Goal: Task Accomplishment & Management: Complete application form

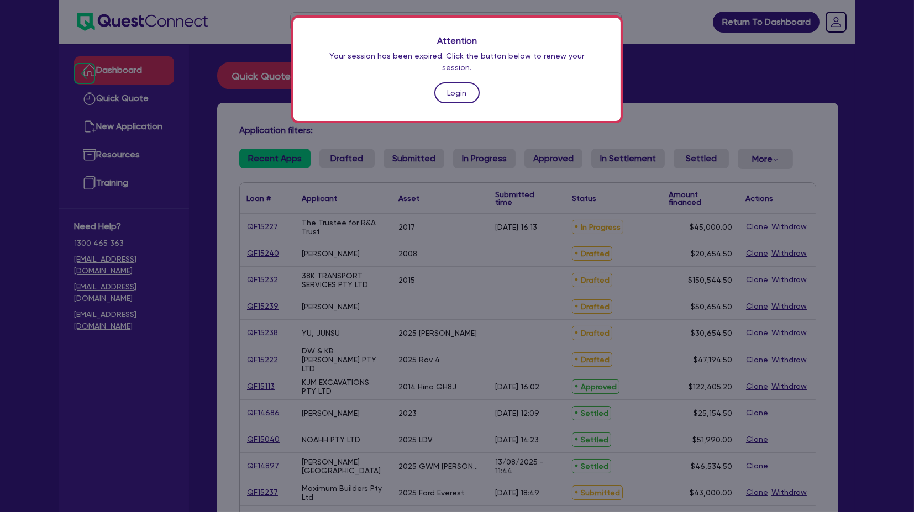
click at [448, 82] on link "Login" at bounding box center [457, 92] width 45 height 21
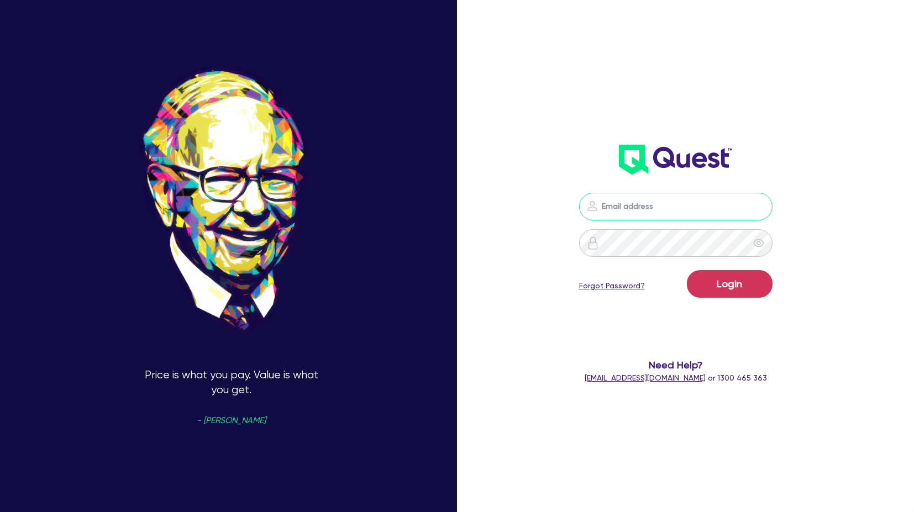
click at [645, 211] on input "email" at bounding box center [675, 207] width 193 height 28
type input "[PERSON_NAME][EMAIL_ADDRESS][PERSON_NAME][DOMAIN_NAME]"
click at [742, 279] on button "Login" at bounding box center [730, 284] width 86 height 28
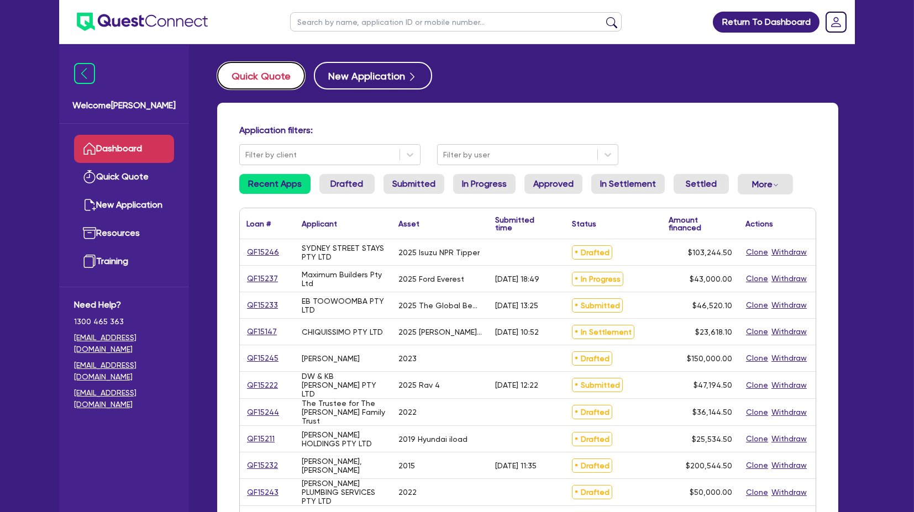
click at [271, 64] on button "Quick Quote" at bounding box center [261, 76] width 88 height 28
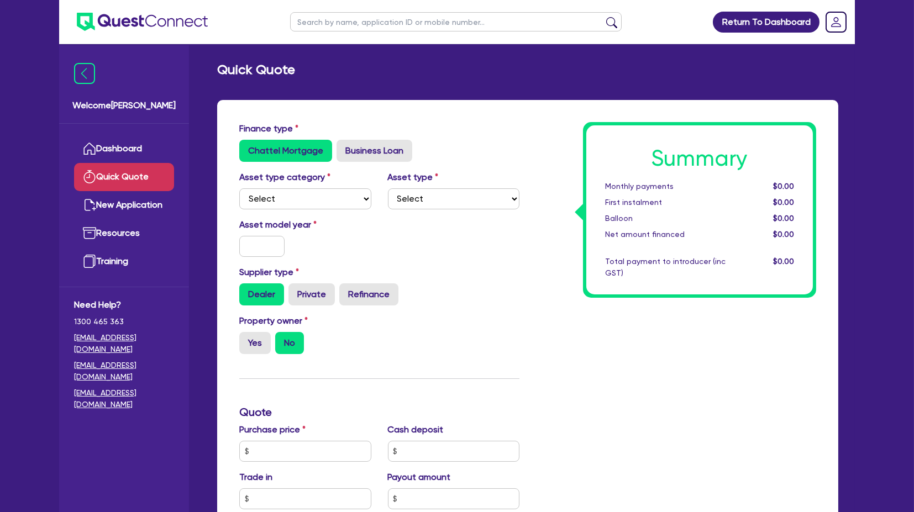
click at [494, 173] on div "Asset type Select" at bounding box center [454, 190] width 149 height 39
click at [306, 197] on select "Select Cars and light trucks Primary assets Secondary assets Tertiary assets" at bounding box center [305, 199] width 132 height 21
select select "PRIMARY_ASSETS"
click at [239, 189] on select "Select Cars and light trucks Primary assets Secondary assets Tertiary assets" at bounding box center [305, 199] width 132 height 21
click at [451, 196] on select "Select Heavy trucks over 4.5 tonne Trailers Bus and coaches Yellow goods and ex…" at bounding box center [454, 199] width 132 height 21
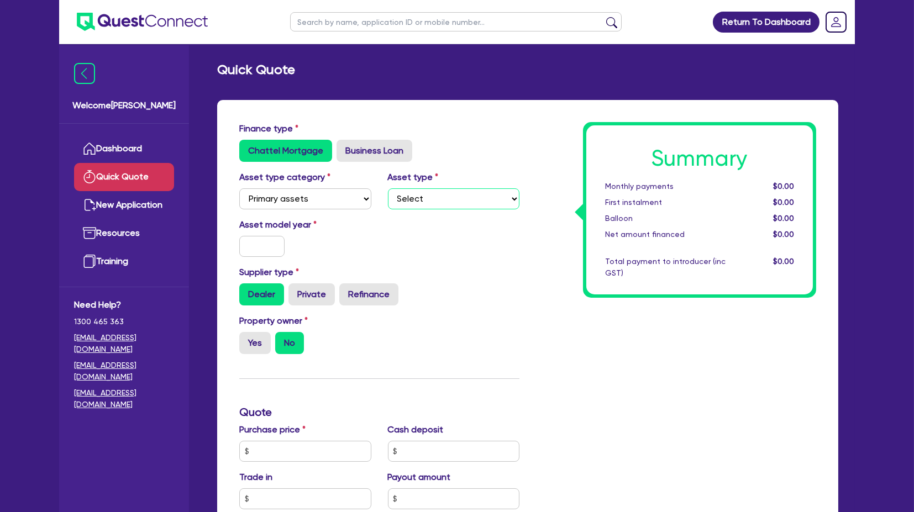
select select "HEAVY_TRUCKS"
click at [388, 189] on select "Select Heavy trucks over 4.5 tonne Trailers Bus and coaches Yellow goods and ex…" at bounding box center [454, 199] width 132 height 21
click at [447, 200] on select "Select Heavy trucks over 4.5 tonne Trailers Bus and coaches Yellow goods and ex…" at bounding box center [454, 199] width 132 height 21
drag, startPoint x: 453, startPoint y: 156, endPoint x: 385, endPoint y: 173, distance: 70.0
click at [453, 156] on div "Chattel Mortgage Business Loan" at bounding box center [379, 151] width 280 height 22
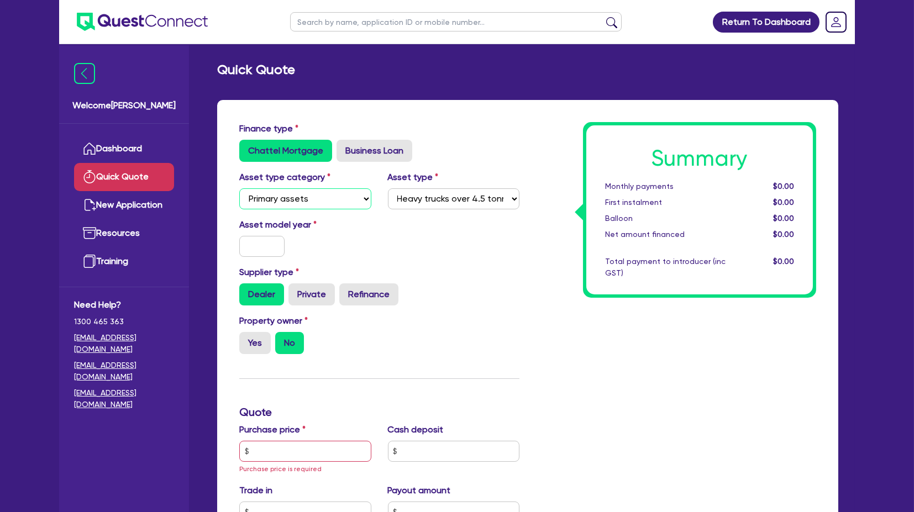
click at [270, 192] on select "Select Cars and light trucks Primary assets Secondary assets Tertiary assets" at bounding box center [305, 199] width 132 height 21
select select "CARS_AND_LIGHT_TRUCKS"
click at [239, 189] on select "Select Cars and light trucks Primary assets Secondary assets Tertiary assets" at bounding box center [305, 199] width 132 height 21
select select
drag, startPoint x: 465, startPoint y: 244, endPoint x: 443, endPoint y: 231, distance: 25.5
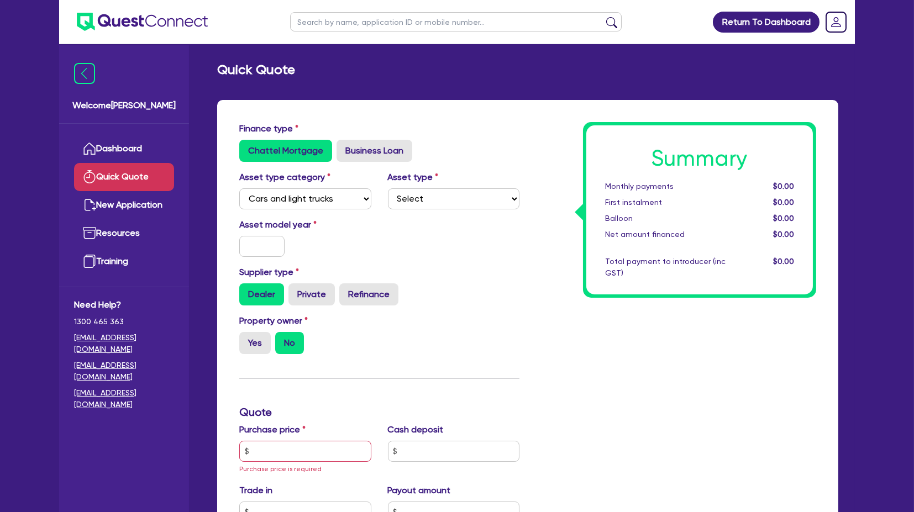
click at [463, 243] on div "Asset model year" at bounding box center [379, 242] width 297 height 48
click at [436, 201] on select "Select Passenger vehicles Vans and utes Light trucks up to 4.5 tonne" at bounding box center [454, 199] width 132 height 21
click at [468, 168] on div "Finance type Chattel Mortgage Business Loan" at bounding box center [379, 146] width 297 height 49
click at [438, 191] on select "Select Passenger vehicles Vans and utes Light trucks up to 4.5 tonne" at bounding box center [454, 199] width 132 height 21
drag, startPoint x: 477, startPoint y: 306, endPoint x: 459, endPoint y: 285, distance: 27.9
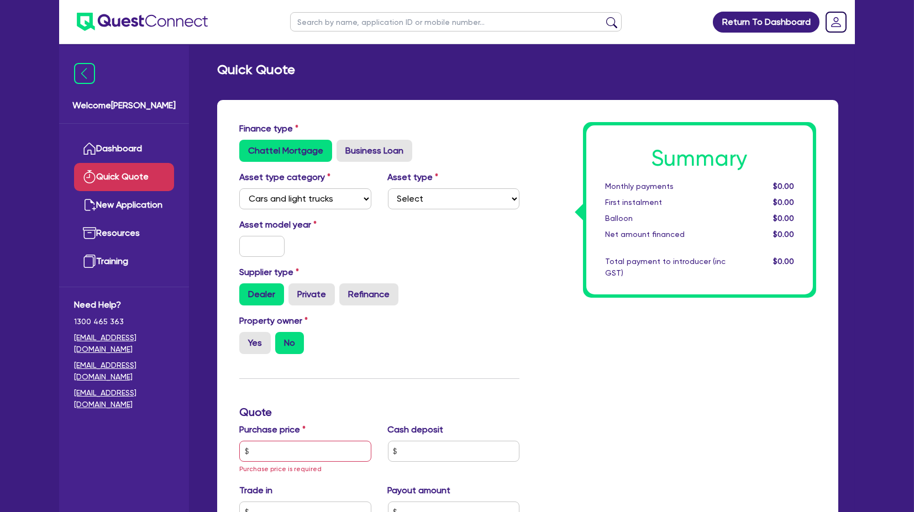
click at [477, 307] on div "Supplier type Dealer Private Refinance" at bounding box center [379, 290] width 297 height 49
drag, startPoint x: 301, startPoint y: 198, endPoint x: 319, endPoint y: 204, distance: 18.5
click at [301, 198] on select "Select Cars and light trucks Primary assets Secondary assets Tertiary assets" at bounding box center [305, 199] width 132 height 21
select select "PRIMARY_ASSETS"
click at [239, 189] on select "Select Cars and light trucks Primary assets Secondary assets Tertiary assets" at bounding box center [305, 199] width 132 height 21
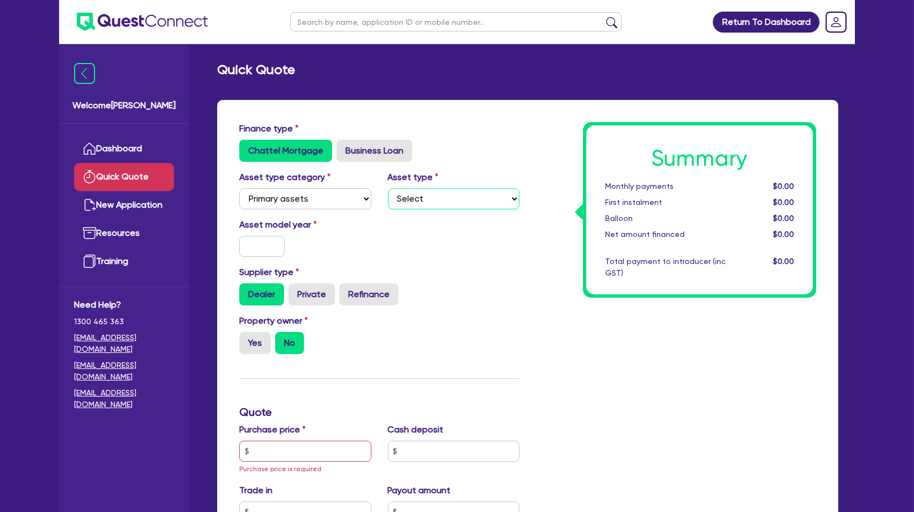
click at [428, 199] on select "Select Heavy trucks over 4.5 tonne Trailers Bus and coaches Yellow goods and ex…" at bounding box center [454, 199] width 132 height 21
select select "HEAVY_TRUCKS"
click at [388, 189] on select "Select Heavy trucks over 4.5 tonne Trailers Bus and coaches Yellow goods and ex…" at bounding box center [454, 199] width 132 height 21
drag, startPoint x: 543, startPoint y: 262, endPoint x: 448, endPoint y: 246, distance: 95.9
click at [538, 261] on div "Summary Monthly payments $0.00 First instalment $0.00 Balloon $0.00 Net amount …" at bounding box center [676, 458] width 297 height 672
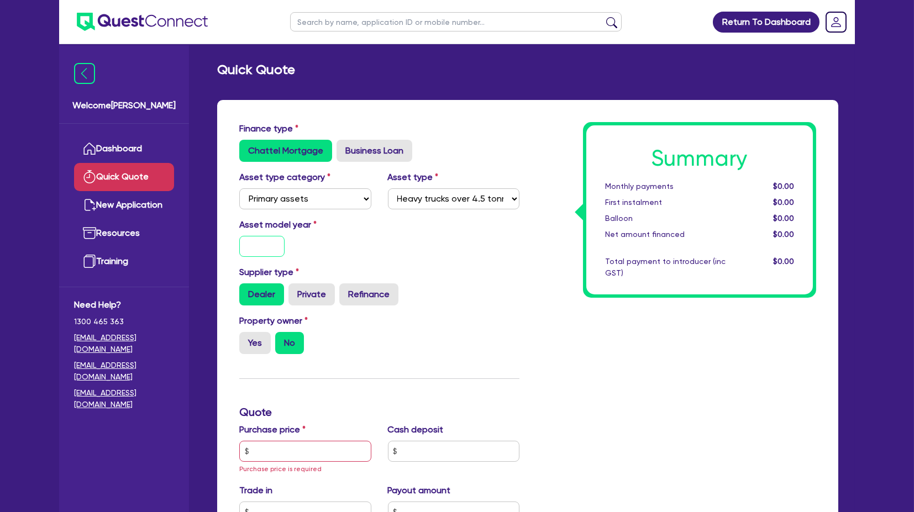
click at [266, 242] on input "text" at bounding box center [261, 246] width 45 height 21
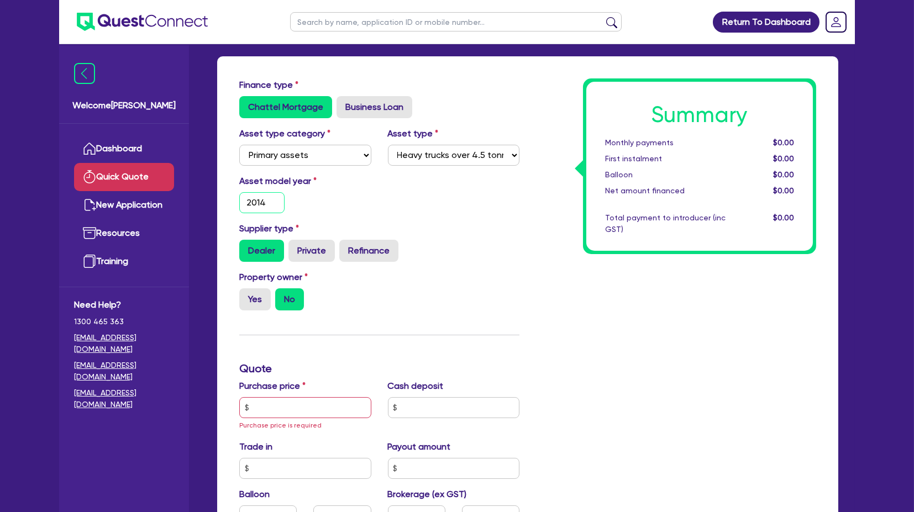
scroll to position [61, 0]
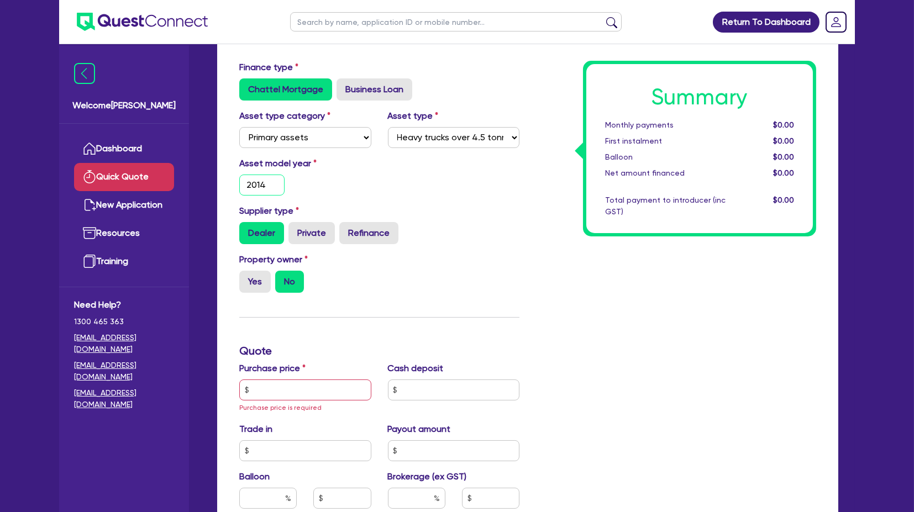
type input "2014"
click at [494, 221] on div "Supplier type Dealer Private Refinance" at bounding box center [379, 225] width 297 height 40
click at [349, 187] on div "Asset model year [DATE]" at bounding box center [305, 176] width 149 height 39
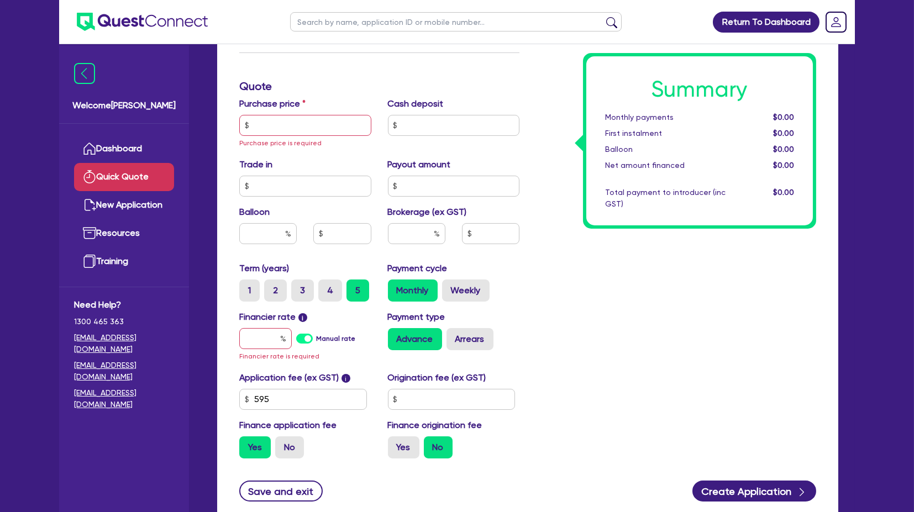
scroll to position [282, 0]
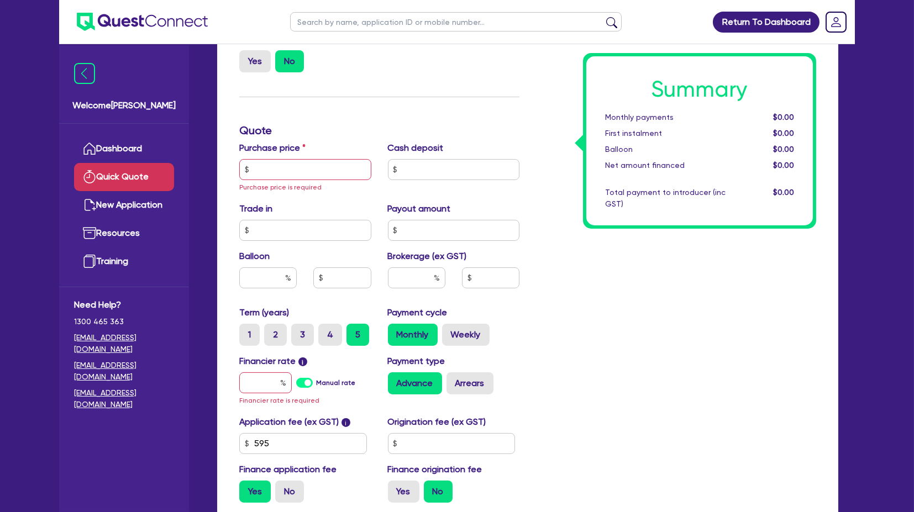
click at [414, 101] on div "Finance type Chattel Mortgage Business Loan Asset type category Select Cars and…" at bounding box center [379, 176] width 297 height 672
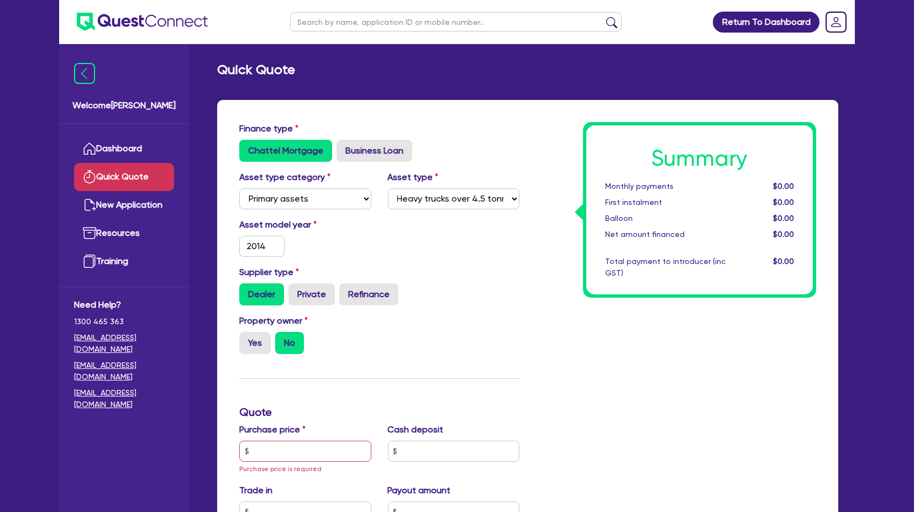
scroll to position [61, 0]
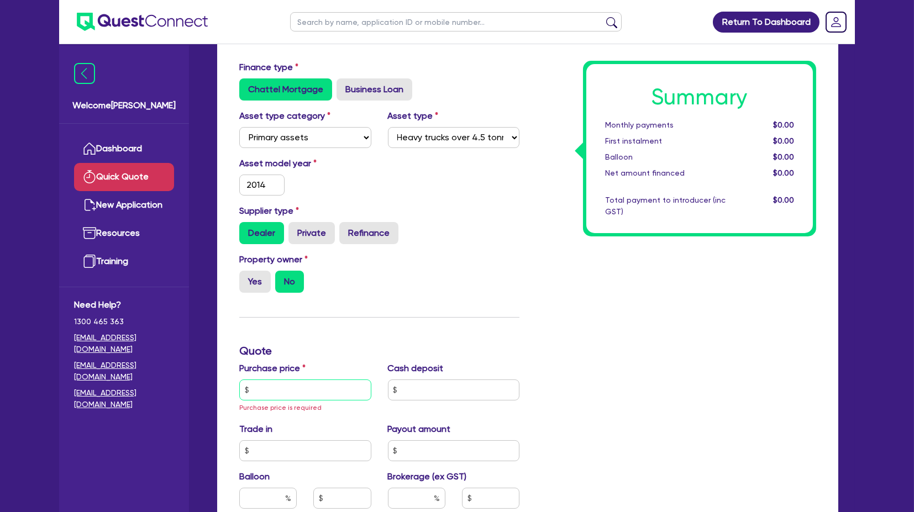
click at [305, 397] on input "text" at bounding box center [305, 390] width 132 height 21
type input "4"
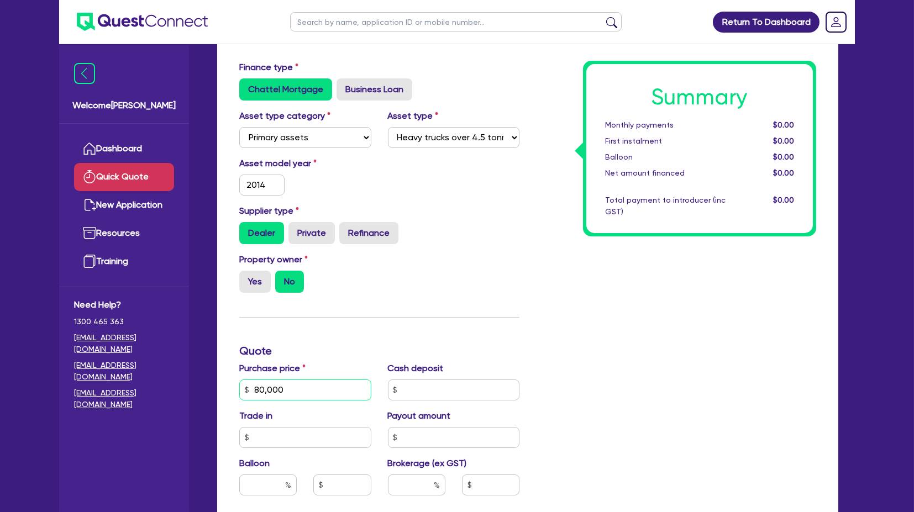
type input "80,000"
click at [499, 327] on div "Finance type Chattel Mortgage Business Loan Asset type category Select Cars and…" at bounding box center [379, 390] width 297 height 658
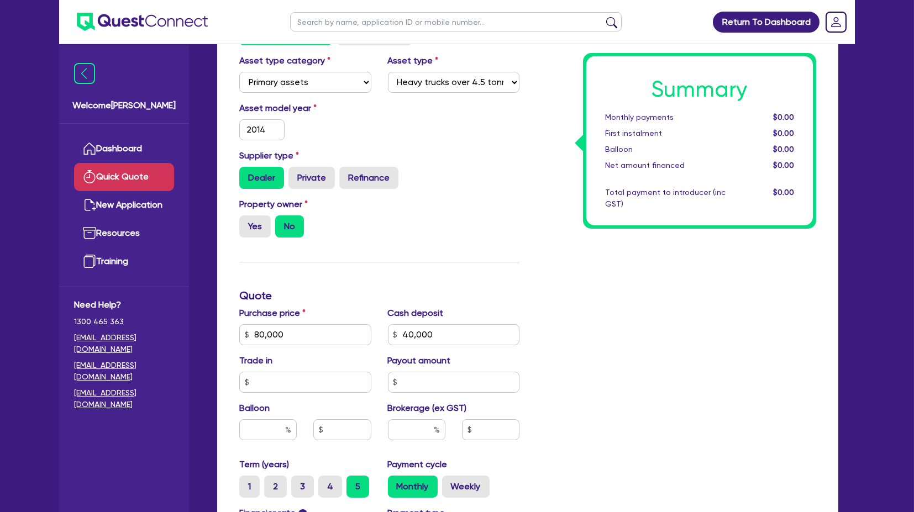
scroll to position [245, 0]
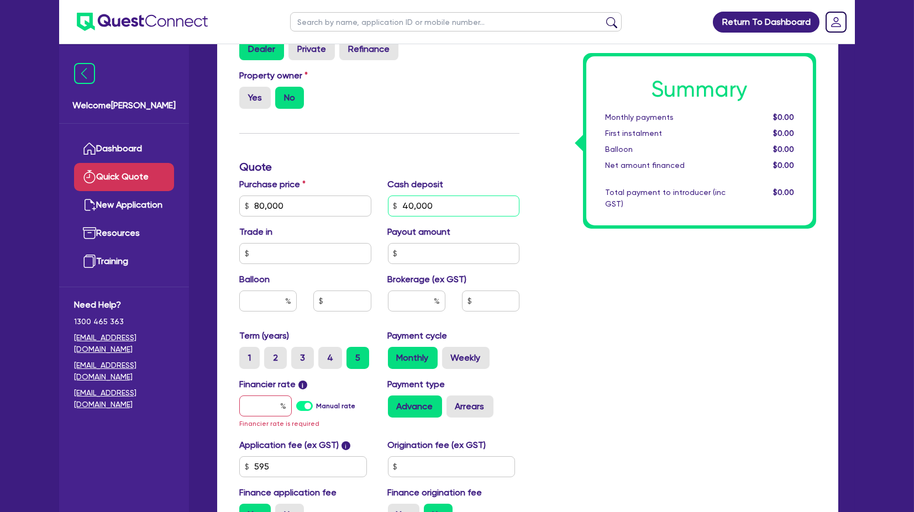
drag, startPoint x: 431, startPoint y: 200, endPoint x: 254, endPoint y: 213, distance: 177.4
click at [254, 213] on div "Purchase price 80,000 Cash deposit 40,000 Trade in Payout amount Balloon Broker…" at bounding box center [379, 253] width 297 height 151
type input "30,000"
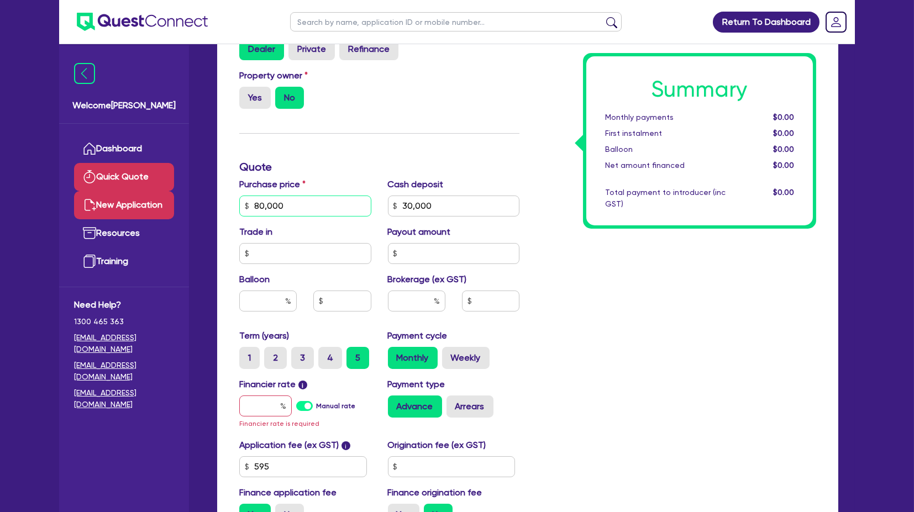
drag, startPoint x: 303, startPoint y: 200, endPoint x: 145, endPoint y: 191, distance: 157.8
click at [145, 191] on div "Welcome [PERSON_NAME] Quick Quote New Application Ref Company Ref Salesperson R…" at bounding box center [457, 207] width 796 height 904
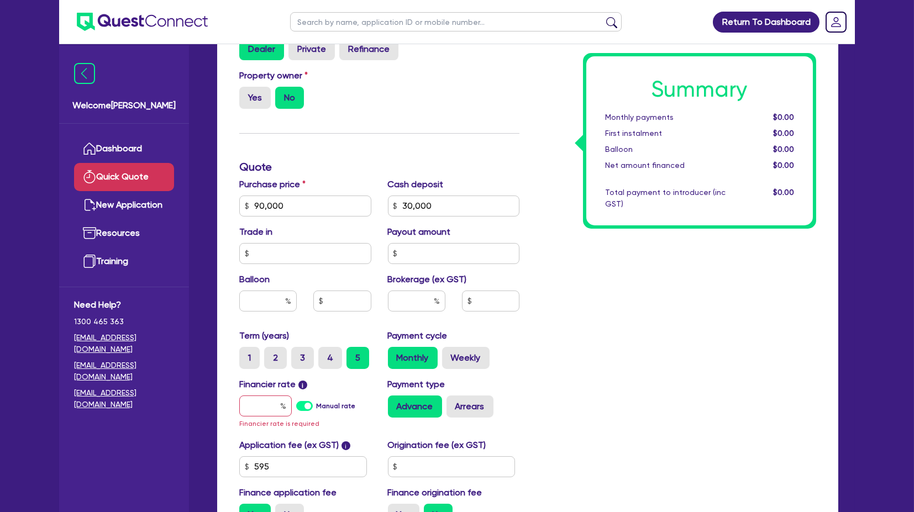
click at [384, 130] on div "Finance type Chattel Mortgage Business Loan Asset type category Select Cars and…" at bounding box center [379, 206] width 297 height 658
click at [444, 207] on input "30,000" at bounding box center [454, 206] width 132 height 21
click at [402, 153] on div "Finance type Chattel Mortgage Business Loan Asset type category Select Cars and…" at bounding box center [379, 206] width 297 height 658
drag, startPoint x: 301, startPoint y: 206, endPoint x: 207, endPoint y: 203, distance: 94.0
click at [207, 203] on div "Quick Quote Finance type Chattel Mortgage Business Loan Asset type category Sel…" at bounding box center [528, 210] width 655 height 788
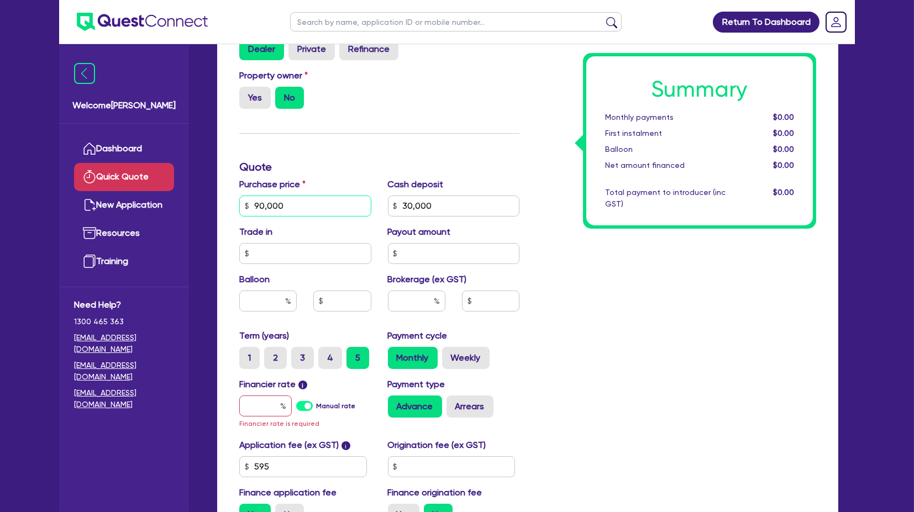
click at [311, 204] on input "90,000" at bounding box center [305, 206] width 132 height 21
drag, startPoint x: 320, startPoint y: 206, endPoint x: 201, endPoint y: 201, distance: 118.9
click at [201, 201] on div "Quick Quote Finance type Chattel Mortgage Business Loan Asset type category Sel…" at bounding box center [528, 210] width 655 height 788
type input "80,000"
click at [655, 294] on div "Summary Monthly payments $0.00 First instalment $0.00 Balloon $0.00 Net amount …" at bounding box center [676, 206] width 297 height 658
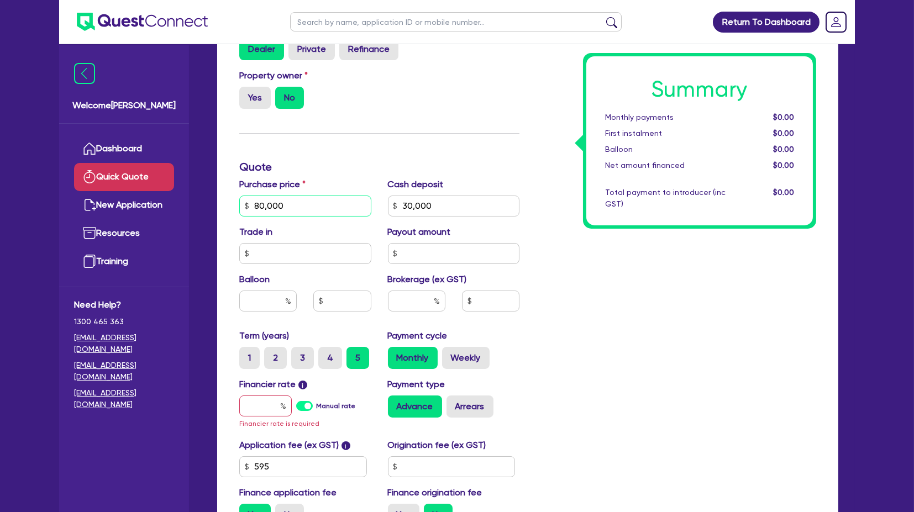
drag, startPoint x: 297, startPoint y: 206, endPoint x: 228, endPoint y: 200, distance: 69.4
click at [228, 200] on div "Finance type Chattel Mortgage Business Loan Asset type category Select Cars and…" at bounding box center [527, 223] width 621 height 737
drag, startPoint x: 280, startPoint y: 203, endPoint x: 362, endPoint y: 211, distance: 82.2
click at [281, 203] on input "80,000" at bounding box center [305, 206] width 132 height 21
click at [404, 201] on input "30,000" at bounding box center [454, 206] width 132 height 21
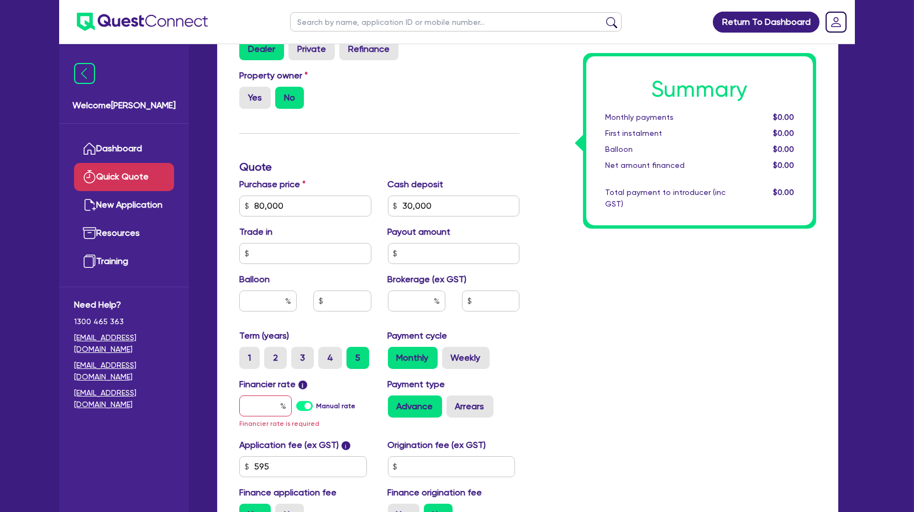
click at [517, 223] on div "Purchase price 80,000 Cash deposit 30,000 Trade in Payout amount Balloon Broker…" at bounding box center [379, 253] width 297 height 151
drag, startPoint x: 426, startPoint y: 159, endPoint x: 421, endPoint y: 154, distance: 6.7
click at [422, 155] on div "Finance type Chattel Mortgage Business Loan Asset type category Select Cars and…" at bounding box center [379, 206] width 297 height 658
click at [418, 133] on div "Finance type Chattel Mortgage Business Loan Asset type category Select Cars and…" at bounding box center [379, 206] width 297 height 658
drag, startPoint x: 592, startPoint y: 341, endPoint x: 586, endPoint y: 340, distance: 6.1
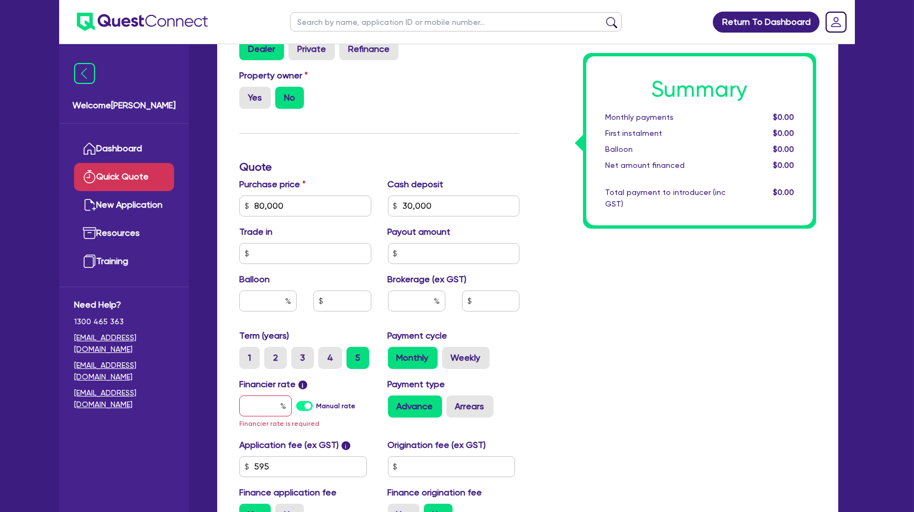
click at [588, 341] on div "Summary Monthly payments $0.00 First instalment $0.00 Balloon $0.00 Net amount …" at bounding box center [676, 206] width 297 height 658
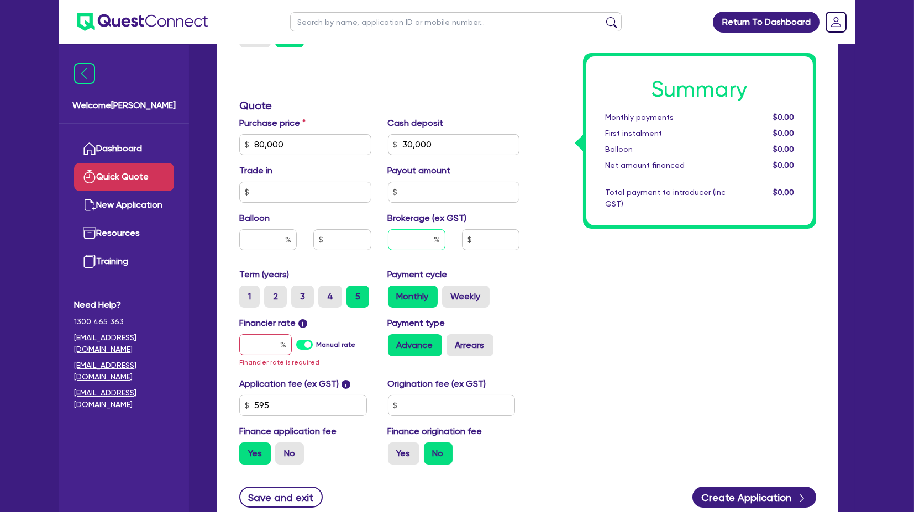
drag, startPoint x: 421, startPoint y: 244, endPoint x: 459, endPoint y: 208, distance: 52.0
click at [422, 244] on input "text" at bounding box center [416, 239] width 57 height 21
type input "5"
drag, startPoint x: 611, startPoint y: 349, endPoint x: 498, endPoint y: 330, distance: 114.9
click at [610, 347] on div "Summary Monthly payments $0.00 First instalment $0.00 Balloon $0.00 Net amount …" at bounding box center [676, 144] width 297 height 658
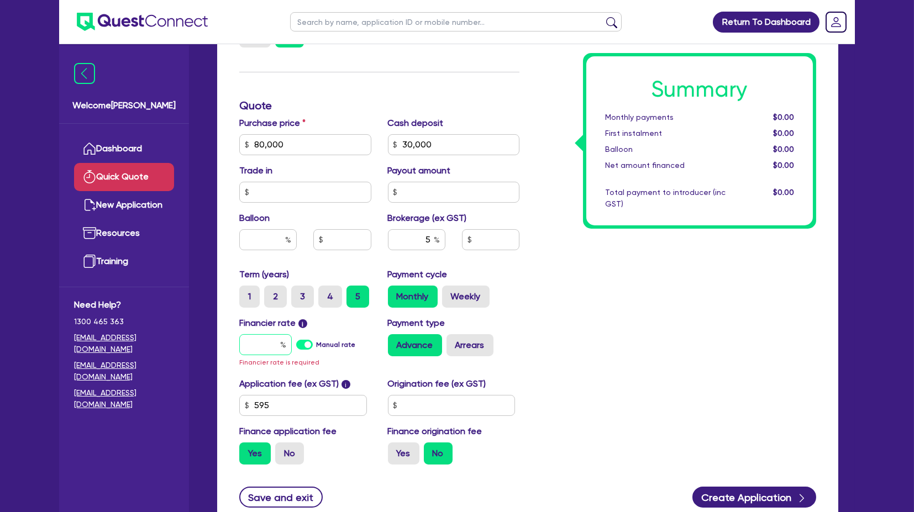
click at [265, 341] on input "text" at bounding box center [265, 344] width 53 height 21
type input "9"
type input "2,532.73"
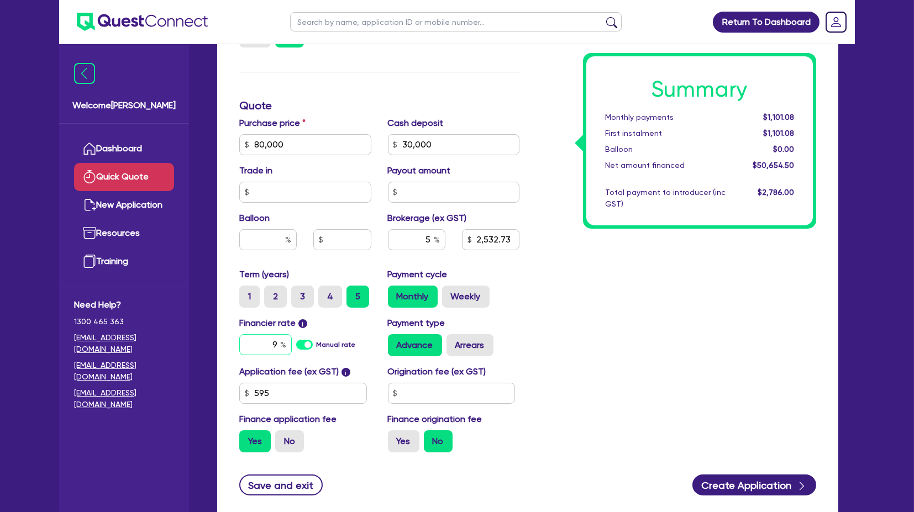
type input "9"
type input "2,532.73"
click at [674, 329] on div "Summary Monthly payments $1,101.08 First instalment $1,101.08 Balloon $0.00 Net…" at bounding box center [676, 138] width 297 height 646
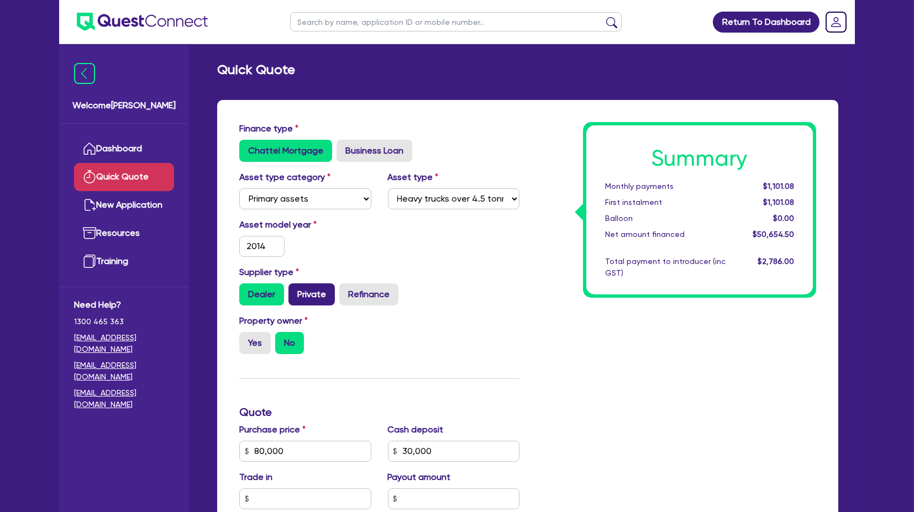
click at [323, 296] on label "Private" at bounding box center [312, 295] width 46 height 22
click at [296, 291] on input "Private" at bounding box center [292, 287] width 7 height 7
radio input "true"
type input "2,532.73"
click at [273, 297] on label "Dealer" at bounding box center [261, 295] width 45 height 22
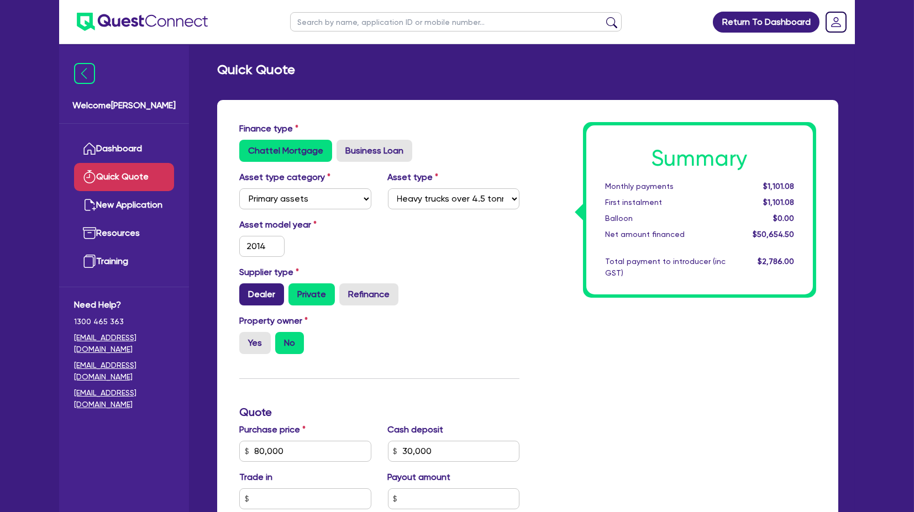
click at [247, 291] on input "Dealer" at bounding box center [242, 287] width 7 height 7
radio input "true"
type input "2,532.73"
click at [316, 291] on label "Private" at bounding box center [312, 295] width 46 height 22
click at [296, 291] on input "Private" at bounding box center [292, 287] width 7 height 7
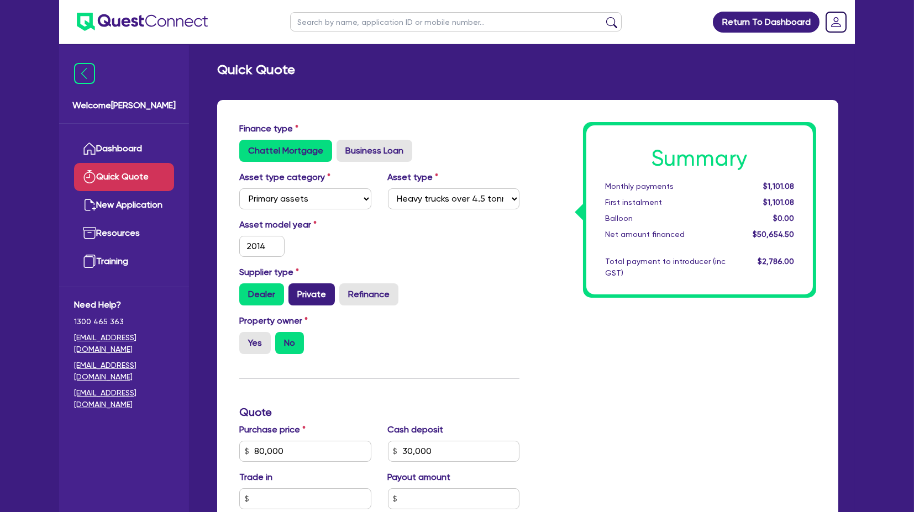
radio input "true"
type input "2,532.73"
click at [503, 308] on div "Supplier type Dealer Private Refinance" at bounding box center [379, 290] width 297 height 49
click at [259, 340] on label "Yes" at bounding box center [255, 343] width 32 height 22
click at [247, 339] on input "Yes" at bounding box center [242, 335] width 7 height 7
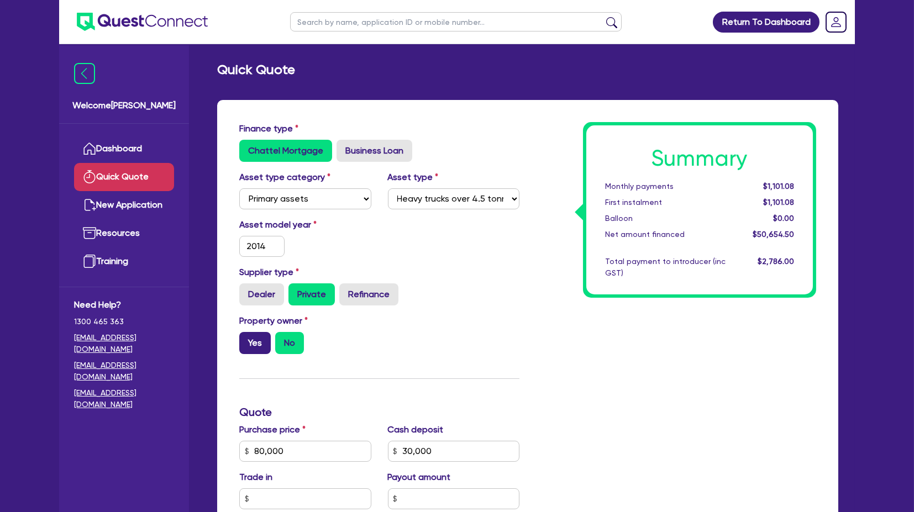
radio input "true"
type input "2,532.73"
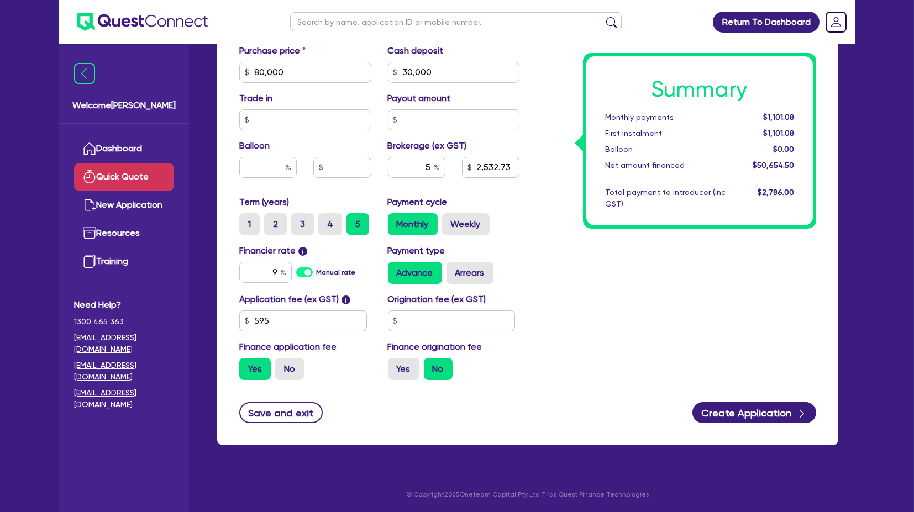
click at [618, 334] on div "Summary Monthly payments $1,101.08 First instalment $1,101.08 Balloon $0.00 Net…" at bounding box center [676, 66] width 297 height 646
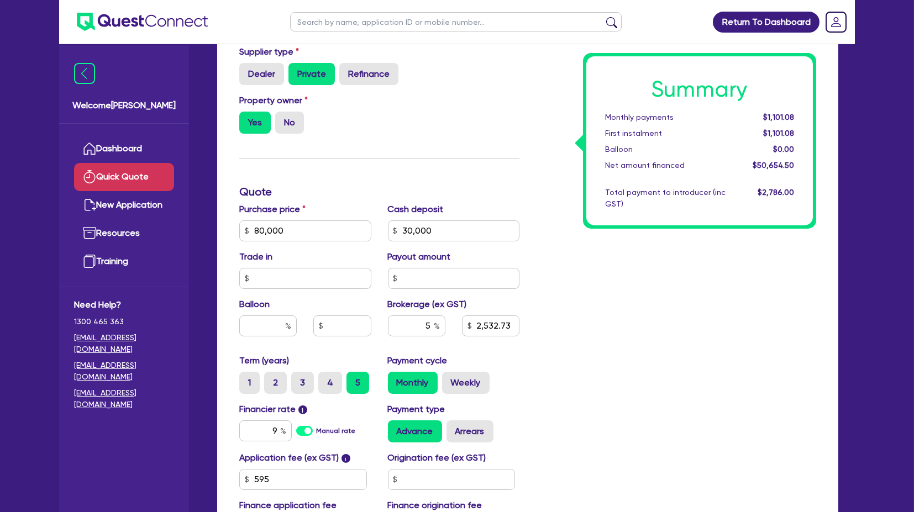
scroll to position [379, 0]
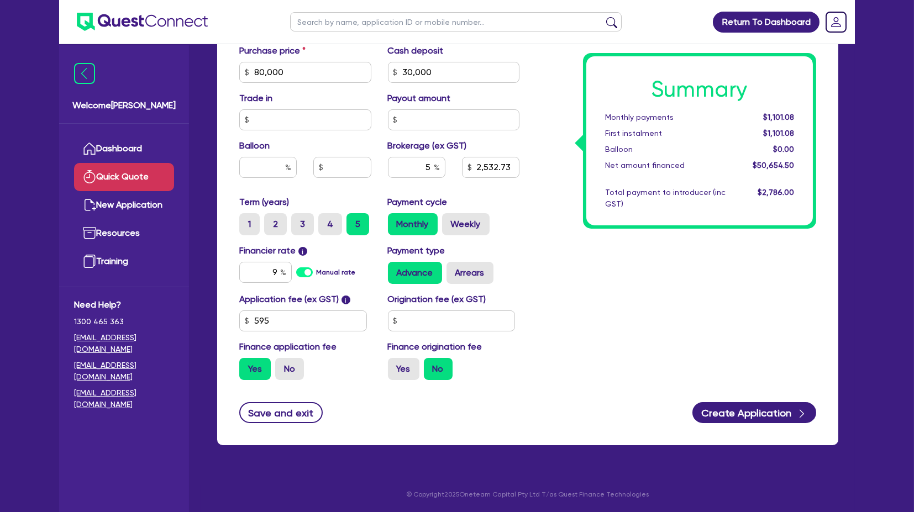
drag, startPoint x: 638, startPoint y: 305, endPoint x: 632, endPoint y: 308, distance: 7.2
click at [636, 307] on div "Summary Monthly payments $1,101.08 First instalment $1,101.08 Balloon $0.00 Net…" at bounding box center [676, 66] width 297 height 646
click at [605, 311] on div "Summary Monthly payments $1,101.08 First instalment $1,101.08 Balloon $0.00 Net…" at bounding box center [676, 66] width 297 height 646
click at [763, 411] on button "Create Application" at bounding box center [755, 412] width 124 height 21
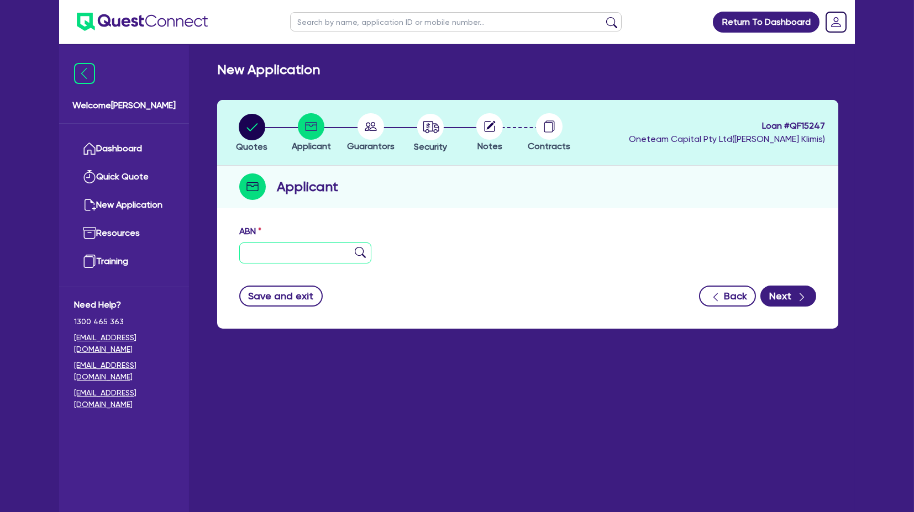
click at [281, 247] on input "text" at bounding box center [305, 253] width 132 height 21
type input "90 859 681 547"
drag, startPoint x: 664, startPoint y: 262, endPoint x: 852, endPoint y: 294, distance: 190.0
click at [667, 258] on div "ABN 90 859 681 547" at bounding box center [528, 249] width 594 height 48
type input "[PERSON_NAME]"
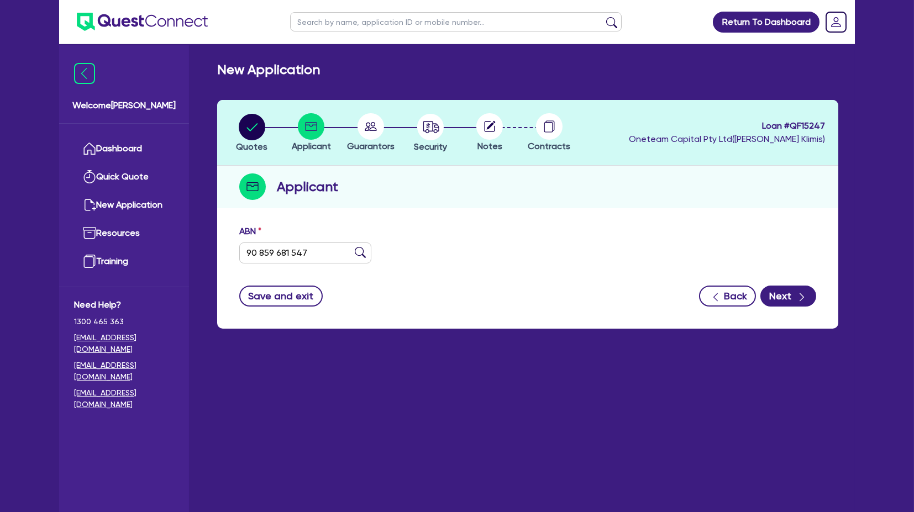
type input "TREE LOPPERS [GEOGRAPHIC_DATA]"
select select "SOLE_TRADER"
type input "[DATE]"
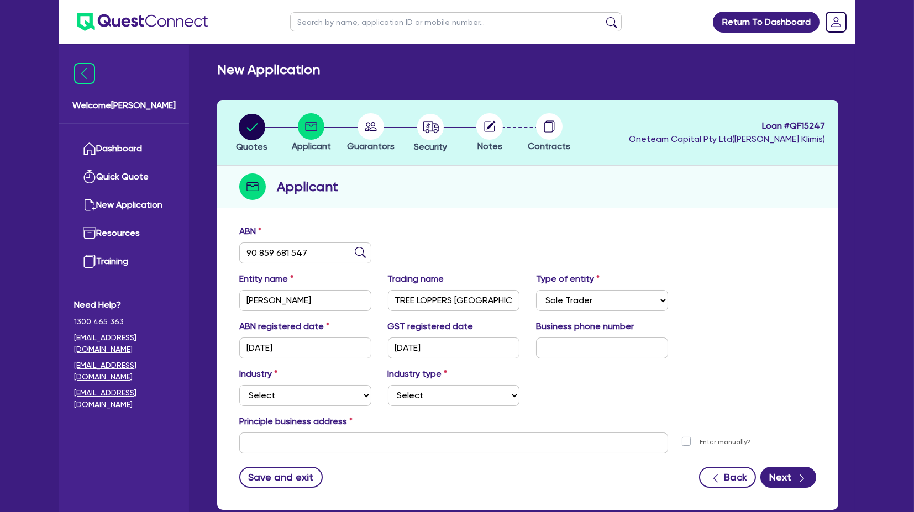
click at [725, 303] on div "Entity name [PERSON_NAME] name TREE LOPPERS SYDNEY Type of entity Select Sole T…" at bounding box center [528, 297] width 594 height 48
click at [251, 391] on select "Select Accomodation & Food Services Administrative & Support Services Agricultu…" at bounding box center [305, 395] width 132 height 21
select select "AGRICULTURE"
click at [239, 385] on select "Select Accomodation & Food Services Administrative & Support Services Agricultu…" at bounding box center [305, 395] width 132 height 21
click at [412, 385] on select "Select Growers - Turf, Flowers, Vegetables, Fruit, Nuts, Grain & Other Crops Gr…" at bounding box center [454, 395] width 132 height 21
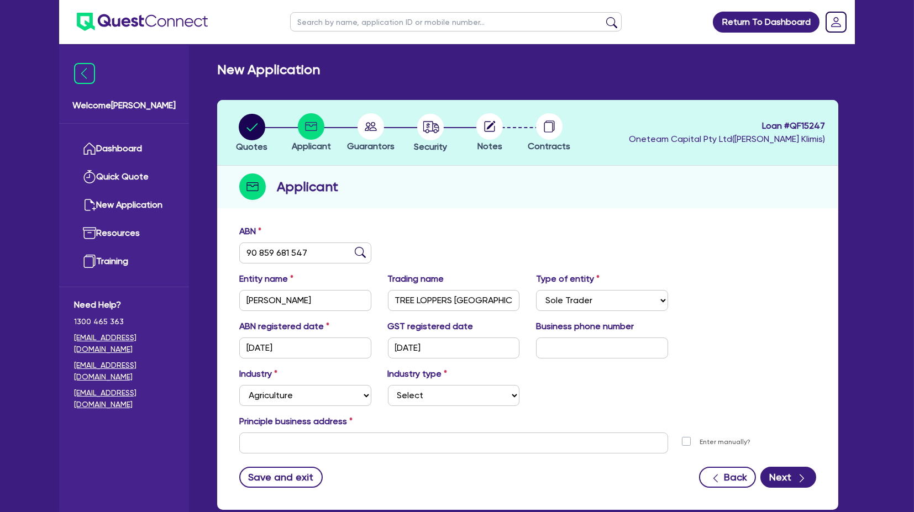
drag, startPoint x: 592, startPoint y: 394, endPoint x: 334, endPoint y: 381, distance: 257.4
click at [588, 393] on div "Industry Select Accomodation & Food Services Administrative & Support Services …" at bounding box center [528, 392] width 594 height 48
click at [309, 394] on select "Select Accomodation & Food Services Administrative & Support Services Agricultu…" at bounding box center [305, 395] width 132 height 21
drag, startPoint x: 609, startPoint y: 248, endPoint x: 533, endPoint y: 329, distance: 110.7
click at [609, 248] on div "ABN 90 859 681 547" at bounding box center [528, 249] width 594 height 48
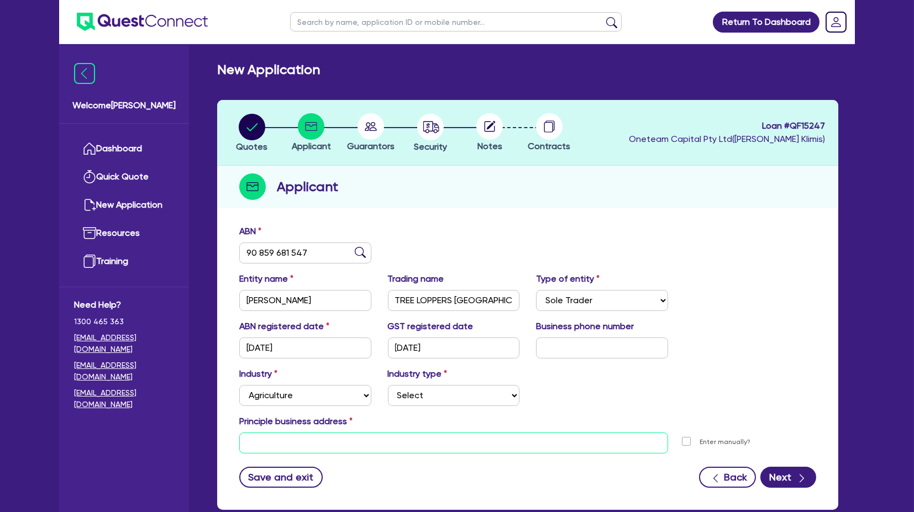
click at [291, 447] on input "text" at bounding box center [453, 443] width 429 height 21
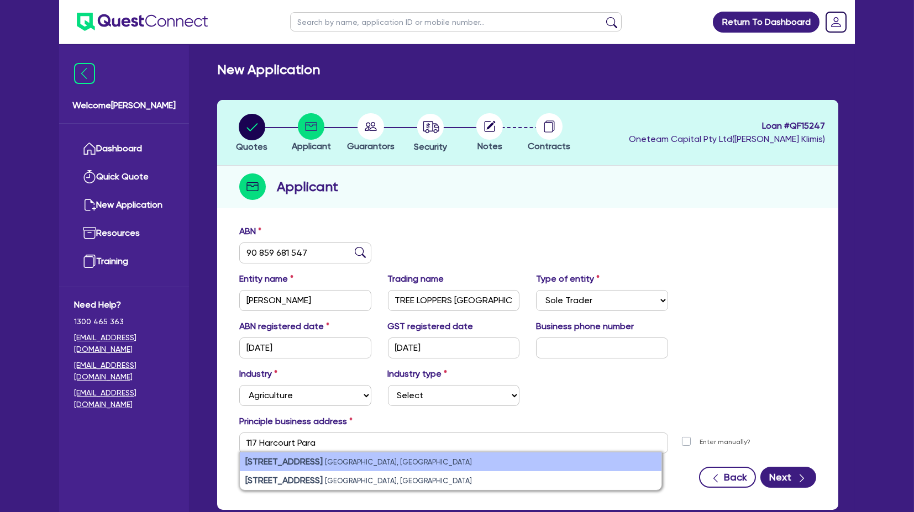
click at [301, 460] on strong "[STREET_ADDRESS]" at bounding box center [283, 462] width 77 height 11
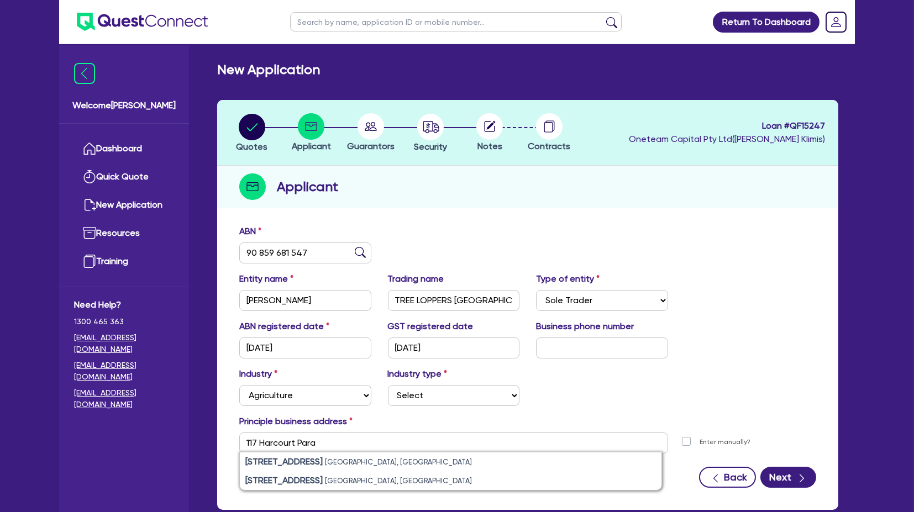
type input "[STREET_ADDRESS] 2018"
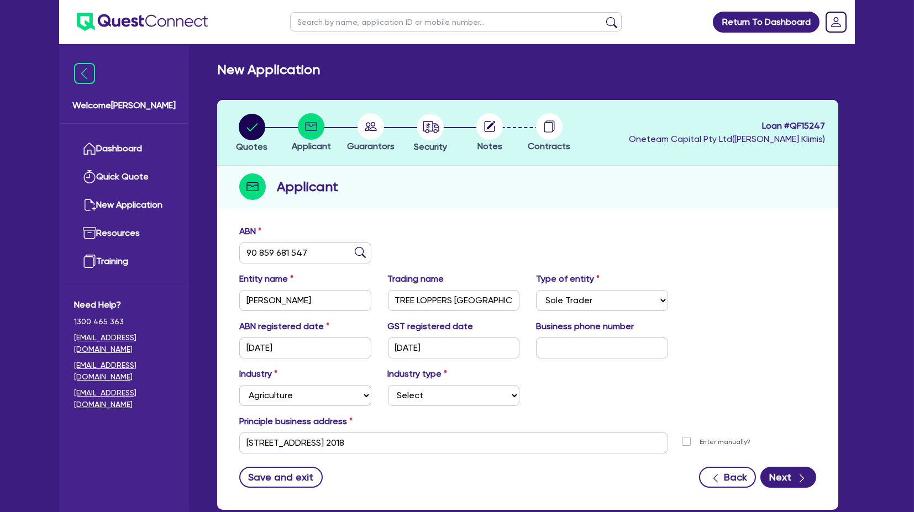
click at [633, 381] on div "Industry Select Accomodation & Food Services Administrative & Support Services …" at bounding box center [528, 392] width 594 height 48
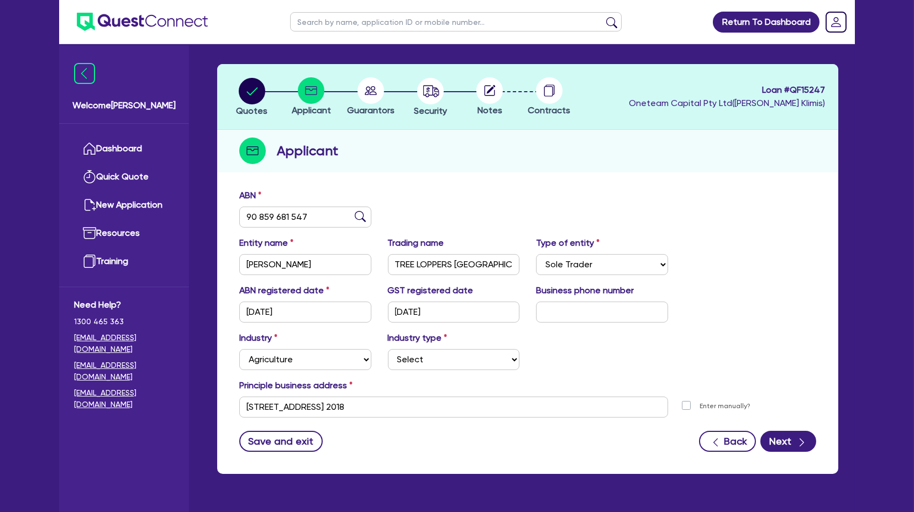
scroll to position [65, 0]
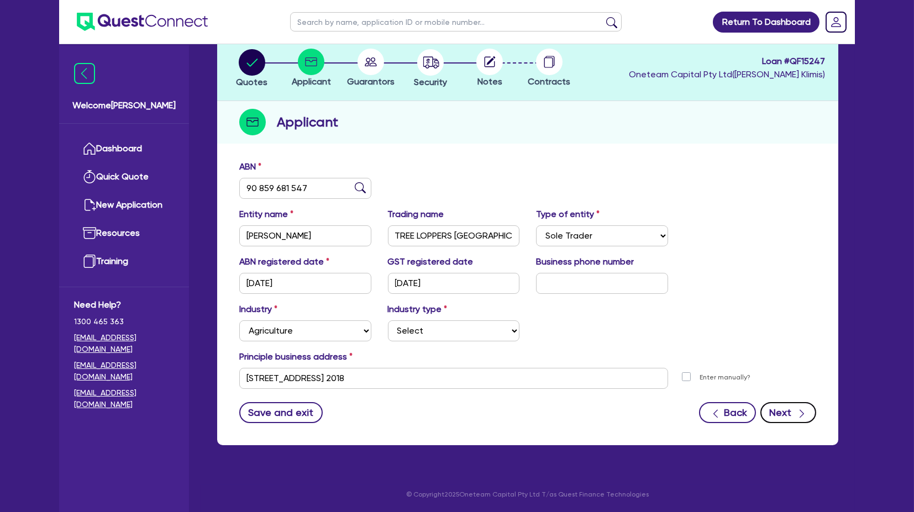
click at [805, 409] on icon "button" at bounding box center [802, 414] width 11 height 11
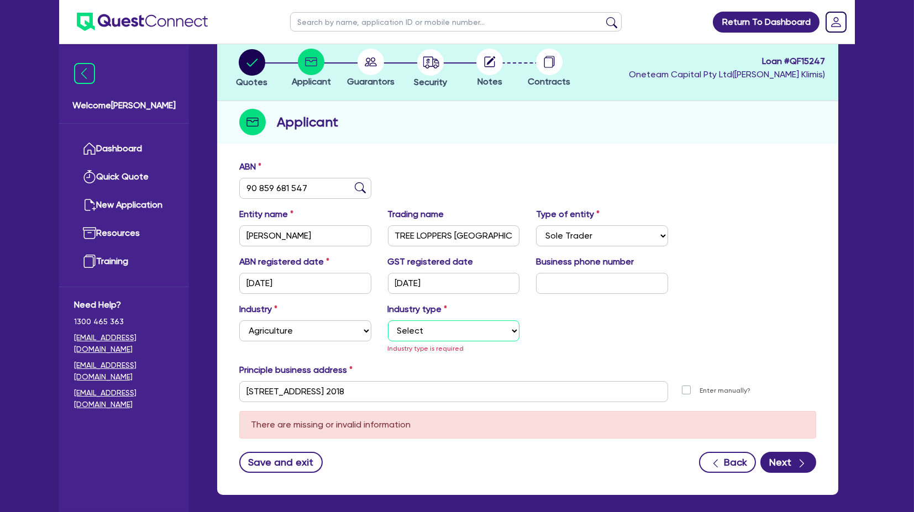
click at [453, 331] on select "Select Growers - Turf, Flowers, Vegetables, Fruit, Nuts, Grain & Other Crops Gr…" at bounding box center [454, 331] width 132 height 21
drag, startPoint x: 586, startPoint y: 332, endPoint x: 550, endPoint y: 327, distance: 36.8
click at [586, 332] on div "Industry Select Accomodation & Food Services Administrative & Support Services …" at bounding box center [528, 333] width 594 height 61
click at [273, 333] on select "Select Accomodation & Food Services Administrative & Support Services Agricultu…" at bounding box center [305, 331] width 132 height 21
select select "BUILDING_CONSTRUCTION"
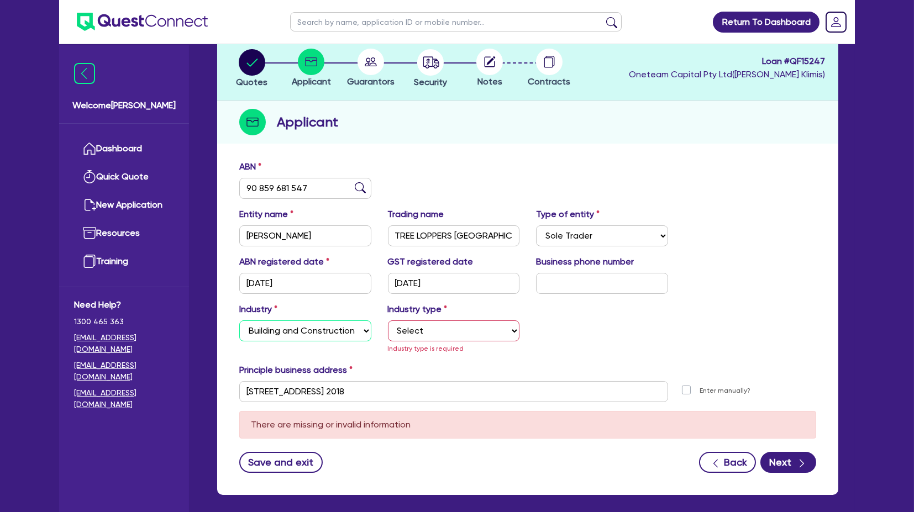
click at [239, 321] on select "Select Accomodation & Food Services Administrative & Support Services Agricultu…" at bounding box center [305, 331] width 132 height 21
drag, startPoint x: 427, startPoint y: 329, endPoint x: 448, endPoint y: 332, distance: 21.2
click at [428, 330] on select "Select Trades People Providing Services Direct to Consumers Trades People Provi…" at bounding box center [454, 331] width 132 height 21
select select "TRADES_SERVICES_CONSUMERS"
click at [388, 321] on select "Select Trades People Providing Services Direct to Consumers Trades People Provi…" at bounding box center [454, 331] width 132 height 21
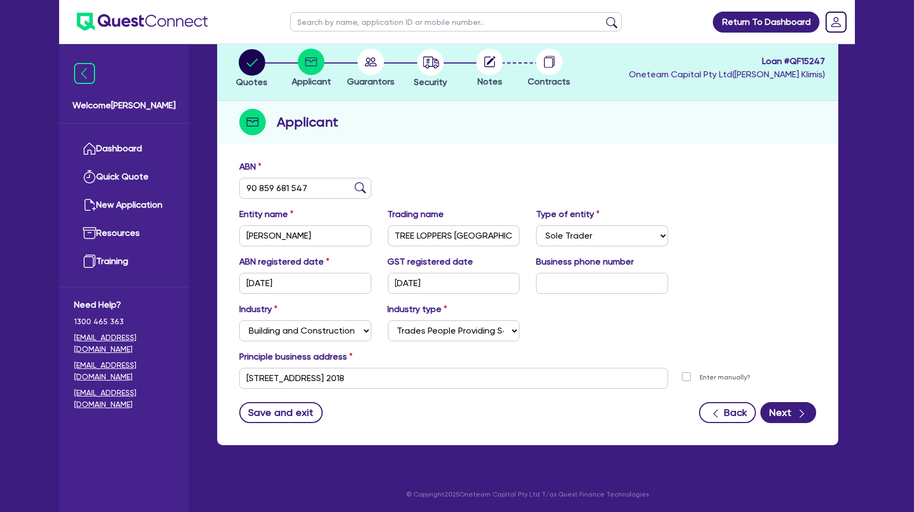
click at [633, 338] on div "Industry Select Accomodation & Food Services Administrative & Support Services …" at bounding box center [528, 327] width 594 height 48
click at [804, 415] on icon "button" at bounding box center [802, 414] width 11 height 11
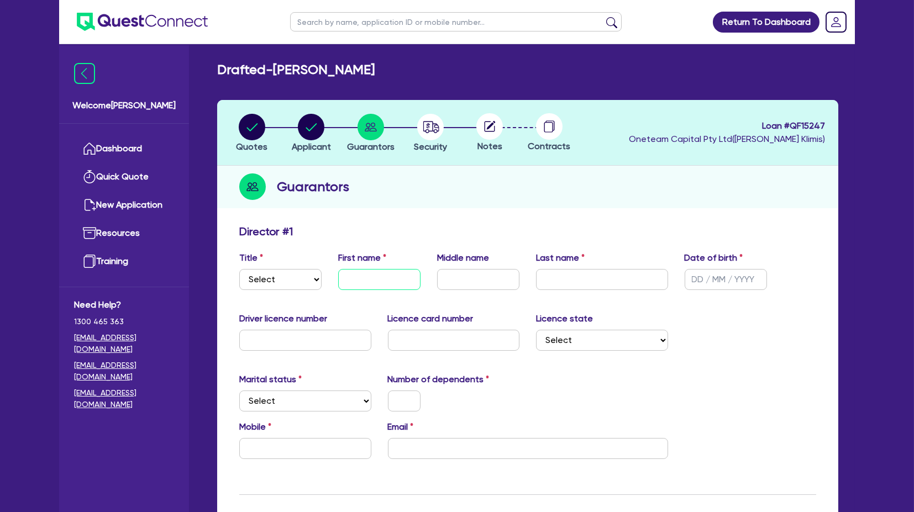
click at [386, 280] on input "text" at bounding box center [379, 279] width 82 height 21
type input "Jack"
type input "[PERSON_NAME]"
type input "Watss"
type input "[PERSON_NAME]"
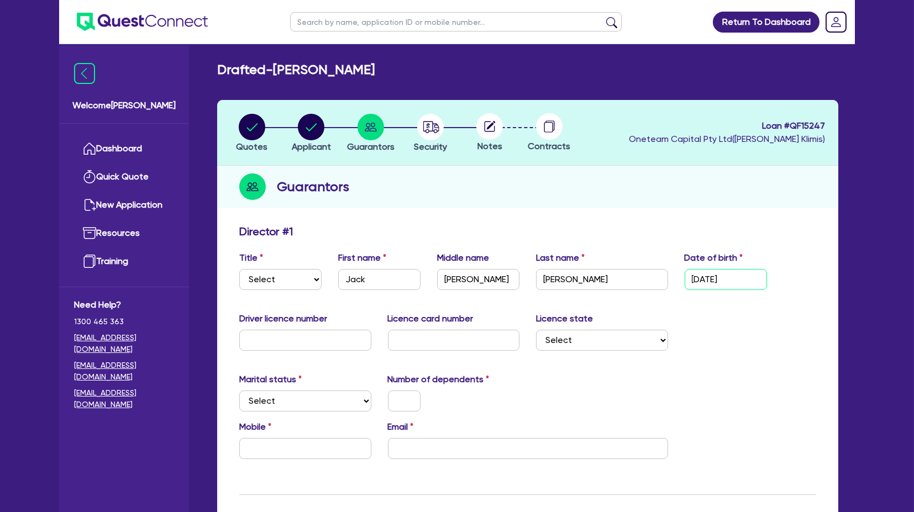
type input "[DATE]"
click at [656, 392] on div "Marital status Select [DEMOGRAPHIC_DATA] Married De Facto / Partner Number of d…" at bounding box center [528, 397] width 594 height 48
click at [642, 394] on div "Marital status Select [DEMOGRAPHIC_DATA] Married De Facto / Partner Number of d…" at bounding box center [528, 397] width 594 height 48
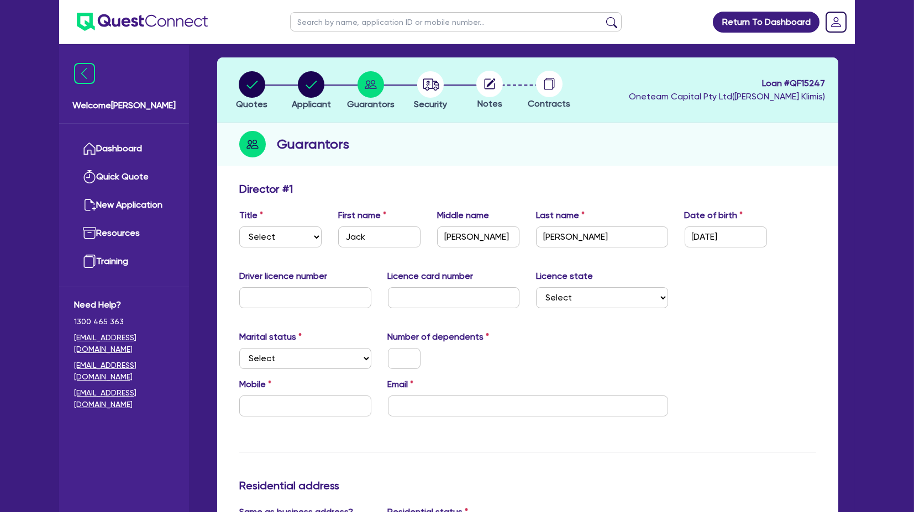
scroll to position [61, 0]
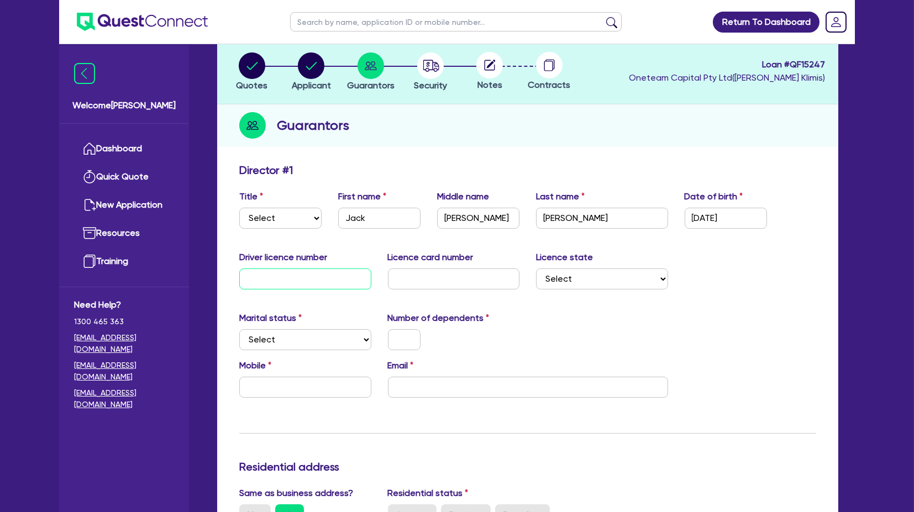
click at [290, 284] on input "text" at bounding box center [305, 279] width 132 height 21
click at [602, 278] on select "Select [GEOGRAPHIC_DATA] [GEOGRAPHIC_DATA] [GEOGRAPHIC_DATA] [GEOGRAPHIC_DATA] …" at bounding box center [602, 279] width 132 height 21
select select "[GEOGRAPHIC_DATA]"
click at [536, 269] on select "Select [GEOGRAPHIC_DATA] [GEOGRAPHIC_DATA] [GEOGRAPHIC_DATA] [GEOGRAPHIC_DATA] …" at bounding box center [602, 279] width 132 height 21
drag, startPoint x: 699, startPoint y: 305, endPoint x: 693, endPoint y: 306, distance: 6.2
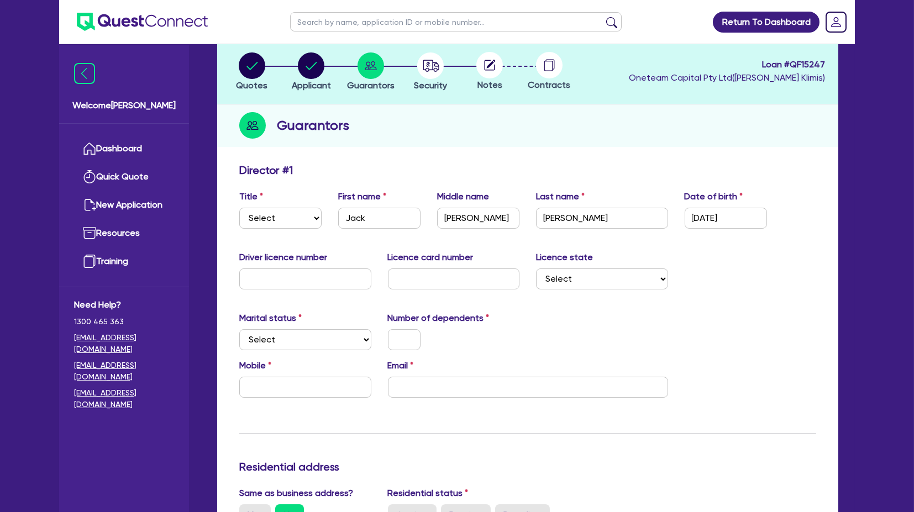
click at [274, 336] on select "Select Single Married De Facto / Partner" at bounding box center [305, 339] width 132 height 21
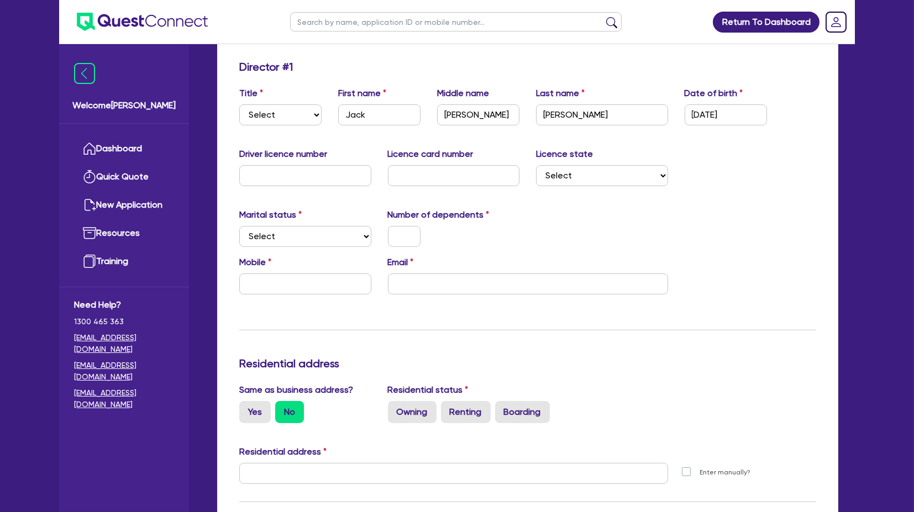
scroll to position [184, 0]
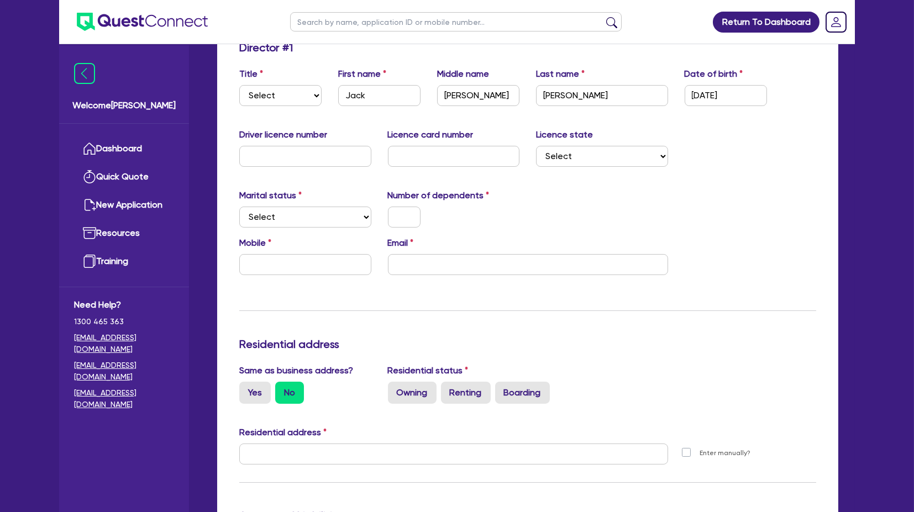
click at [236, 208] on div "Marital status Select [DEMOGRAPHIC_DATA] Married De Facto / Partner" at bounding box center [305, 208] width 149 height 39
click at [287, 218] on select "Select Single Married De Facto / Partner" at bounding box center [305, 217] width 132 height 21
select select "MARRIED"
click at [239, 207] on select "Select Single Married De Facto / Partner" at bounding box center [305, 217] width 132 height 21
click at [393, 221] on input "text" at bounding box center [404, 217] width 33 height 21
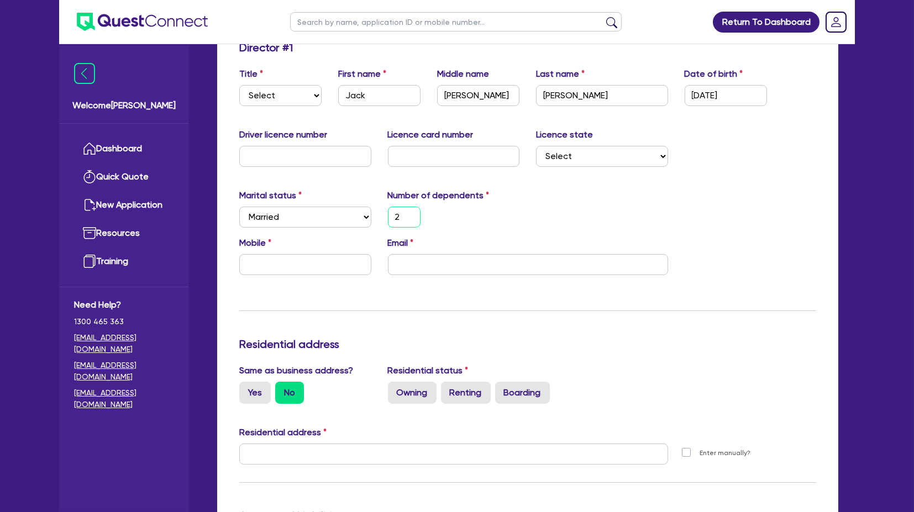
type input "2"
click at [533, 218] on div "Marital status Select [DEMOGRAPHIC_DATA] Married De Facto / Partner Number of d…" at bounding box center [528, 213] width 594 height 48
click at [302, 263] on input "text" at bounding box center [305, 264] width 132 height 21
type input "0"
type input "2"
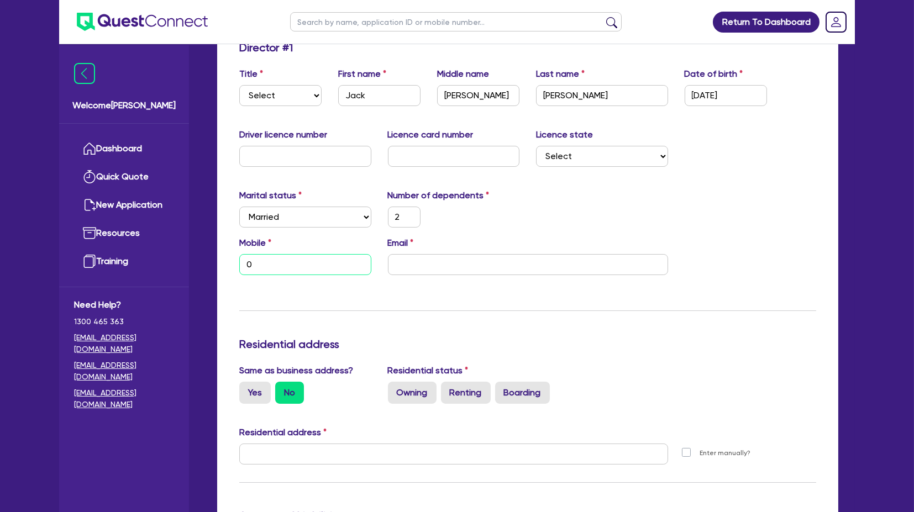
type input "04"
type input "2"
type input "045"
type input "2"
type input "0450"
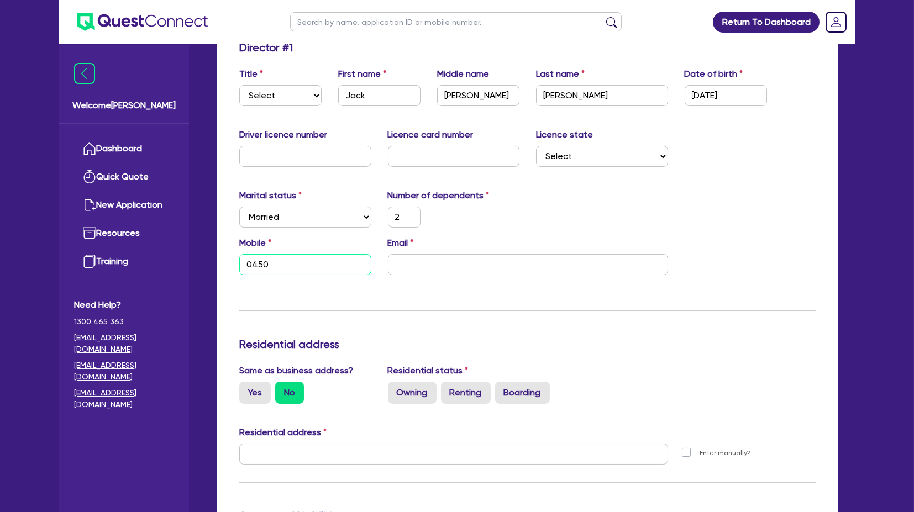
type input "2"
type input "0450 1"
type input "2"
type input "0450 17"
type input "2"
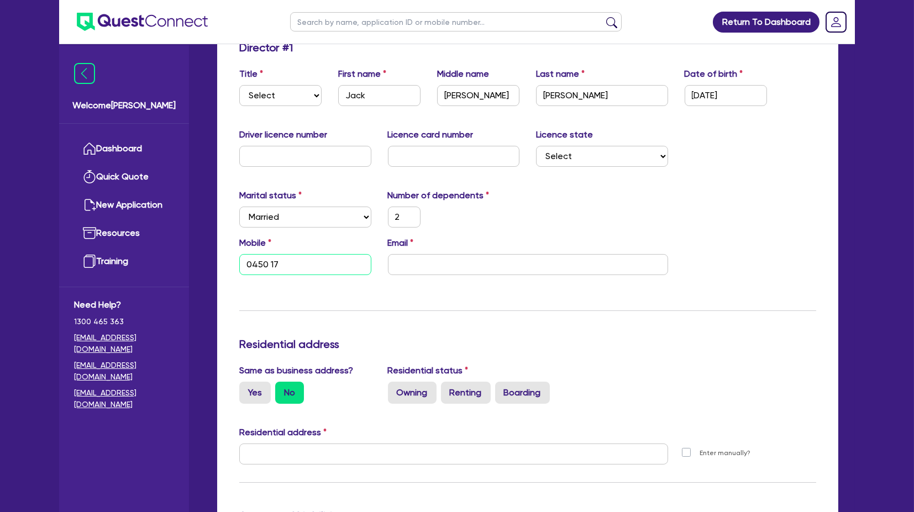
type input "0450 170"
type input "2"
type input "0450 170 9"
type input "2"
type input "0450 170 98"
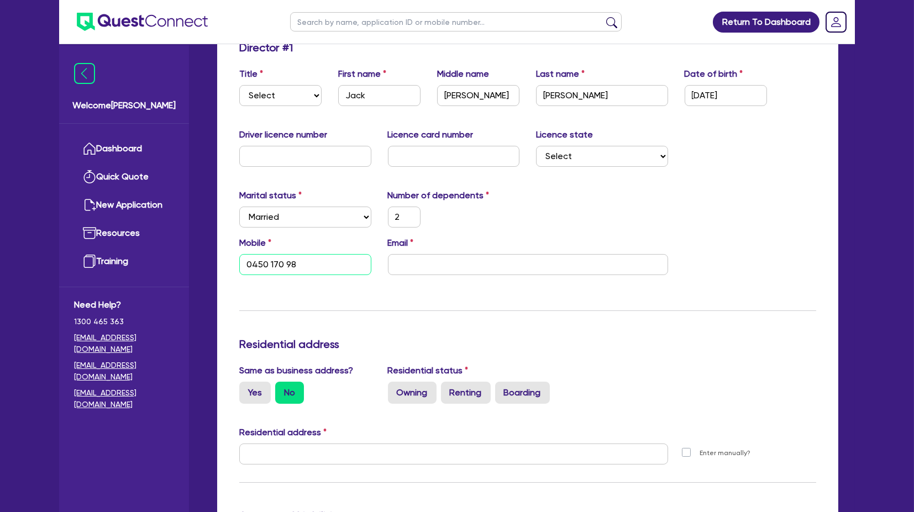
type input "2"
type input "0450 170 986"
click at [450, 261] on input "email" at bounding box center [528, 264] width 280 height 21
type input "2"
type input "0450 170 986"
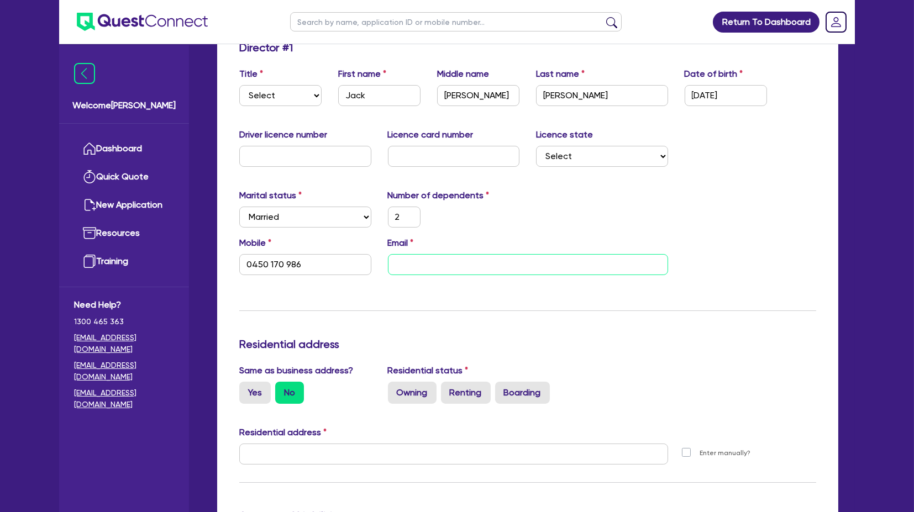
type input "j"
type input "2"
type input "0450 170 986"
type input "ja"
type input "2"
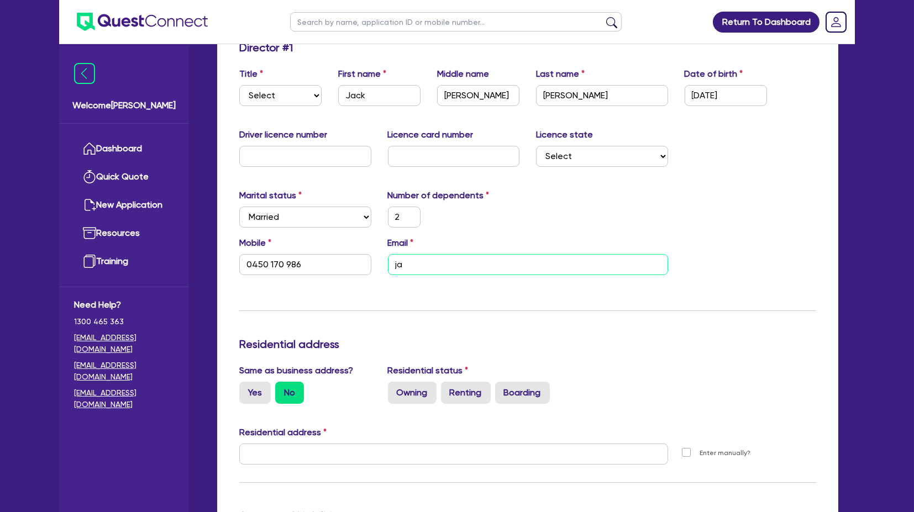
type input "0450 170 986"
type input "jac"
type input "2"
type input "0450 170 986"
type input "jack"
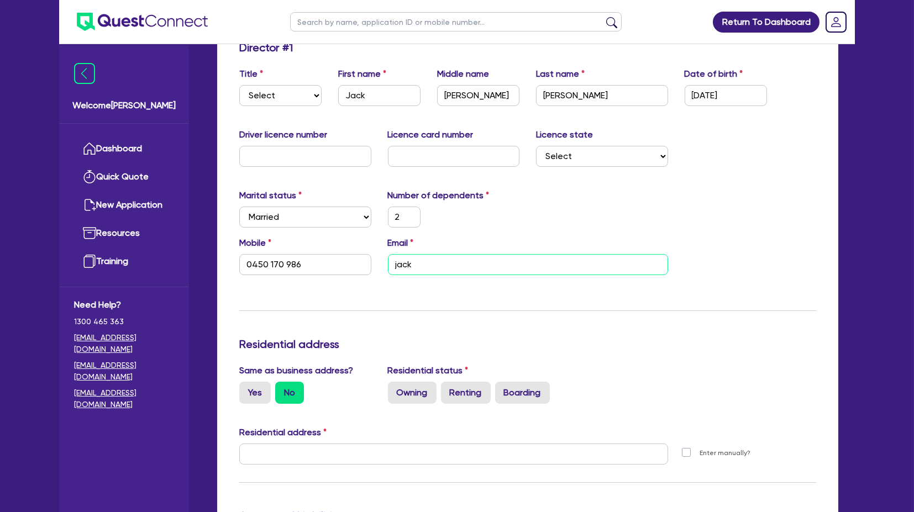
type input "2"
type input "0450 170 986"
type input "jack@"
type input "2"
type input "0450 170 986"
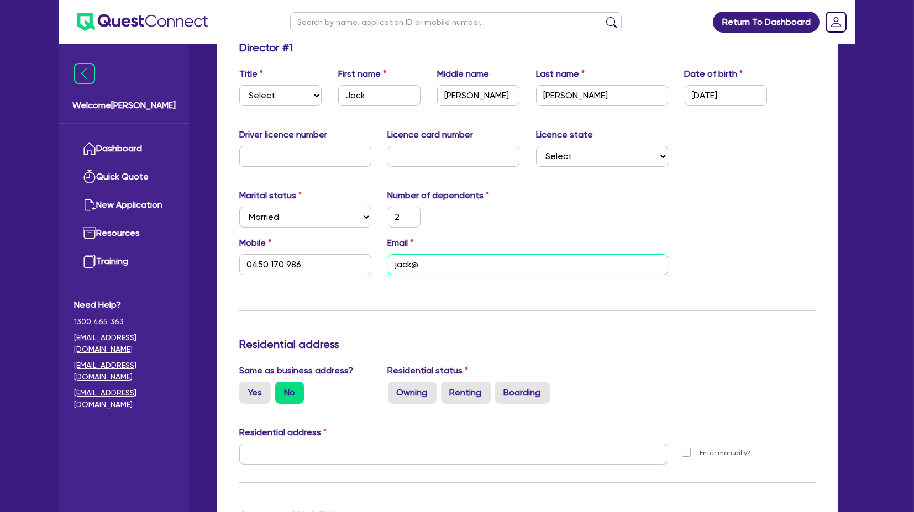
type input "jack@t"
type input "2"
type input "0450 170 986"
type input "jack@tr"
type input "2"
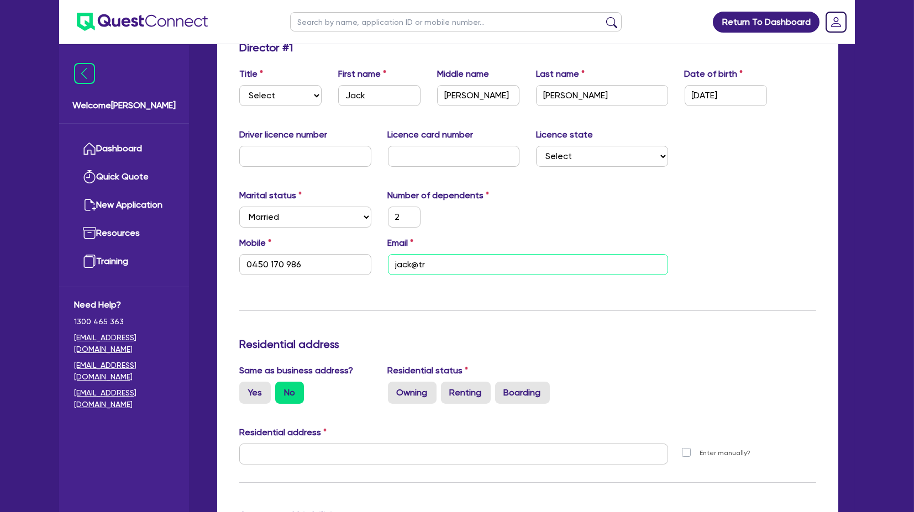
type input "0450 170 986"
type input "jack@tre"
type input "2"
type input "0450 170 986"
type input "jack@tree"
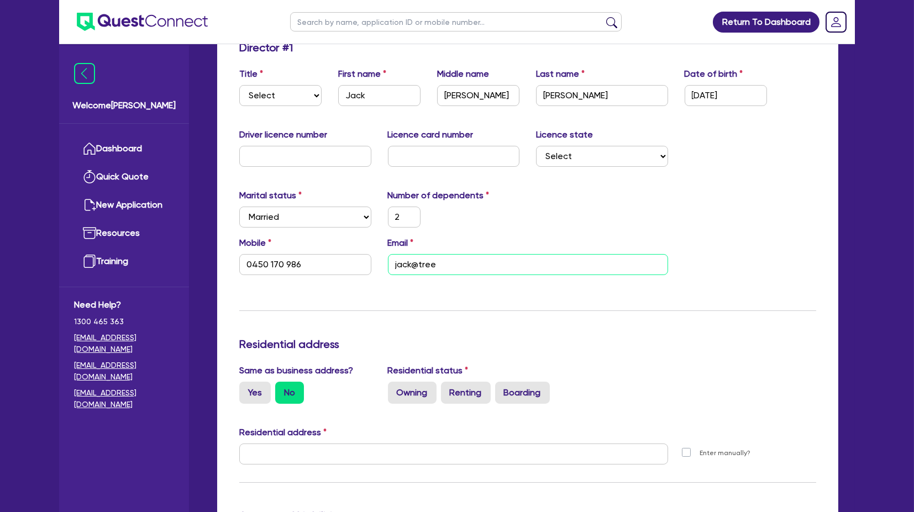
type input "2"
type input "0450 170 986"
type input "jack@treel"
type input "2"
type input "0450 170 986"
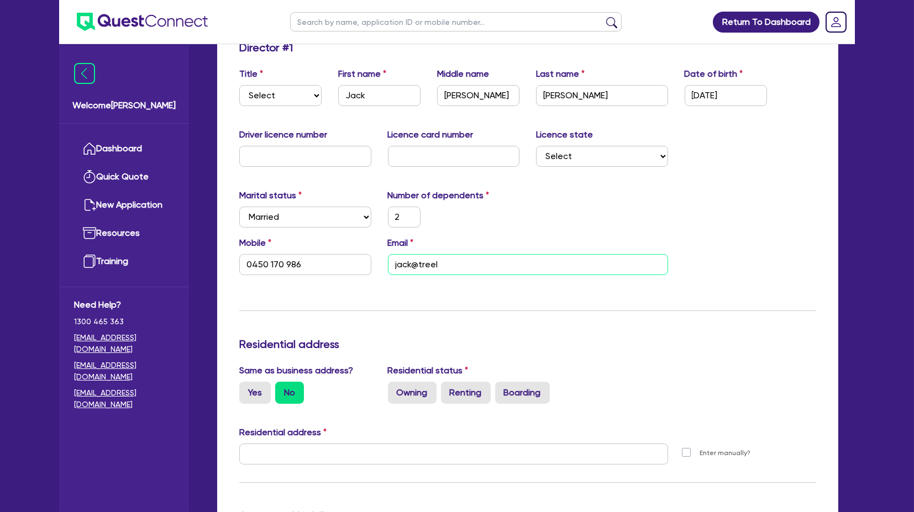
type input "jack@treelo"
type input "2"
type input "0450 170 986"
type input "jack@treelop"
type input "2"
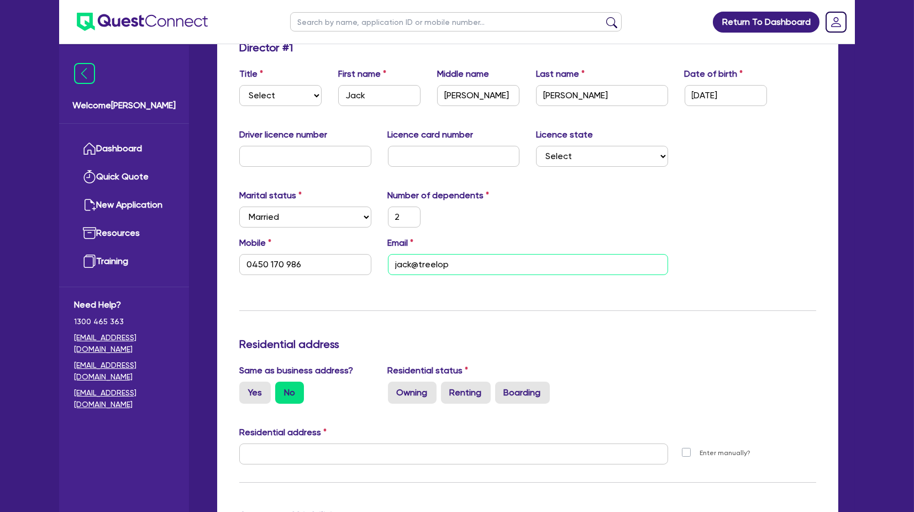
type input "0450 170 986"
type input "jack@treelopp"
type input "2"
type input "0450 170 986"
type input "jack@treeloppe"
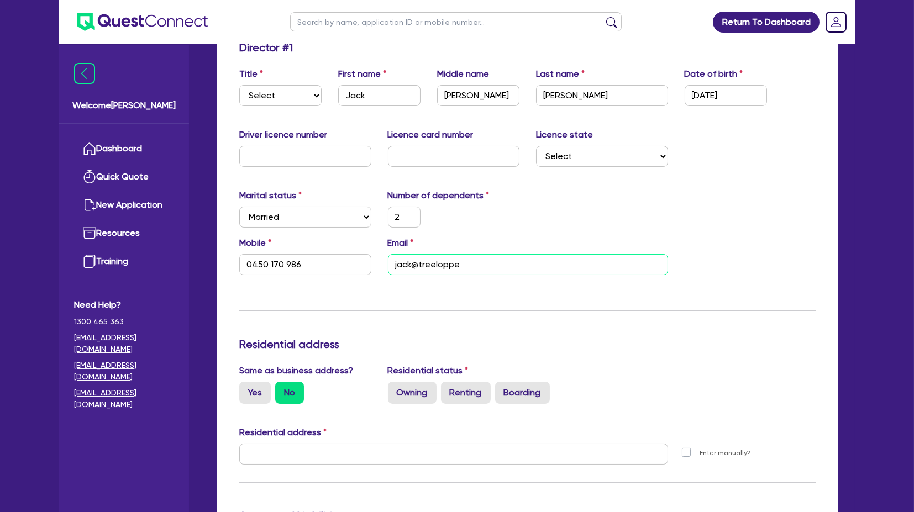
type input "2"
type input "0450 170 986"
type input "jack@treelopper"
type input "2"
type input "0450 170 986"
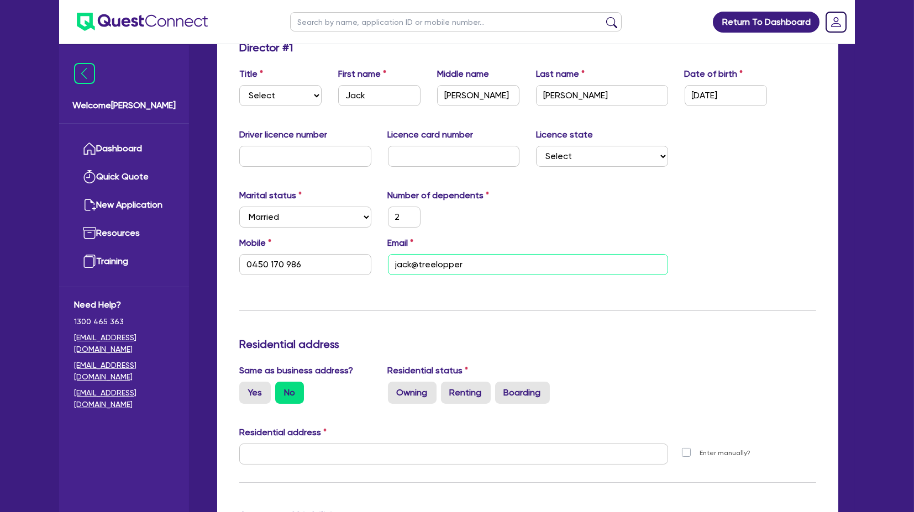
type input "jack@treeloppers"
type input "2"
type input "0450 170 986"
type input "jack@treeloppers."
type input "2"
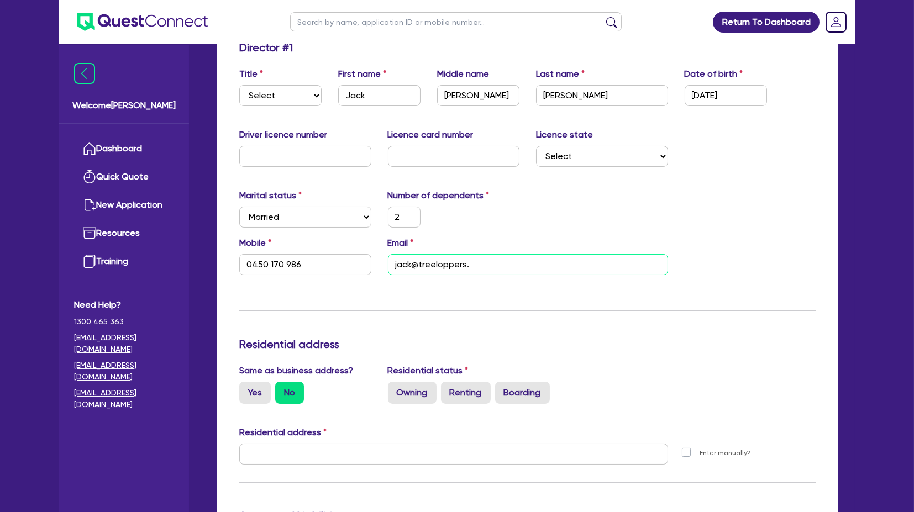
type input "0450 170 986"
type input "jack@treeloppers.c"
type input "2"
type input "0450 170 986"
type input "[EMAIL_ADDRESS][DOMAIN_NAME]"
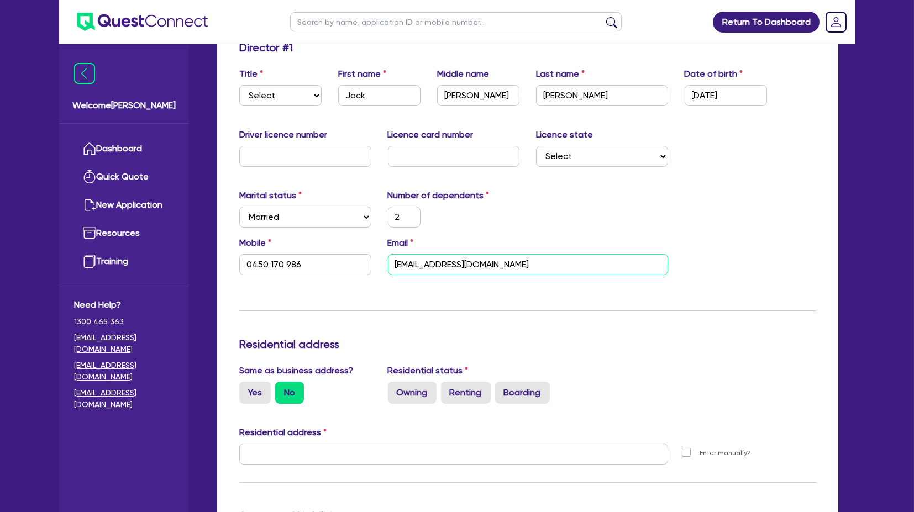
type input "2"
type input "0450 170 986"
type input "[EMAIL_ADDRESS][DOMAIN_NAME]"
type input "2"
type input "0450 170 986"
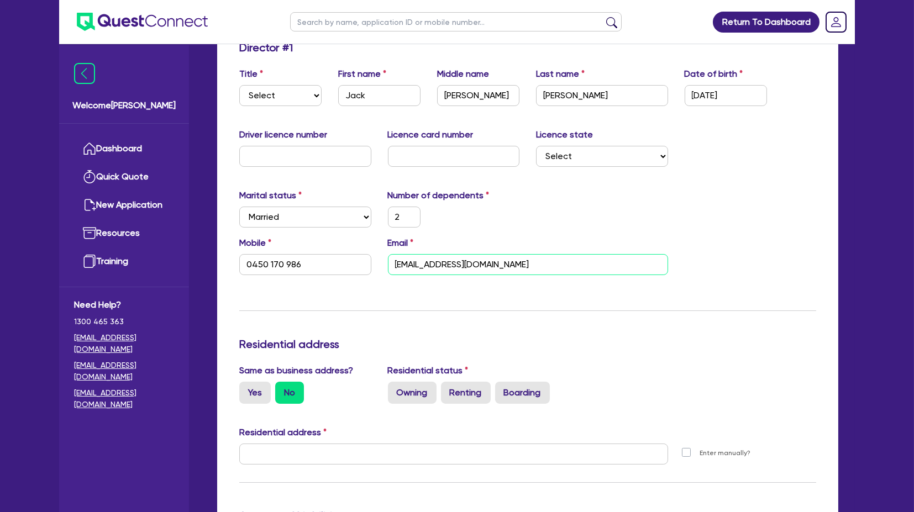
type input "[EMAIL_ADDRESS][DOMAIN_NAME]"
type input "2"
type input "0450 170 986"
type input "jack@treeloppers.c"
type input "2"
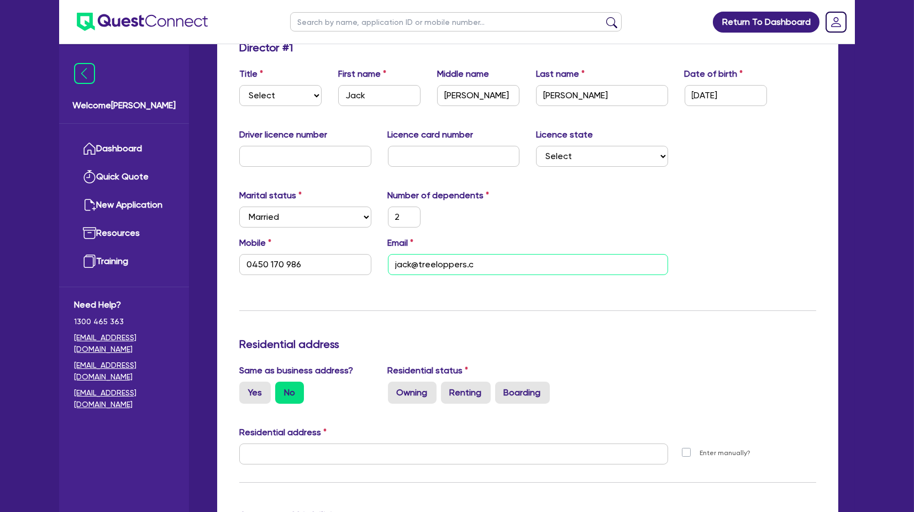
type input "0450 170 986"
type input "jack@treeloppers."
type input "2"
type input "0450 170 986"
type input "jack@treeloppers"
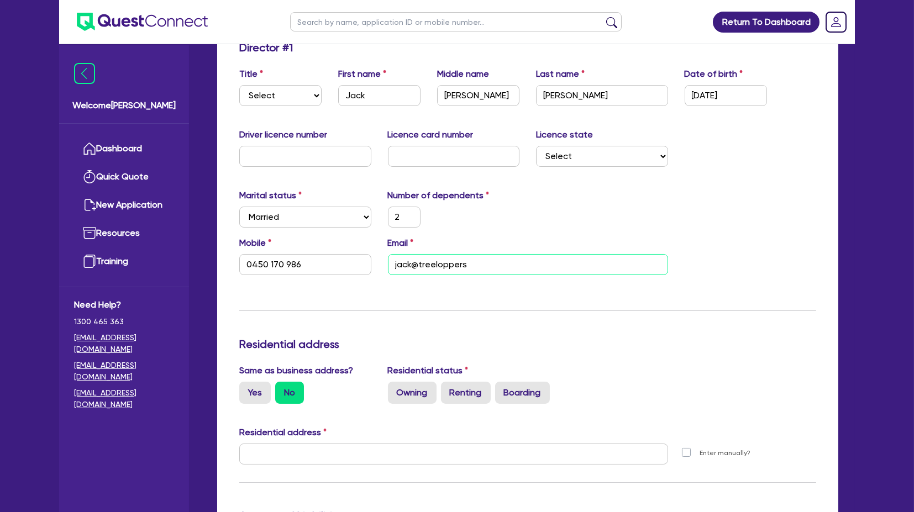
type input "2"
type input "0450 170 986"
type input "jack@treelopperss"
type input "2"
type input "0450 170 986"
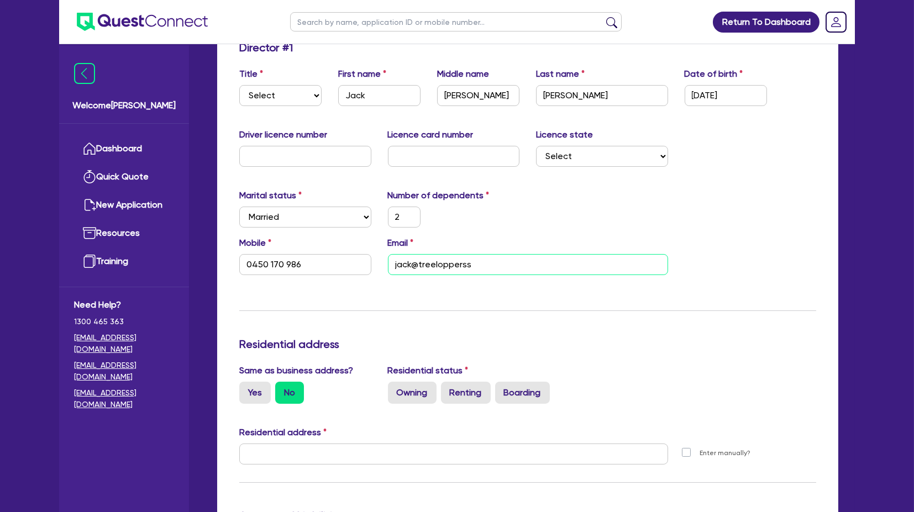
type input "jack@treelopperssy"
type input "2"
type input "0450 170 986"
type input "jack@treelopperssyd"
type input "2"
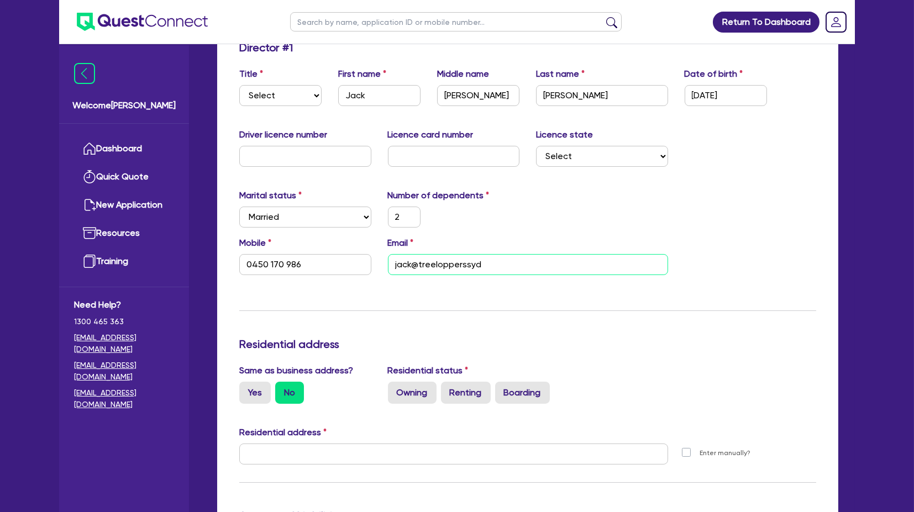
type input "0450 170 986"
type input "jack@treelopperssydn"
type input "2"
type input "0450 170 986"
type input "jack@treelopperssydne"
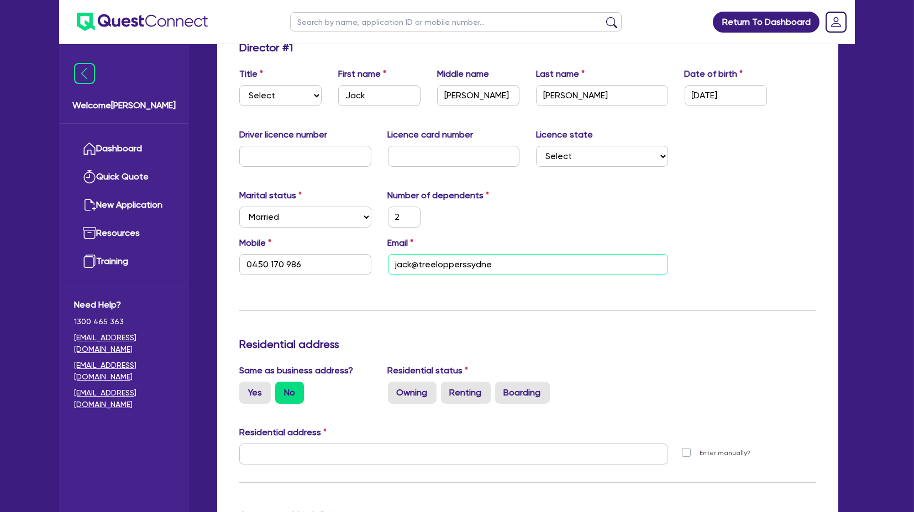
type input "2"
type input "0450 170 986"
type input "jack@treelopperssydney"
type input "2"
type input "0450 170 986"
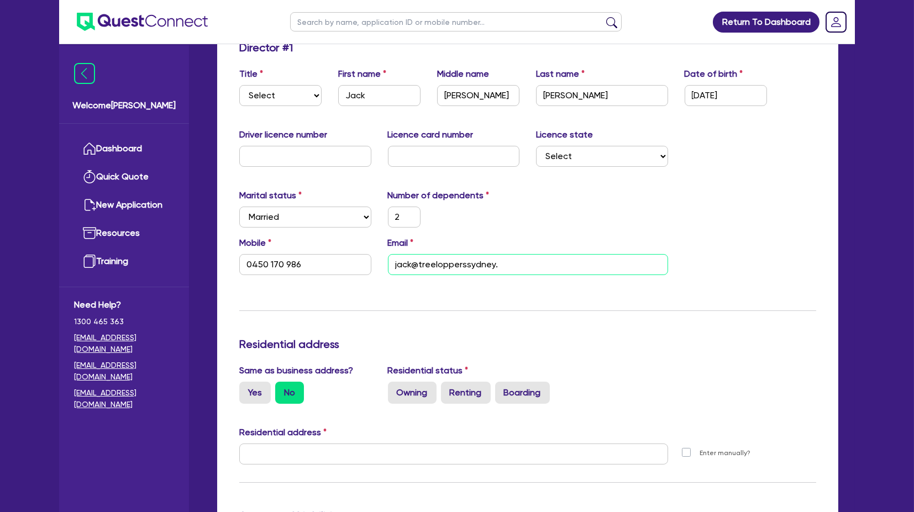
type input "jack@treelopperssydney.c"
type input "2"
type input "0450 170 986"
type input "[EMAIL_ADDRESS][DOMAIN_NAME]"
type input "2"
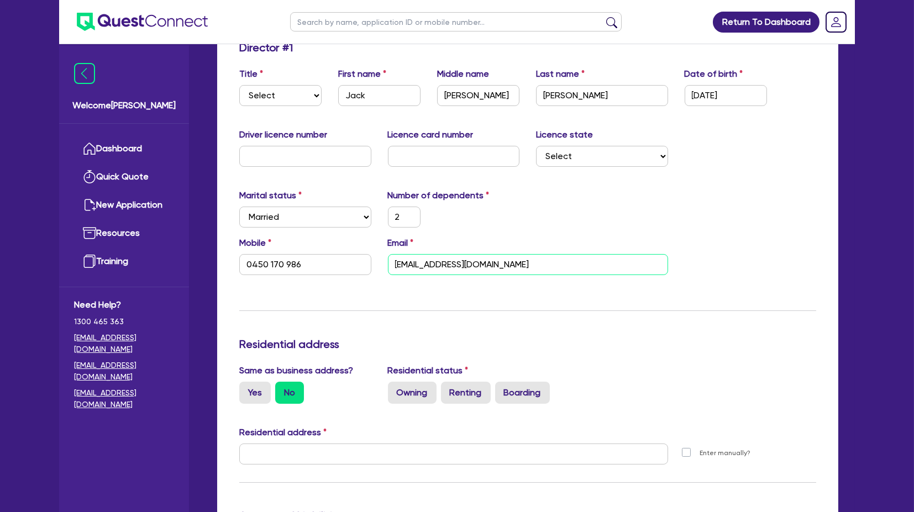
type input "0450 170 986"
type input "jack@treelopperssydney.cvo"
type input "2"
type input "0450 170 986"
type input "[EMAIL_ADDRESS]"
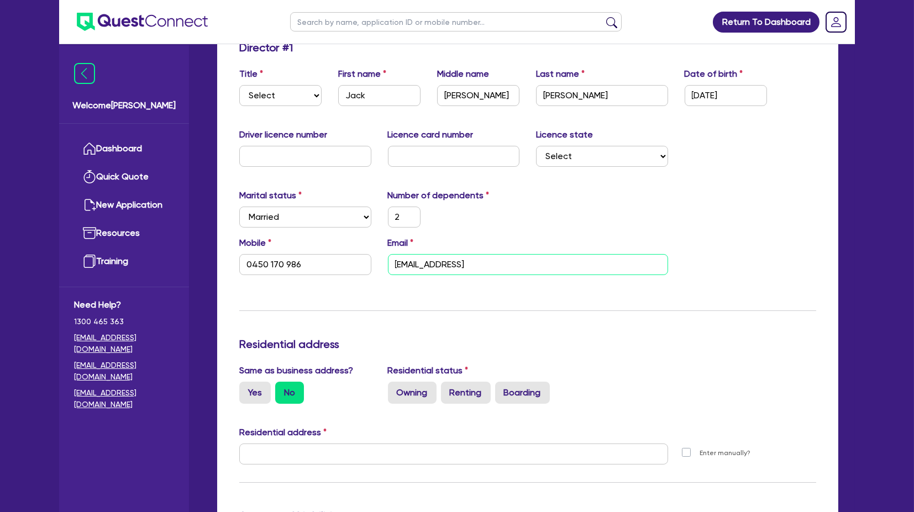
type input "2"
type input "0450 170 986"
type input "jack@treelopperssydney.cvo"
type input "2"
type input "0450 170 986"
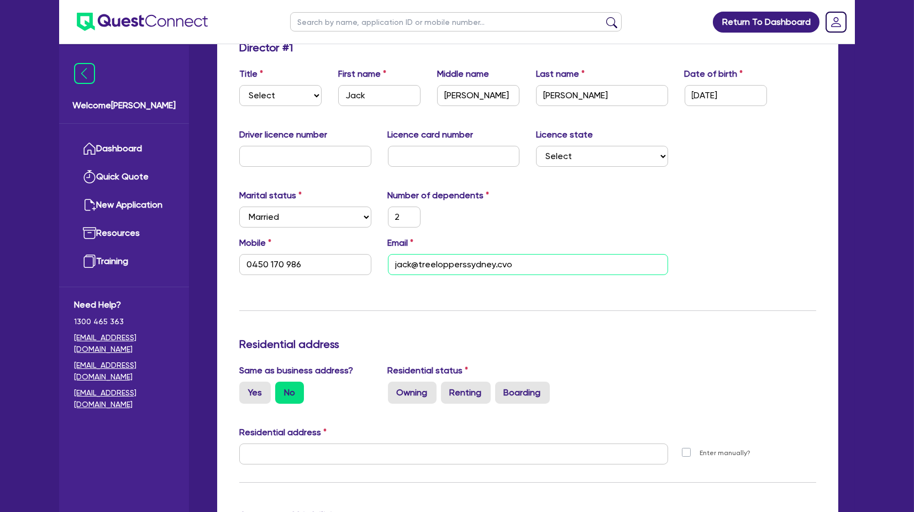
type input "[EMAIL_ADDRESS][DOMAIN_NAME]"
type input "2"
type input "0450 170 986"
type input "jack@treelopperssydney.c"
type input "2"
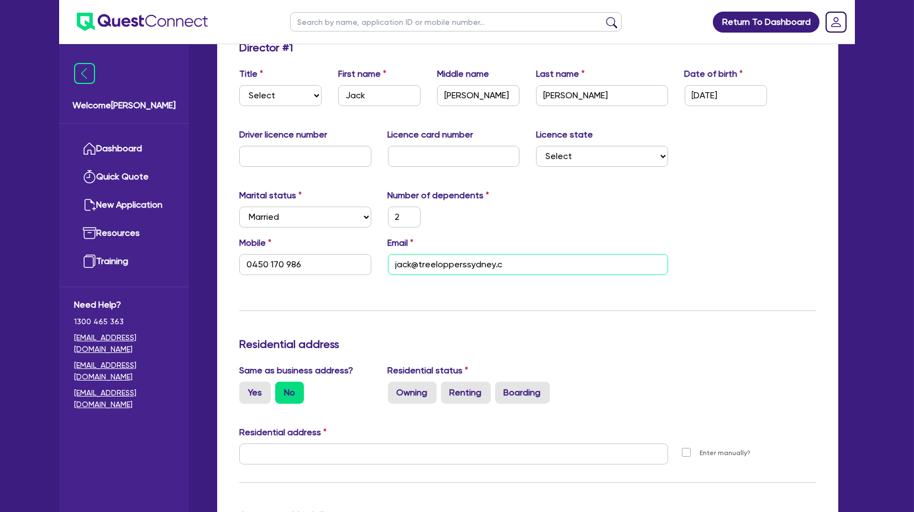
type input "0450 170 986"
type input "[EMAIL_ADDRESS][DOMAIN_NAME]"
type input "2"
type input "0450 170 986"
type input "[EMAIL_ADDRESS][DOMAIN_NAME]"
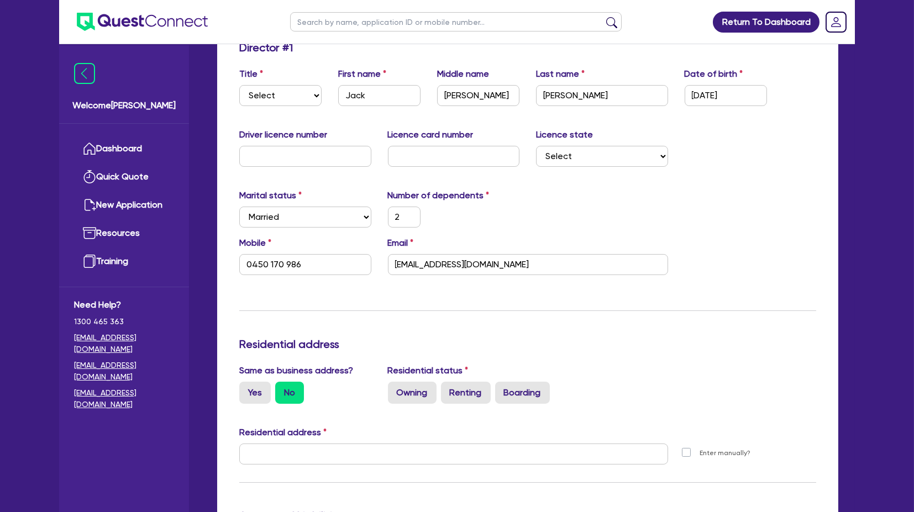
click at [615, 291] on div "Update residential status for Director #1 Boarding is only acceptable when the …" at bounding box center [527, 450] width 577 height 818
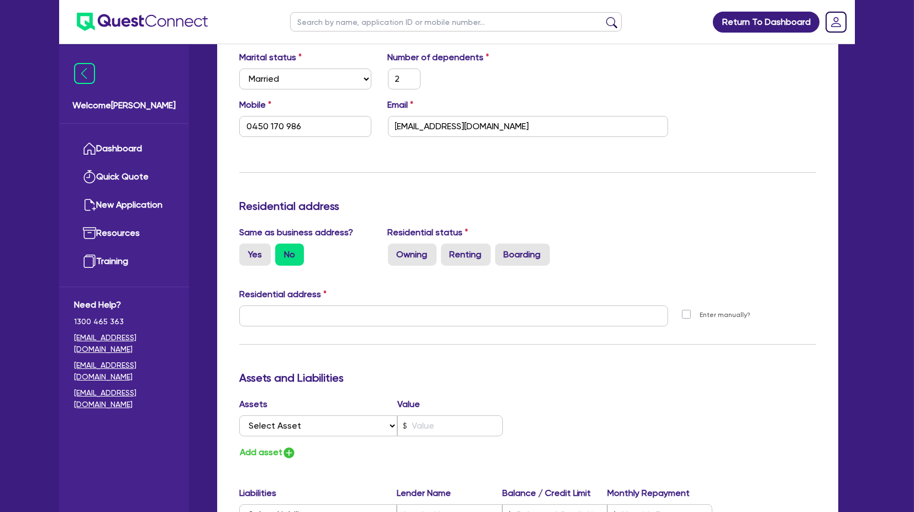
scroll to position [368, 0]
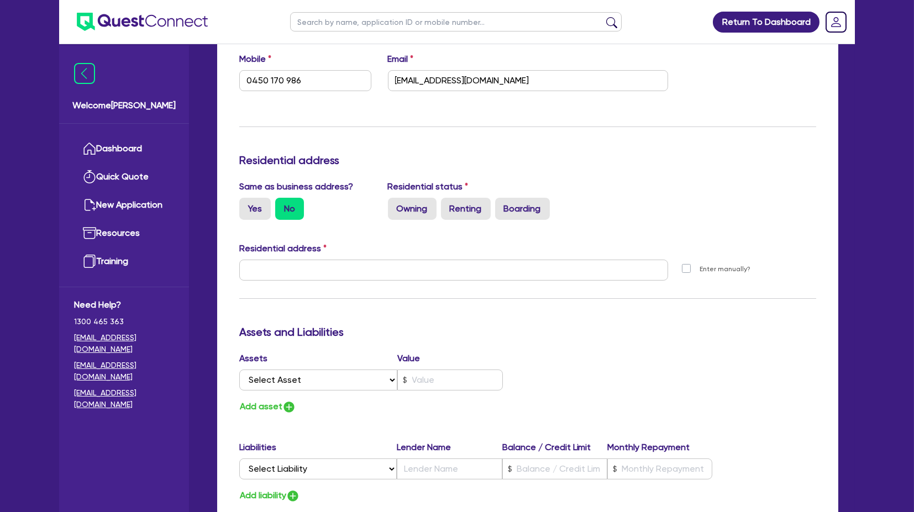
click at [526, 140] on div "Update residential status for Director #1 Boarding is only acceptable when the …" at bounding box center [527, 266] width 577 height 818
click at [484, 143] on div "Update residential status for Director #1 Boarding is only acceptable when the …" at bounding box center [527, 266] width 577 height 818
click at [617, 145] on div "Update residential status for Director #1 Boarding is only acceptable when the …" at bounding box center [527, 266] width 577 height 818
click at [408, 204] on label "Owning" at bounding box center [412, 209] width 49 height 22
click at [395, 204] on input "Owning" at bounding box center [391, 201] width 7 height 7
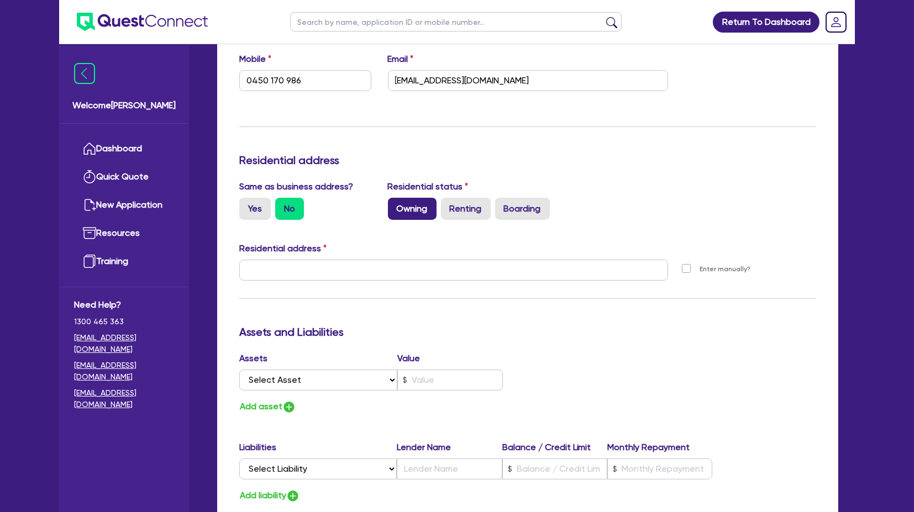
radio input "true"
type input "2"
type input "0450 170 986"
click at [498, 139] on div "Update residential status for Director #1 Boarding is only acceptable when the …" at bounding box center [527, 266] width 577 height 818
click at [256, 208] on label "Yes" at bounding box center [255, 209] width 32 height 22
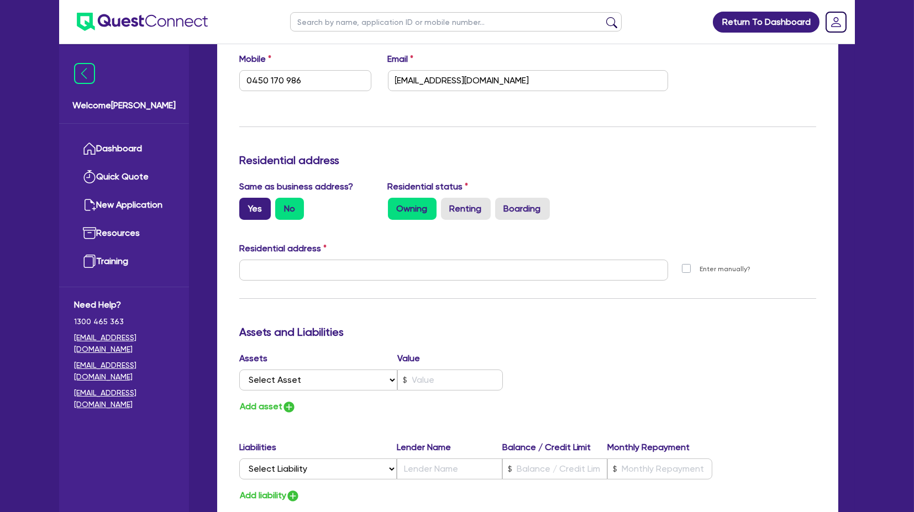
click at [247, 205] on input "Yes" at bounding box center [242, 201] width 7 height 7
radio input "true"
type input "2"
type input "0450 170 986"
type input "[STREET_ADDRESS] 2018"
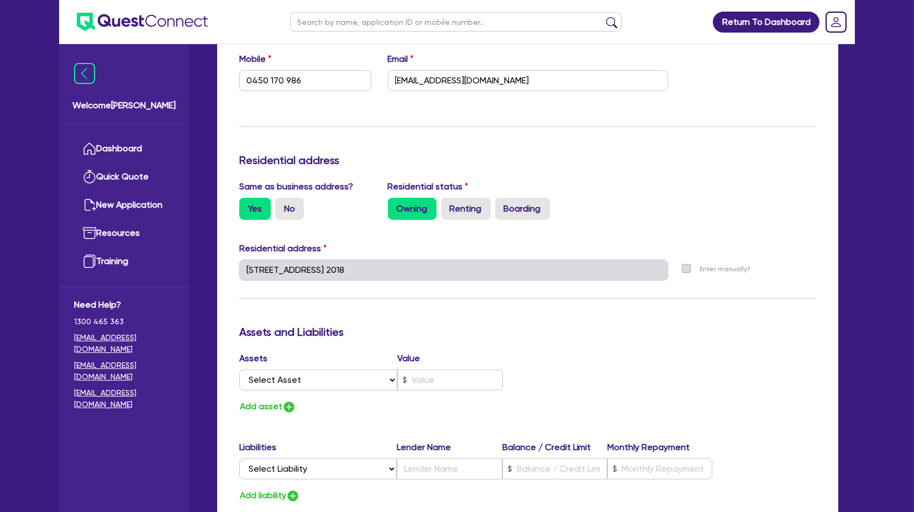
click at [550, 157] on h3 "Residential address" at bounding box center [527, 160] width 577 height 13
click at [583, 166] on div "Residential address" at bounding box center [528, 163] width 594 height 18
click at [472, 208] on label "Renting" at bounding box center [466, 209] width 50 height 22
click at [448, 205] on input "Renting" at bounding box center [444, 201] width 7 height 7
radio input "true"
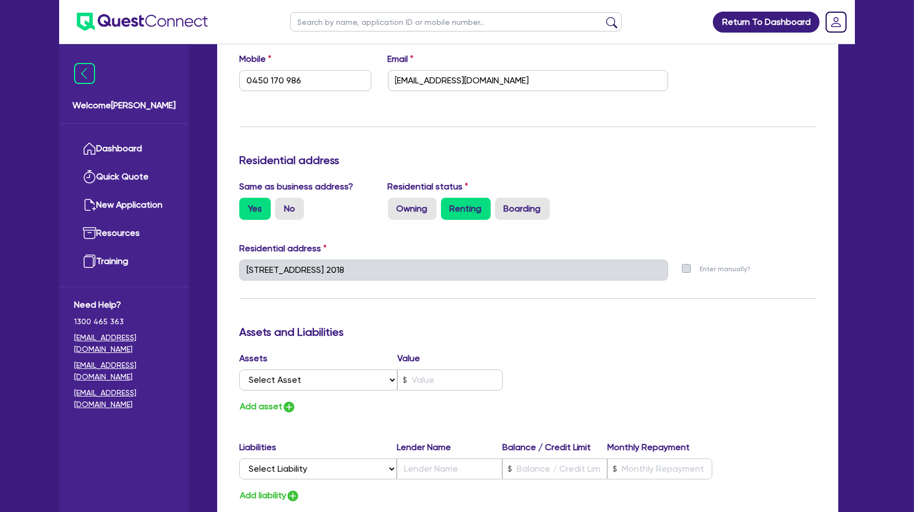
type input "2"
type input "0450 170 986"
click at [472, 208] on label "Renting" at bounding box center [466, 209] width 50 height 22
click at [448, 205] on input "Renting" at bounding box center [444, 201] width 7 height 7
click at [593, 140] on div "Update residential status for Director #1 Boarding is only acceptable when the …" at bounding box center [527, 266] width 577 height 818
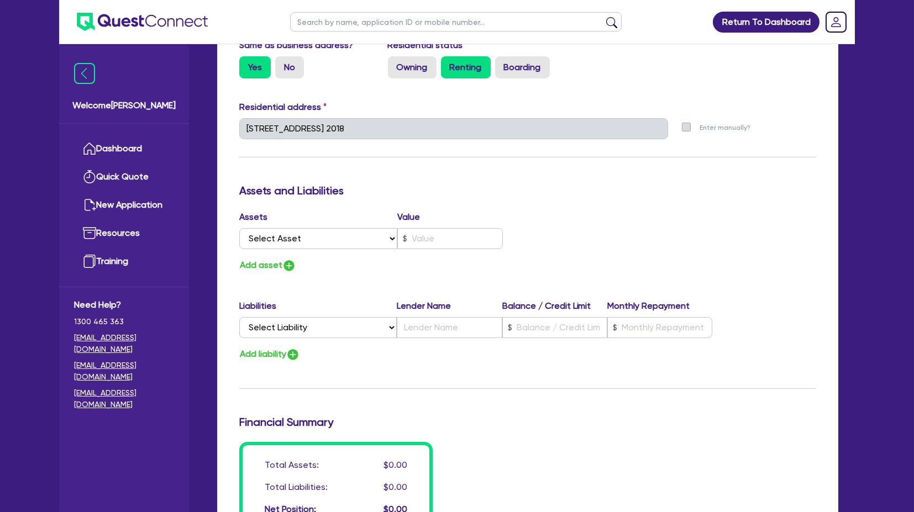
scroll to position [491, 0]
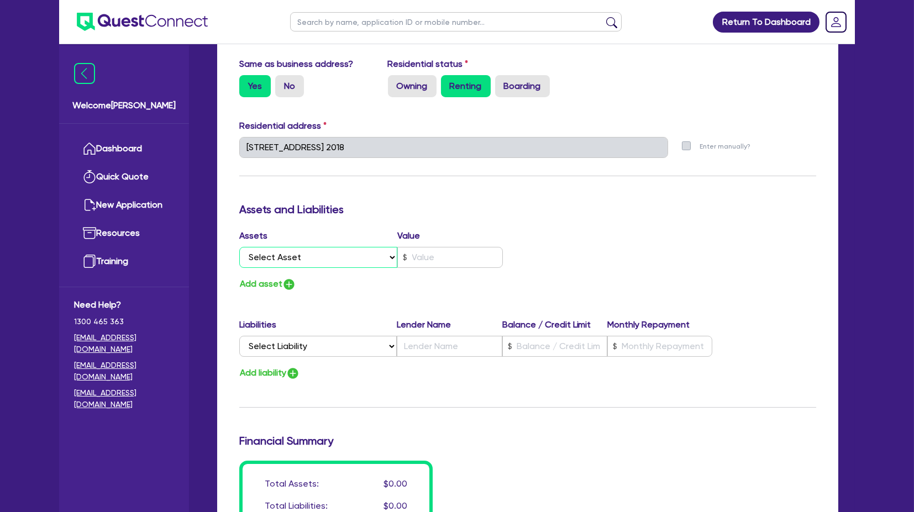
click at [282, 260] on select "Select Asset Cash Property Investment property Vehicle Truck Trailer Equipment …" at bounding box center [318, 257] width 158 height 21
click at [389, 209] on h3 "Assets and Liabilities" at bounding box center [527, 209] width 577 height 13
click at [269, 258] on select "Select Asset Cash Property Investment property Vehicle Truck Trailer Equipment …" at bounding box center [318, 257] width 158 height 21
select select "CASH"
click at [239, 247] on select "Select Asset Cash Property Investment property Vehicle Truck Trailer Equipment …" at bounding box center [318, 257] width 158 height 21
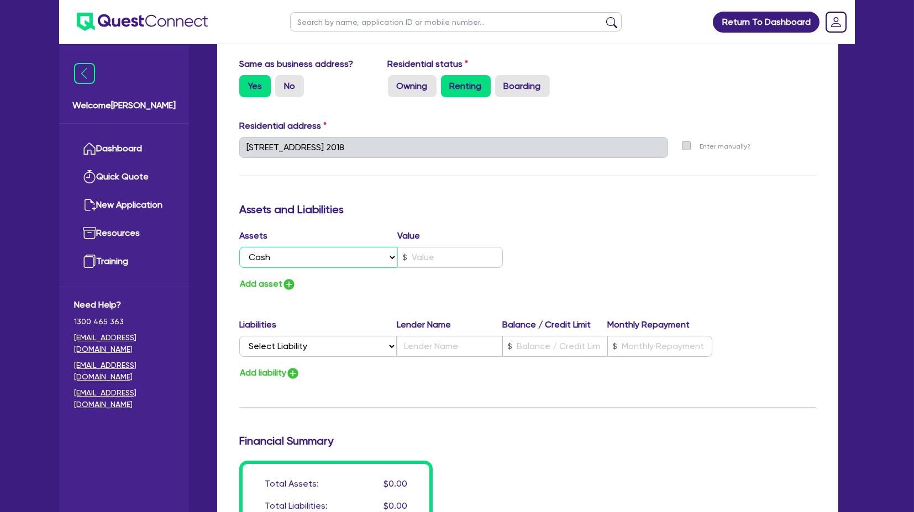
type input "2"
type input "0450 170 986"
click at [414, 255] on input "text" at bounding box center [450, 257] width 106 height 21
type input "2"
type input "0450 170 986"
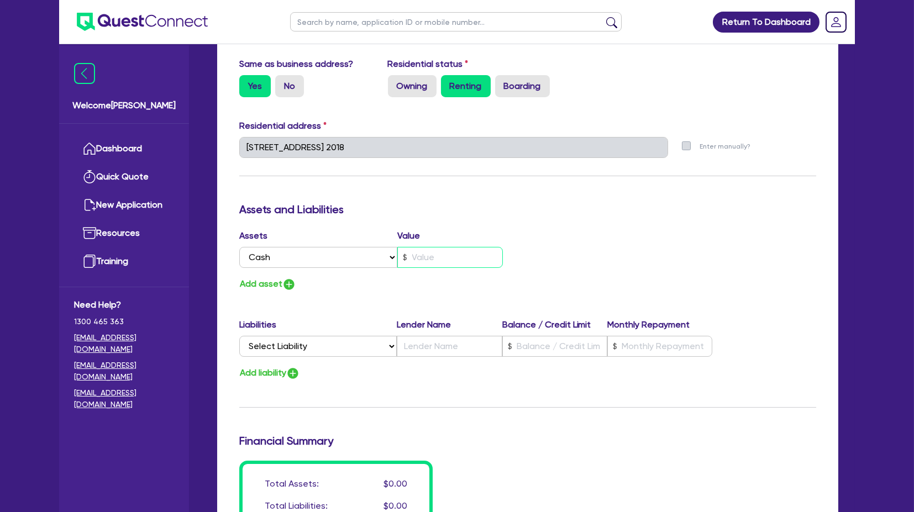
type input "1"
type input "2"
type input "0450 170 986"
type input "17"
type input "2"
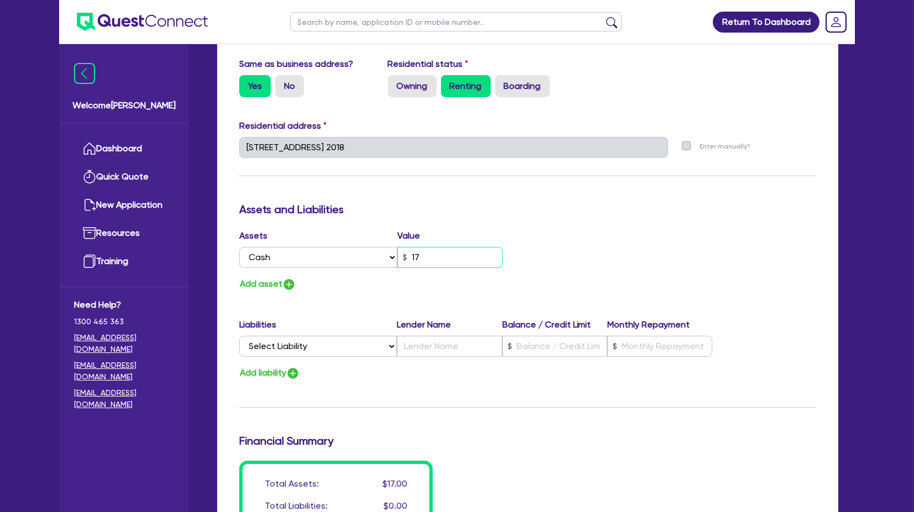
type input "0450 170 986"
click at [557, 210] on h3 "Assets and Liabilities" at bounding box center [527, 209] width 577 height 13
click at [253, 284] on button "Add asset" at bounding box center [267, 284] width 57 height 15
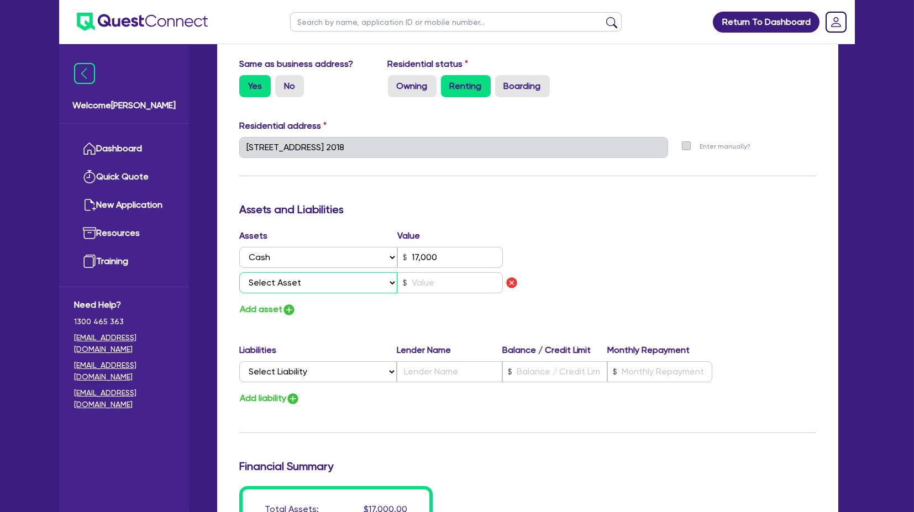
click at [295, 277] on select "Select Asset Cash Property Investment property Vehicle Truck Trailer Equipment …" at bounding box center [318, 283] width 158 height 21
click at [239, 273] on select "Select Asset Cash Property Investment property Vehicle Truck Trailer Equipment …" at bounding box center [318, 283] width 158 height 21
click at [436, 289] on input "text" at bounding box center [450, 283] width 106 height 21
click at [572, 244] on div "Assets Value Select Asset Cash Property Investment property Vehicle Truck Trail…" at bounding box center [528, 273] width 594 height 88
click at [254, 306] on button "Add asset" at bounding box center [267, 309] width 57 height 15
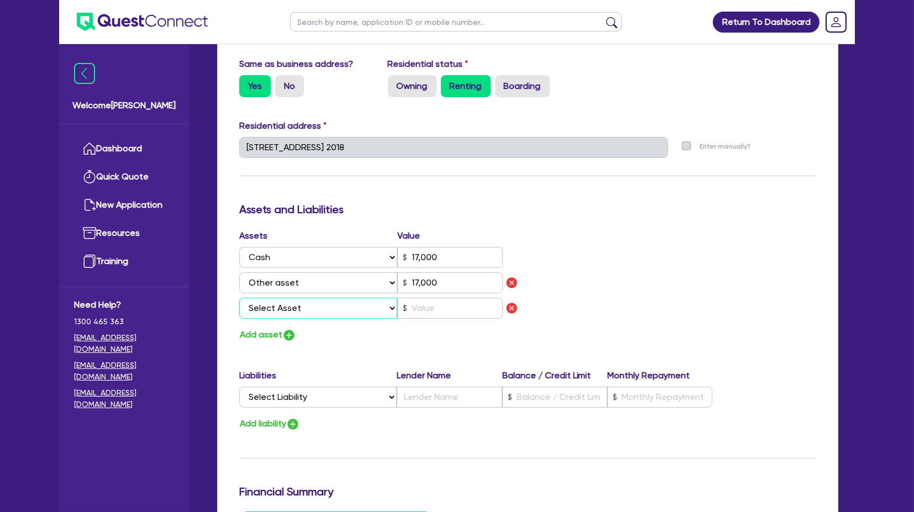
click at [293, 313] on select "Select Asset Cash Property Investment property Vehicle Truck Trailer Equipment …" at bounding box center [318, 308] width 158 height 21
click at [239, 298] on select "Select Asset Cash Property Investment property Vehicle Truck Trailer Equipment …" at bounding box center [318, 308] width 158 height 21
click at [422, 308] on input "text" at bounding box center [450, 308] width 106 height 21
click at [368, 342] on div "Update residential status for Director #1 Boarding is only acceptable when the …" at bounding box center [527, 168] width 577 height 868
click at [272, 331] on button "Add asset" at bounding box center [267, 335] width 57 height 15
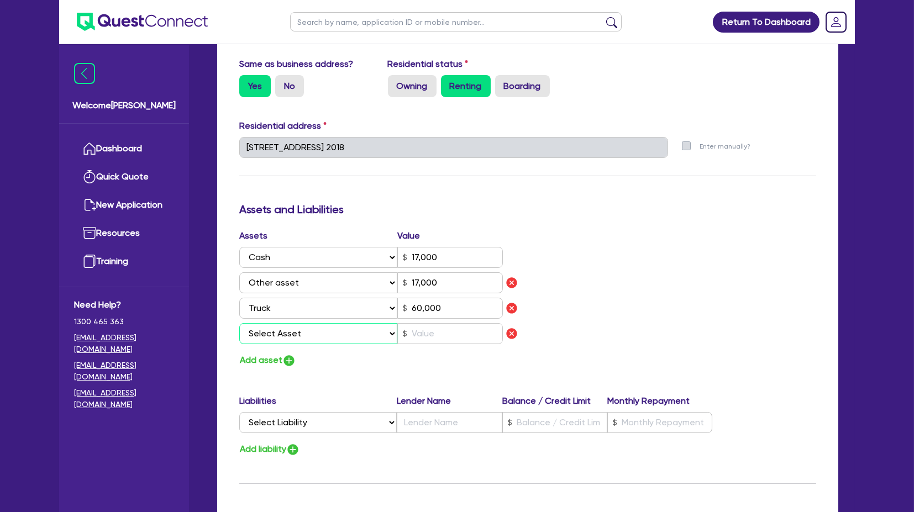
click at [293, 331] on select "Select Asset Cash Property Investment property Vehicle Truck Trailer Equipment …" at bounding box center [318, 333] width 158 height 21
click at [239, 323] on select "Select Asset Cash Property Investment property Vehicle Truck Trailer Equipment …" at bounding box center [318, 333] width 158 height 21
click at [425, 343] on div "Assets Value Select Asset Cash Property Investment property Vehicle Truck Trail…" at bounding box center [379, 288] width 297 height 119
click at [425, 337] on input "text" at bounding box center [450, 333] width 106 height 21
click at [652, 294] on div "Assets Value Select Asset Cash Property Investment property Vehicle Truck Trail…" at bounding box center [528, 298] width 594 height 139
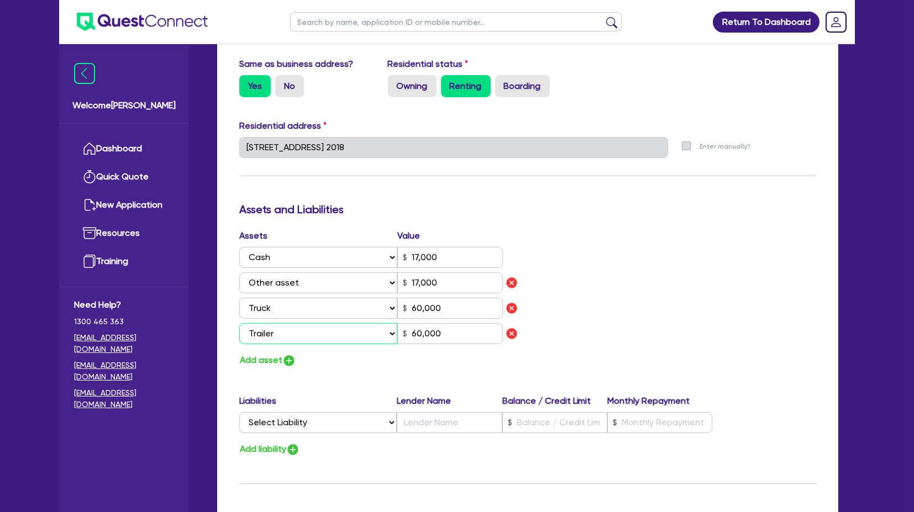
click at [290, 333] on select "Select Asset Cash Property Investment property Vehicle Truck Trailer Equipment …" at bounding box center [318, 333] width 158 height 21
click at [622, 296] on div "Assets Value Select Asset Cash Property Investment property Vehicle Truck Trail…" at bounding box center [528, 298] width 594 height 139
click at [248, 359] on button "Add asset" at bounding box center [267, 360] width 57 height 15
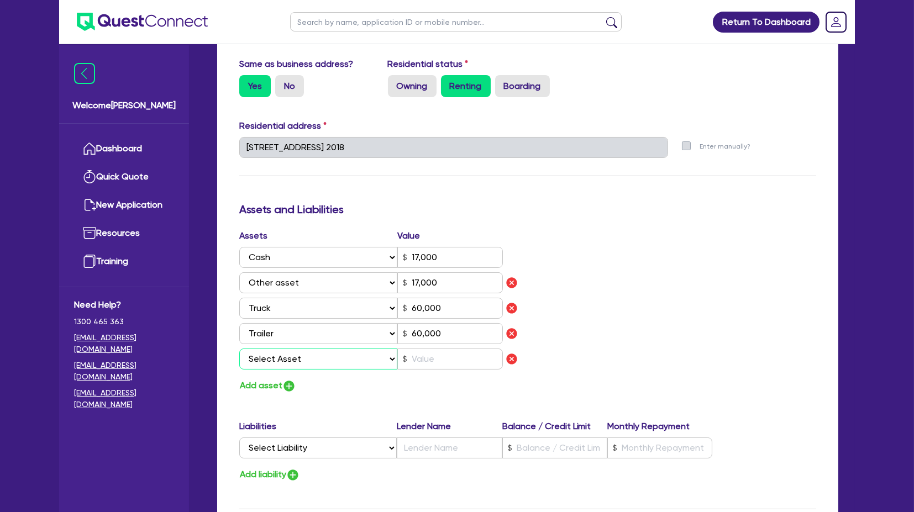
drag, startPoint x: 248, startPoint y: 359, endPoint x: 303, endPoint y: 358, distance: 55.3
click at [301, 355] on select "Select Asset Cash Property Investment property Vehicle Truck Trailer Equipment …" at bounding box center [318, 359] width 158 height 21
click at [239, 349] on select "Select Asset Cash Property Investment property Vehicle Truck Trailer Equipment …" at bounding box center [318, 359] width 158 height 21
click at [424, 354] on input "text" at bounding box center [450, 359] width 106 height 21
click at [637, 311] on div "Assets Value Select Asset Cash Property Investment property Vehicle Truck Trail…" at bounding box center [528, 311] width 594 height 164
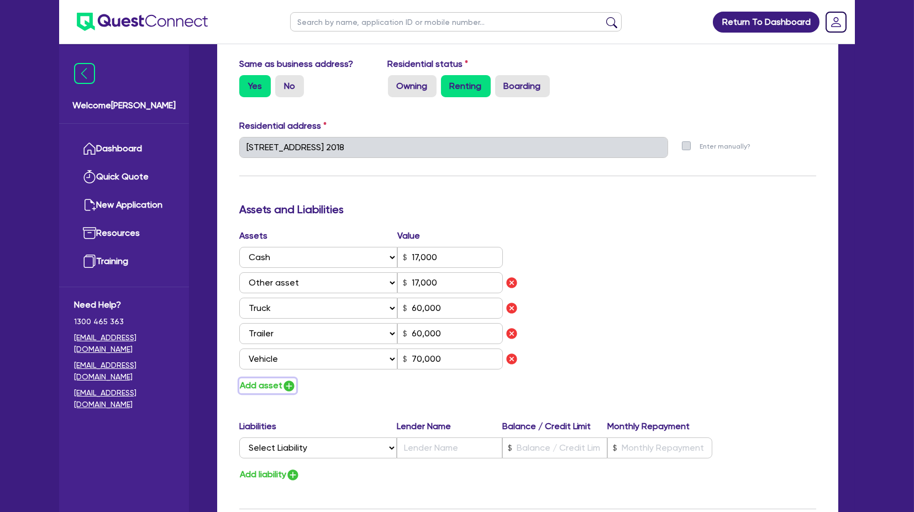
click at [261, 384] on button "Add asset" at bounding box center [267, 386] width 57 height 15
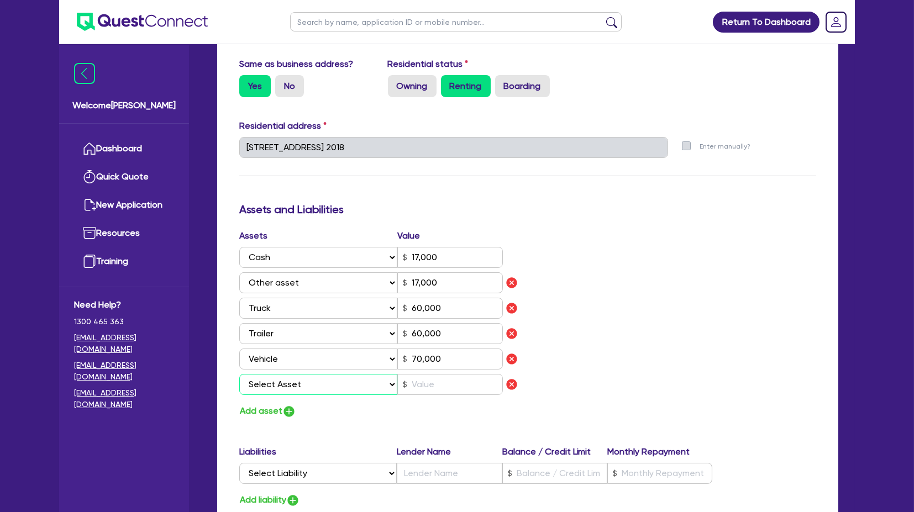
drag, startPoint x: 291, startPoint y: 381, endPoint x: 301, endPoint y: 389, distance: 12.7
click at [291, 381] on select "Select Asset Cash Property Investment property Vehicle Truck Trailer Equipment …" at bounding box center [318, 384] width 158 height 21
click at [239, 374] on select "Select Asset Cash Property Investment property Vehicle Truck Trailer Equipment …" at bounding box center [318, 384] width 158 height 21
click at [431, 384] on input "text" at bounding box center [450, 384] width 106 height 21
click at [651, 301] on div "Assets Value Select Asset Cash Property Investment property Vehicle Truck Trail…" at bounding box center [528, 324] width 594 height 190
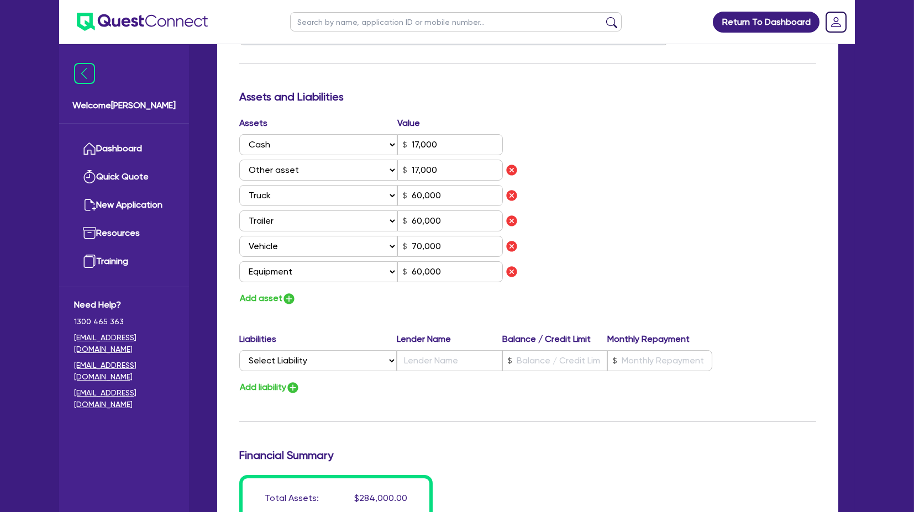
scroll to position [676, 0]
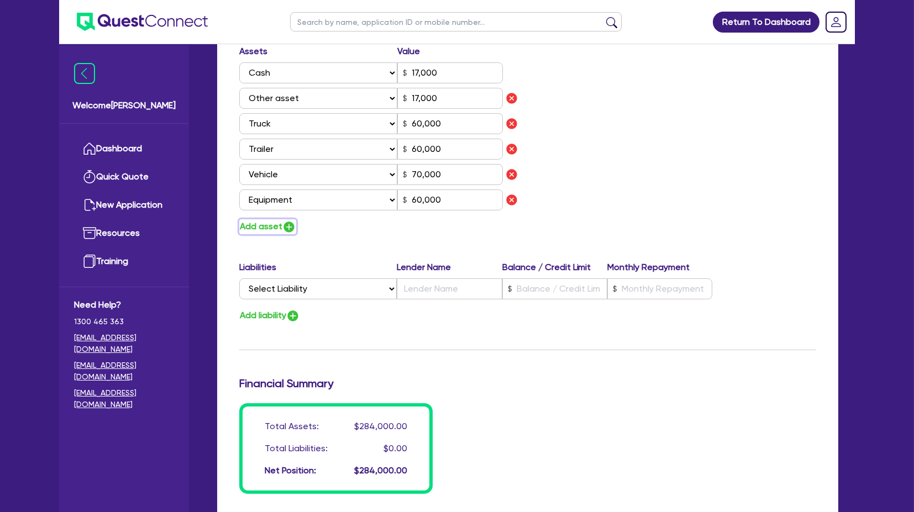
click at [271, 226] on button "Add asset" at bounding box center [267, 226] width 57 height 15
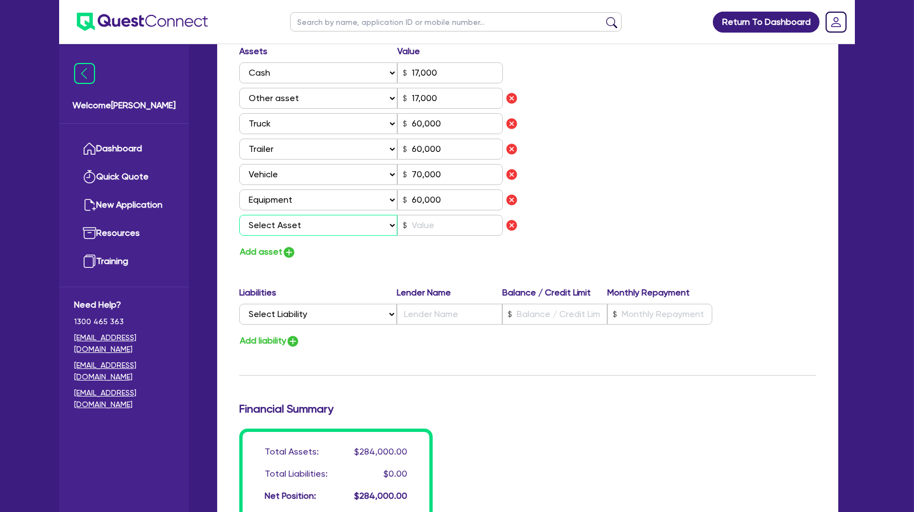
click at [276, 229] on select "Select Asset Cash Property Investment property Vehicle Truck Trailer Equipment …" at bounding box center [318, 225] width 158 height 21
click at [239, 215] on select "Select Asset Cash Property Investment property Vehicle Truck Trailer Equipment …" at bounding box center [318, 225] width 158 height 21
click at [430, 228] on input "text" at bounding box center [450, 225] width 106 height 21
click at [671, 190] on div "Assets Value Select Asset Cash Property Investment property Vehicle Truck Trail…" at bounding box center [528, 152] width 594 height 215
click at [258, 250] on button "Add asset" at bounding box center [267, 252] width 57 height 15
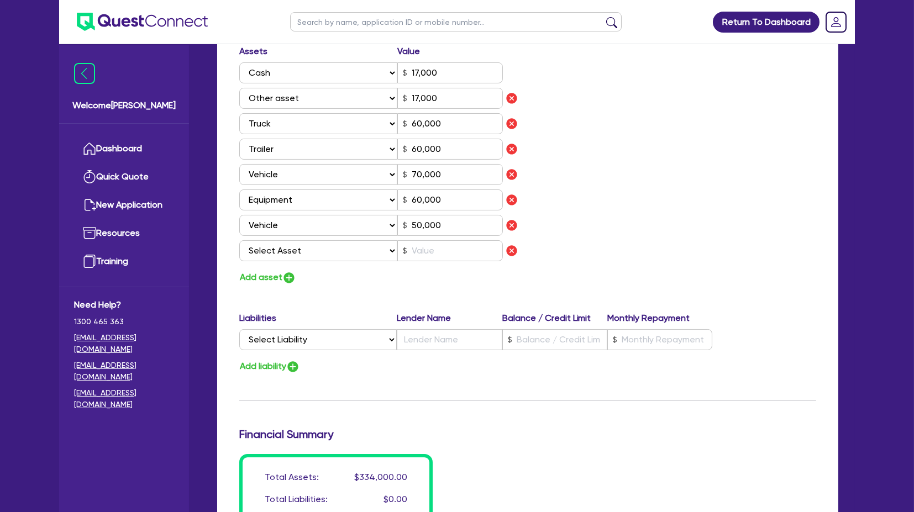
click at [644, 240] on div "Assets Value Select Asset Cash Property Investment property Vehicle Truck Trail…" at bounding box center [528, 165] width 594 height 240
click at [744, 198] on div "Assets Value Select Asset Cash Property Investment property Vehicle Truck Trail…" at bounding box center [528, 165] width 594 height 240
click at [514, 254] on img "button" at bounding box center [511, 250] width 13 height 13
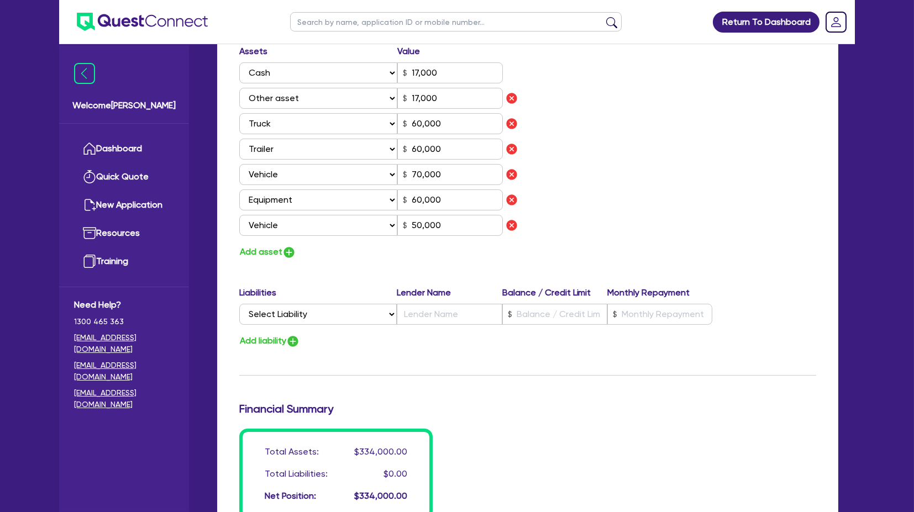
click at [618, 234] on div "Assets Value Select Asset Cash Property Investment property Vehicle Truck Trail…" at bounding box center [528, 152] width 594 height 215
click at [306, 308] on select "Select Liability Credit card Mortgage Investment property loan Vehicle loan Tru…" at bounding box center [318, 314] width 158 height 21
click at [239, 304] on select "Select Liability Credit card Mortgage Investment property loan Vehicle loan Tru…" at bounding box center [318, 314] width 158 height 21
click at [433, 310] on input "text" at bounding box center [449, 314] width 105 height 21
click at [296, 311] on select "Select Liability Credit card Mortgage Investment property loan Vehicle loan Tru…" at bounding box center [318, 314] width 158 height 21
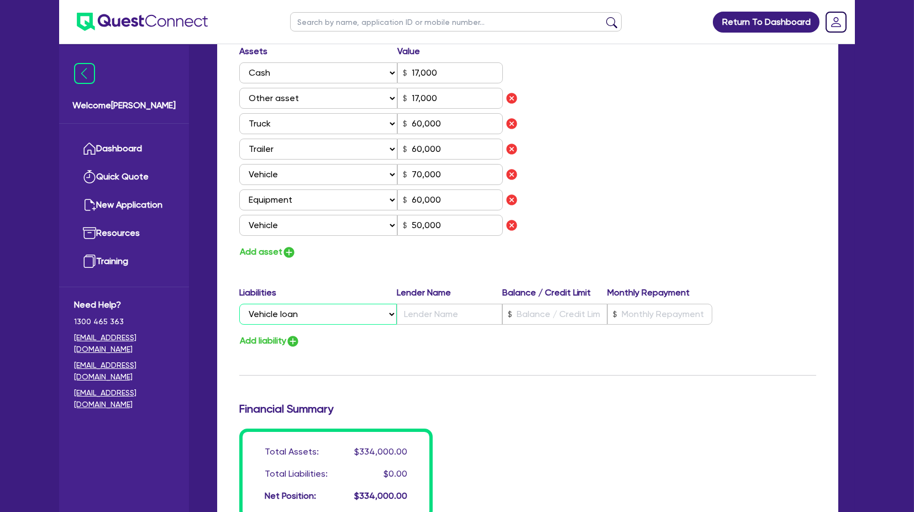
click at [239, 304] on select "Select Liability Credit card Mortgage Investment property loan Vehicle loan Tru…" at bounding box center [318, 314] width 158 height 21
click at [527, 317] on input "text" at bounding box center [555, 314] width 105 height 21
click at [430, 320] on input "text" at bounding box center [449, 314] width 105 height 21
click at [440, 333] on div "Liabilities Lender Name Balance / Credit Limit Monthly Repayment Select Liabili…" at bounding box center [528, 317] width 594 height 62
click at [265, 338] on button "Add liability" at bounding box center [269, 341] width 61 height 15
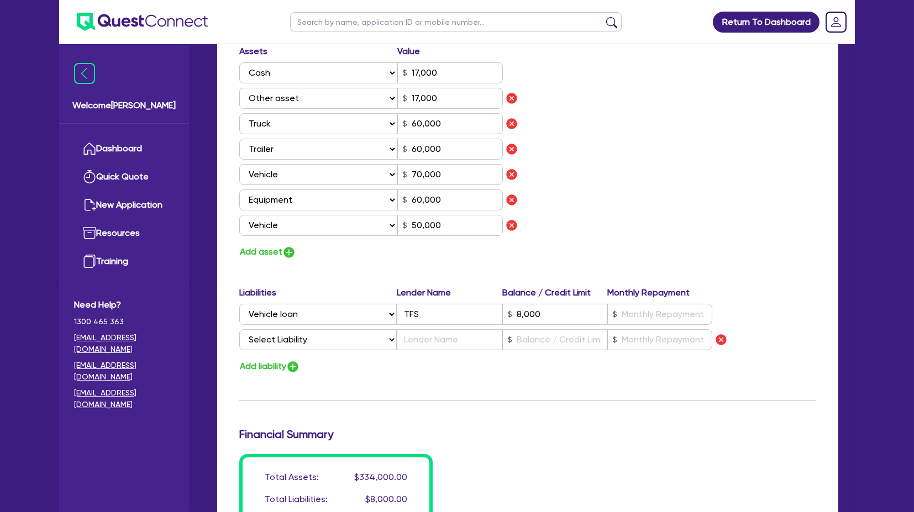
click at [294, 327] on div "Liabilities Lender Name Balance / Credit Limit Monthly Repayment Select Liabili…" at bounding box center [528, 320] width 594 height 69
click at [320, 340] on select "Select Liability Credit card Mortgage Investment property loan Vehicle loan Tru…" at bounding box center [318, 339] width 158 height 21
click at [239, 329] on select "Select Liability Credit card Mortgage Investment property loan Vehicle loan Tru…" at bounding box center [318, 339] width 158 height 21
click at [426, 342] on input "text" at bounding box center [449, 339] width 105 height 21
click at [636, 216] on div "Assets Value Select Asset Cash Property Investment property Vehicle Truck Trail…" at bounding box center [528, 152] width 594 height 215
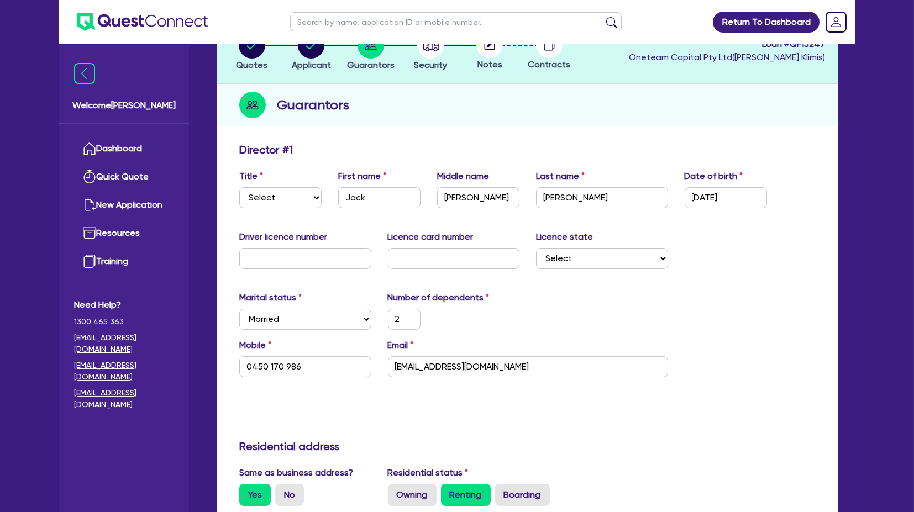
scroll to position [0, 0]
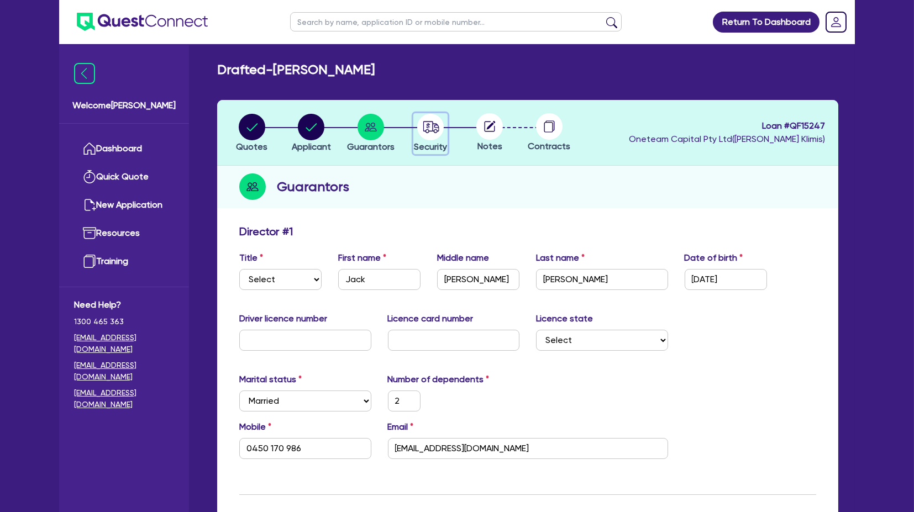
click at [423, 128] on circle "button" at bounding box center [430, 127] width 27 height 27
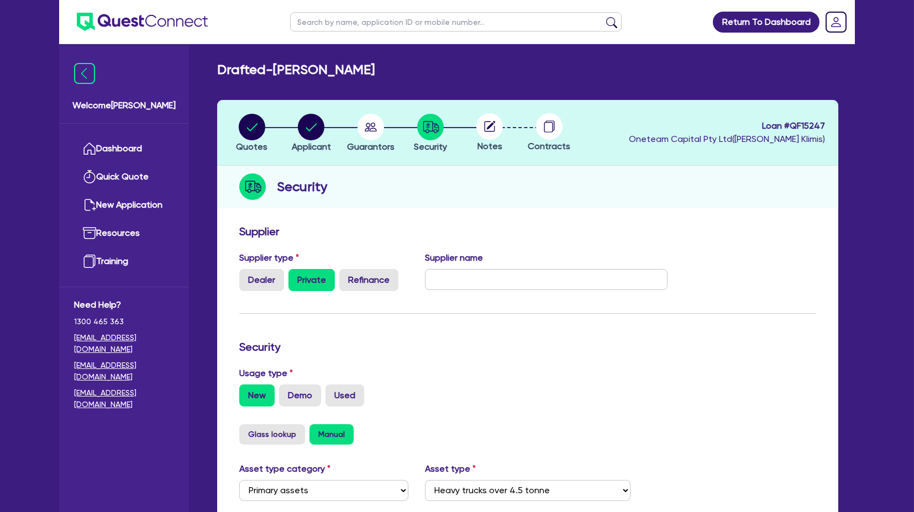
drag, startPoint x: 731, startPoint y: 260, endPoint x: 673, endPoint y: 251, distance: 58.7
click at [730, 259] on div "Supplier type Dealer Private Refinance Supplier name" at bounding box center [528, 276] width 594 height 49
click at [443, 203] on div "Security" at bounding box center [527, 187] width 621 height 43
click at [629, 253] on div "Supplier name" at bounding box center [547, 272] width 260 height 40
click at [462, 348] on h3 "Security" at bounding box center [527, 347] width 577 height 13
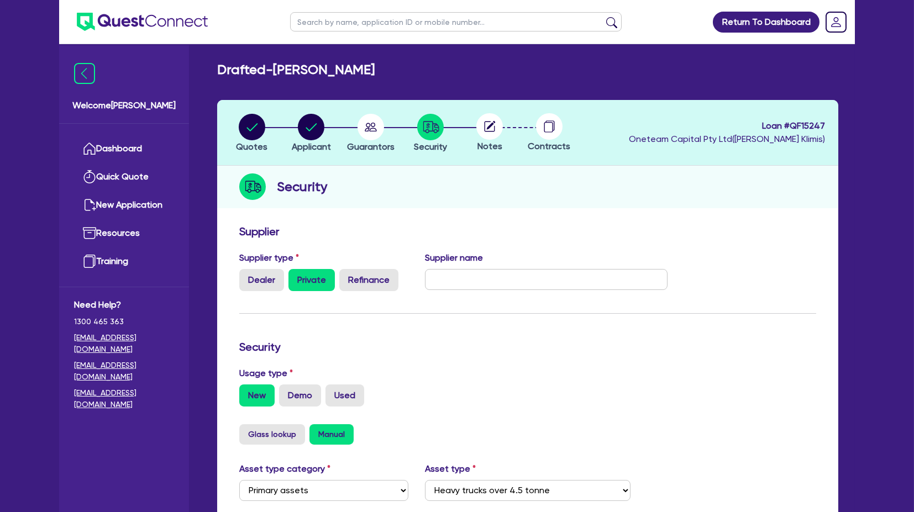
click at [394, 206] on div "Security" at bounding box center [527, 187] width 621 height 43
drag, startPoint x: 462, startPoint y: 323, endPoint x: 354, endPoint y: 286, distance: 114.2
click at [462, 323] on form "Supplier Supplier type Dealer Private Refinance Supplier name Security Usage ty…" at bounding box center [527, 488] width 577 height 527
click at [501, 122] on circle at bounding box center [490, 126] width 27 height 27
click at [485, 129] on icon at bounding box center [490, 126] width 11 height 11
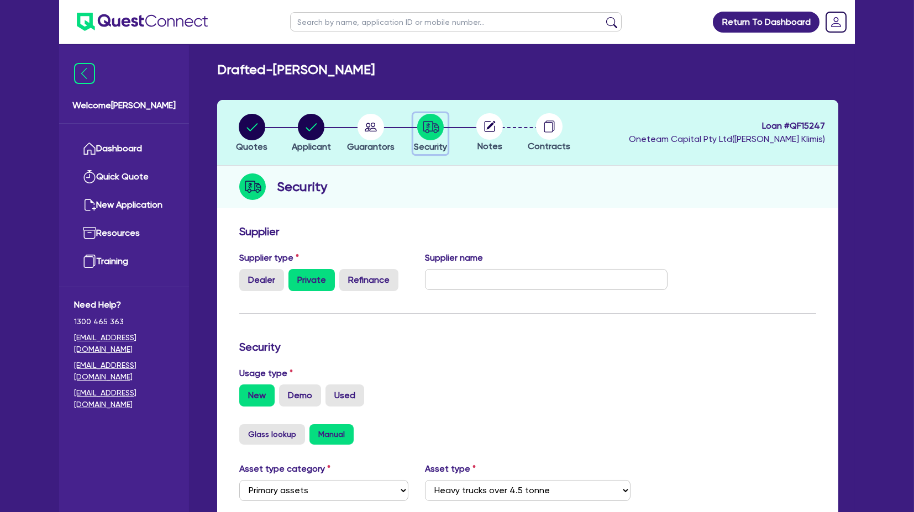
click at [432, 127] on icon "button" at bounding box center [431, 127] width 16 height 12
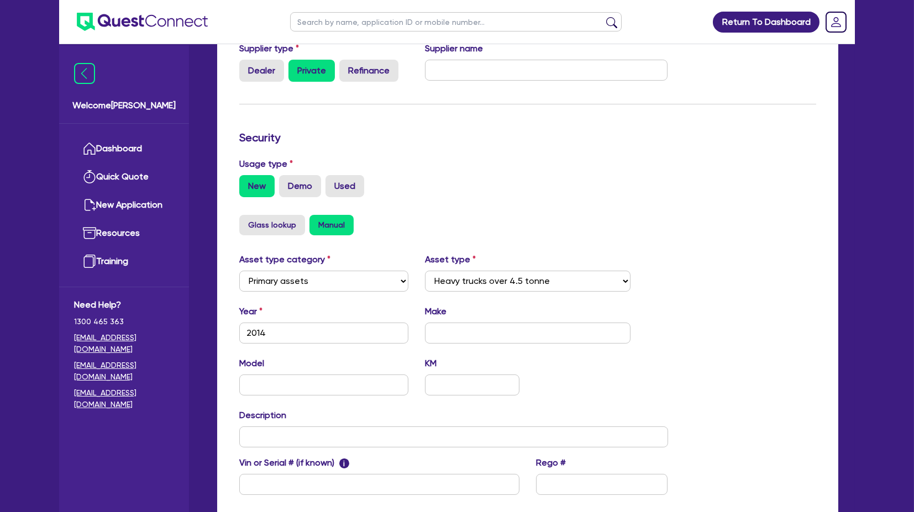
scroll to position [328, 0]
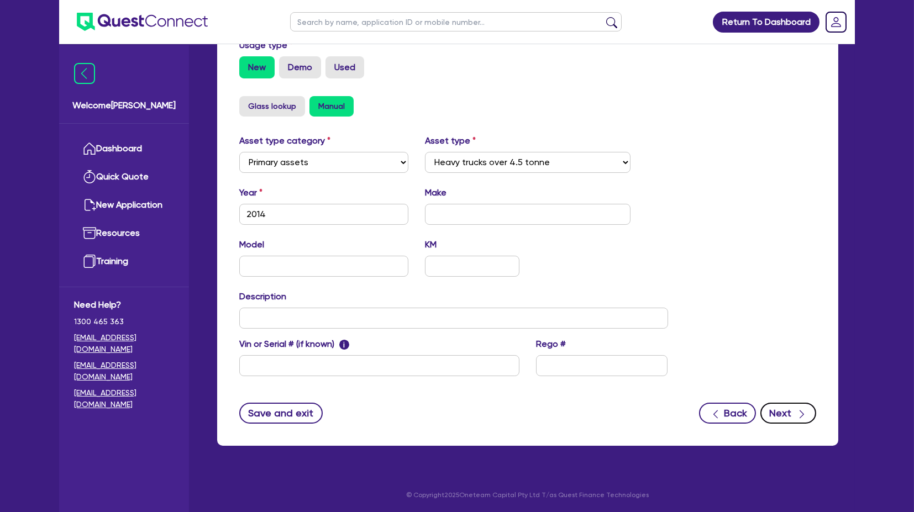
click at [797, 407] on div "button" at bounding box center [802, 413] width 11 height 14
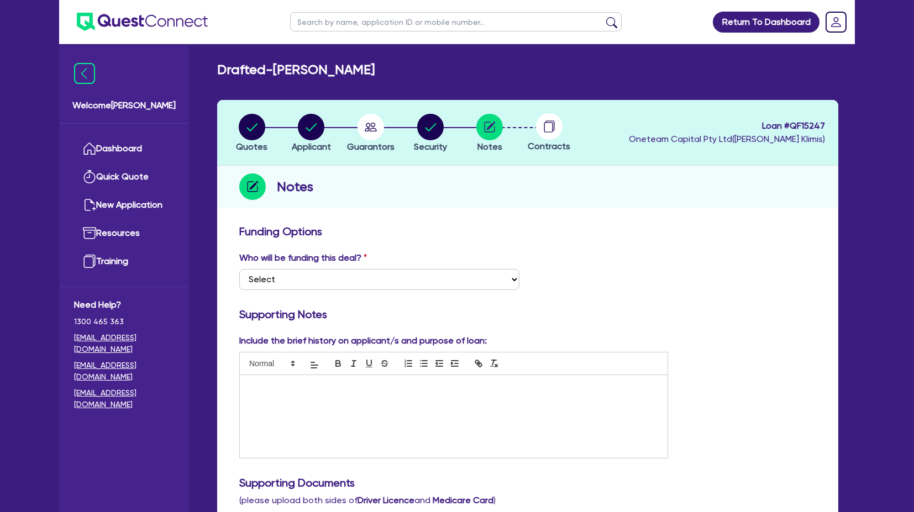
click at [360, 282] on select "Select I want Quest to fund 100% I will fund 100% I will co-fund with Quest Oth…" at bounding box center [379, 279] width 280 height 21
click at [239, 269] on select "Select I want Quest to fund 100% I will fund 100% I will co-fund with Quest Oth…" at bounding box center [379, 279] width 280 height 21
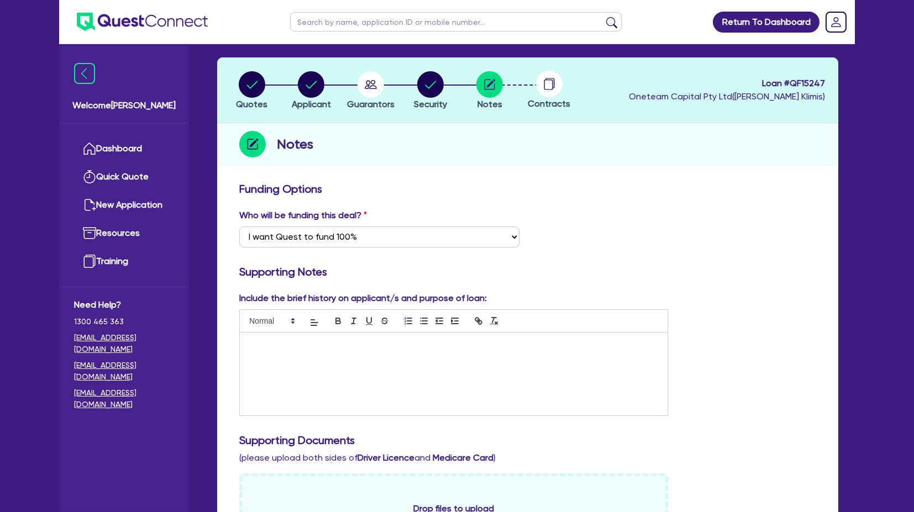
scroll to position [61, 0]
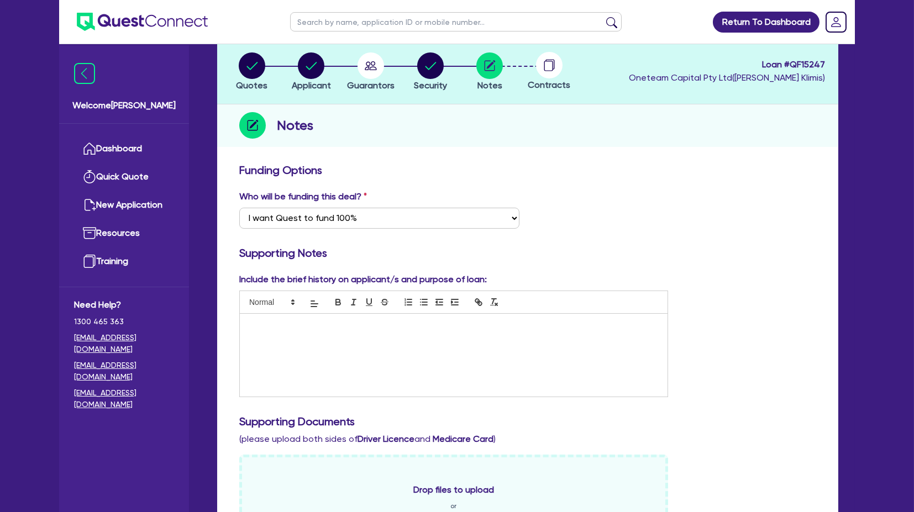
click at [734, 176] on h3 "Funding Options" at bounding box center [527, 170] width 577 height 13
click at [414, 218] on select "Select I want Quest to fund 100% I will fund 100% I will co-fund with Quest Oth…" at bounding box center [379, 218] width 280 height 21
click at [239, 208] on select "Select I want Quest to fund 100% I will fund 100% I will co-fund with Quest Oth…" at bounding box center [379, 218] width 280 height 21
click at [581, 224] on div "Who will be funding this deal? Select I want Quest to fund 100% I will fund 100…" at bounding box center [528, 214] width 594 height 48
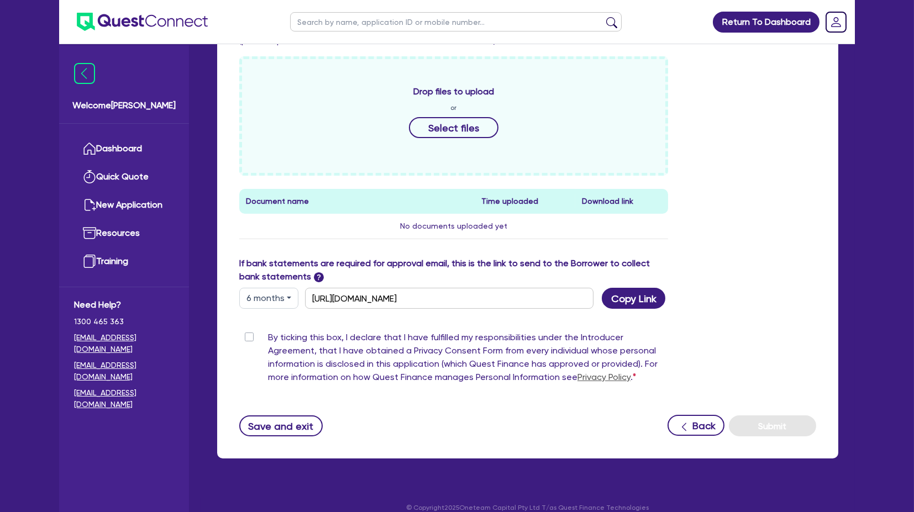
scroll to position [473, 0]
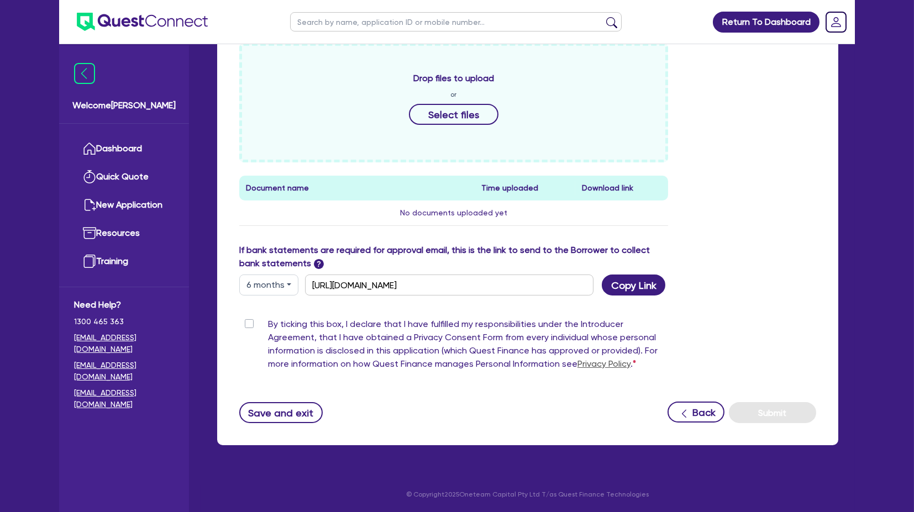
click at [704, 213] on div "Drop files to upload or Select files Document name Time uploaded Download link …" at bounding box center [528, 143] width 594 height 201
click at [268, 285] on button "6 months" at bounding box center [268, 285] width 59 height 21
click at [640, 220] on td "No documents uploaded yet" at bounding box center [453, 213] width 429 height 25
click at [636, 281] on button "Copy Link" at bounding box center [634, 285] width 64 height 21
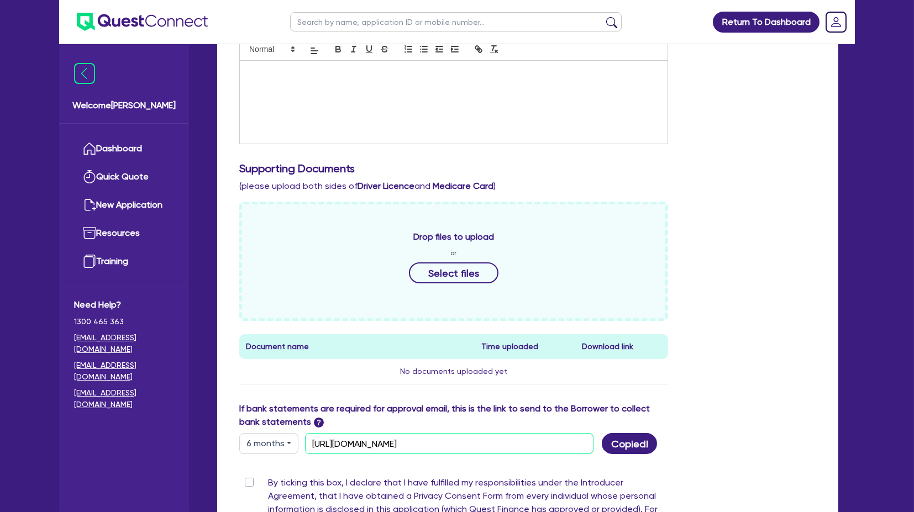
scroll to position [0, 0]
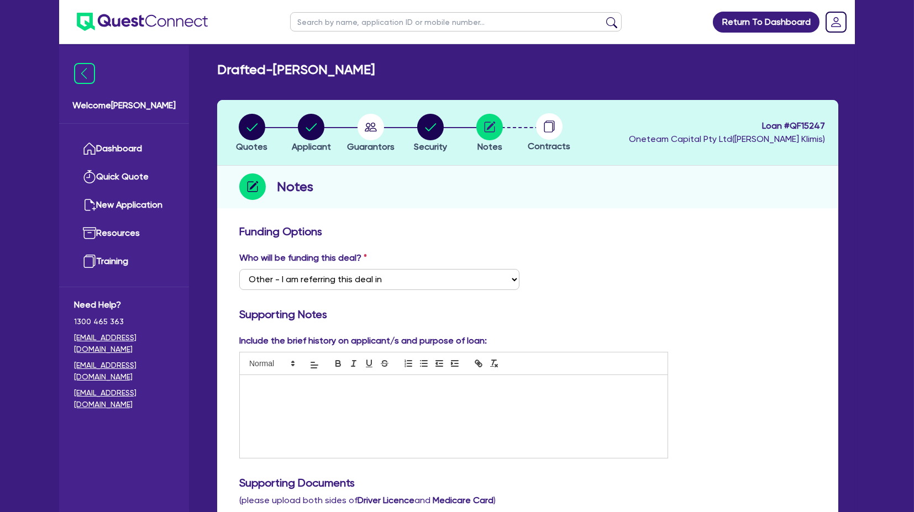
click at [732, 225] on h3 "Funding Options" at bounding box center [527, 231] width 577 height 13
click at [311, 134] on circle "button" at bounding box center [311, 127] width 27 height 27
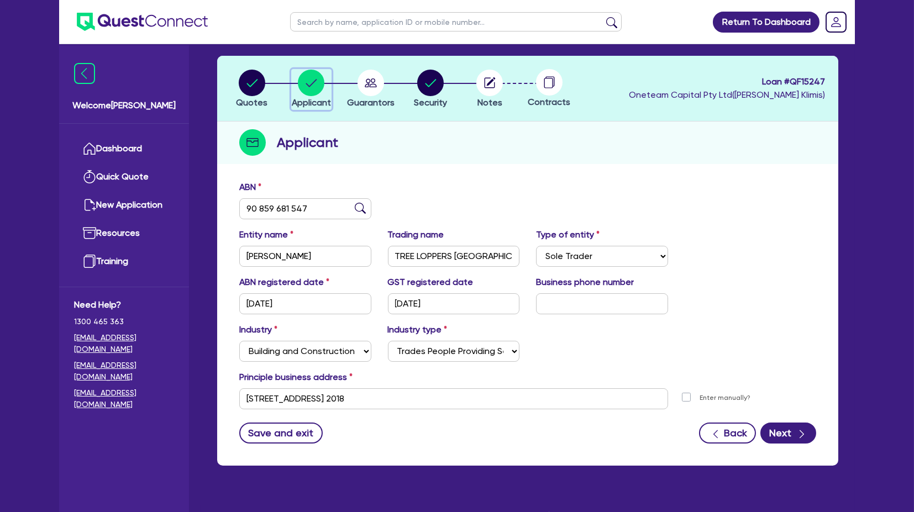
scroll to position [65, 0]
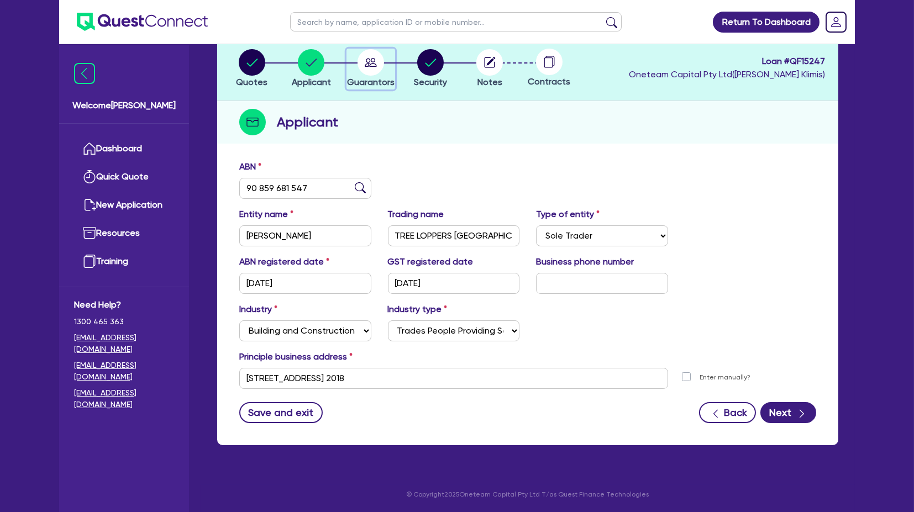
click at [375, 65] on circle "button" at bounding box center [371, 62] width 27 height 27
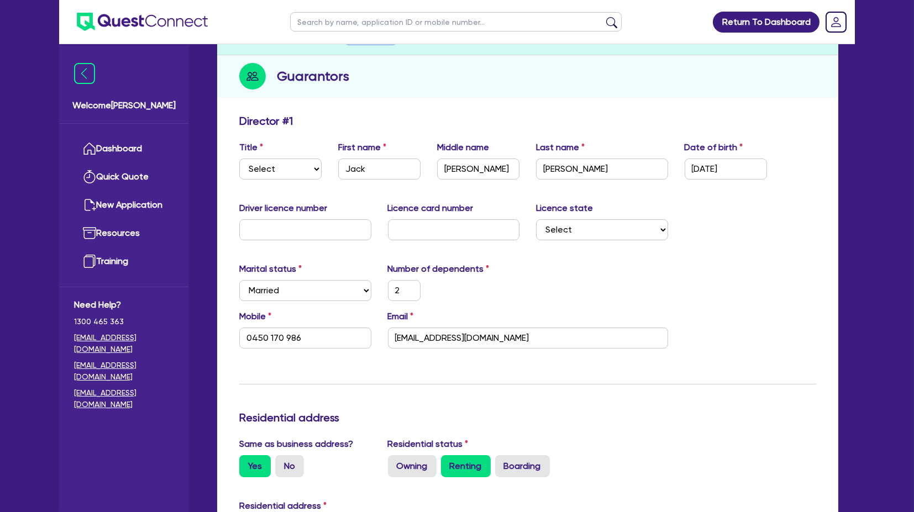
scroll to position [123, 0]
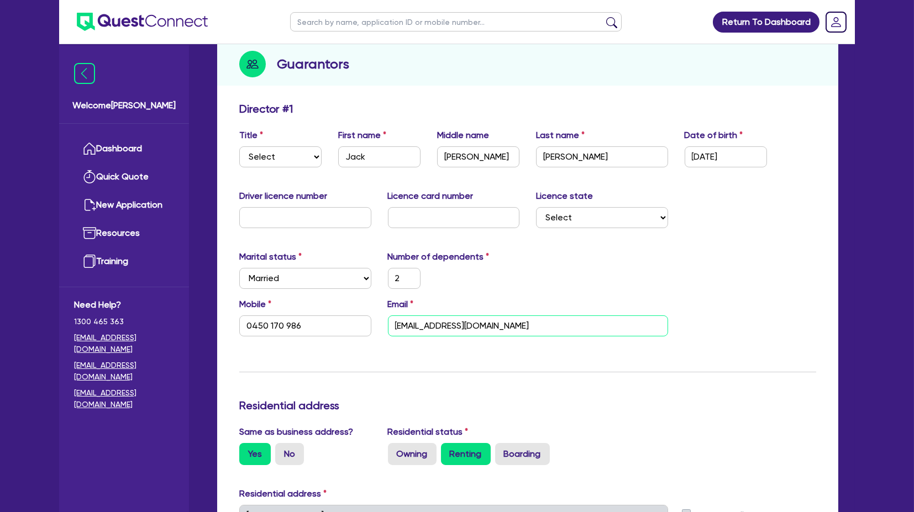
drag, startPoint x: 533, startPoint y: 331, endPoint x: 363, endPoint y: 325, distance: 170.9
click at [363, 325] on div "Mobile [PHONE_NUMBER] Email [EMAIL_ADDRESS][DOMAIN_NAME]" at bounding box center [528, 322] width 594 height 48
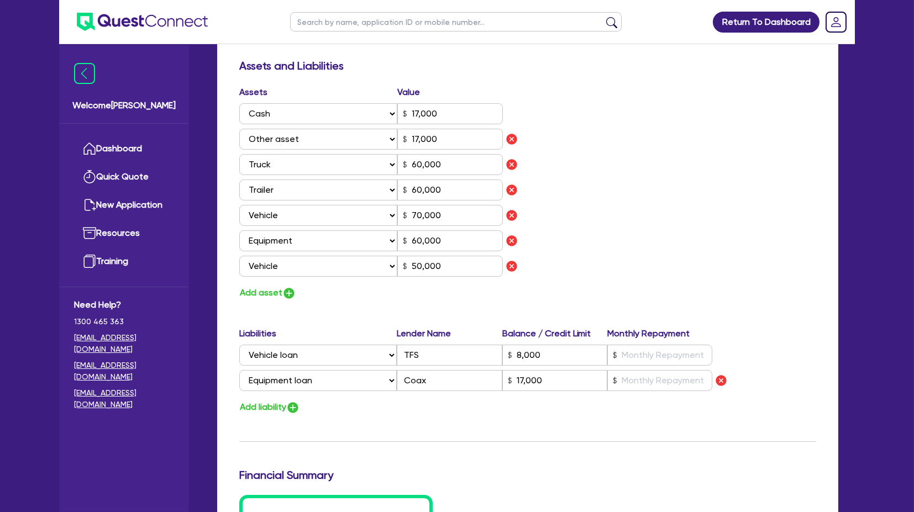
scroll to position [576, 0]
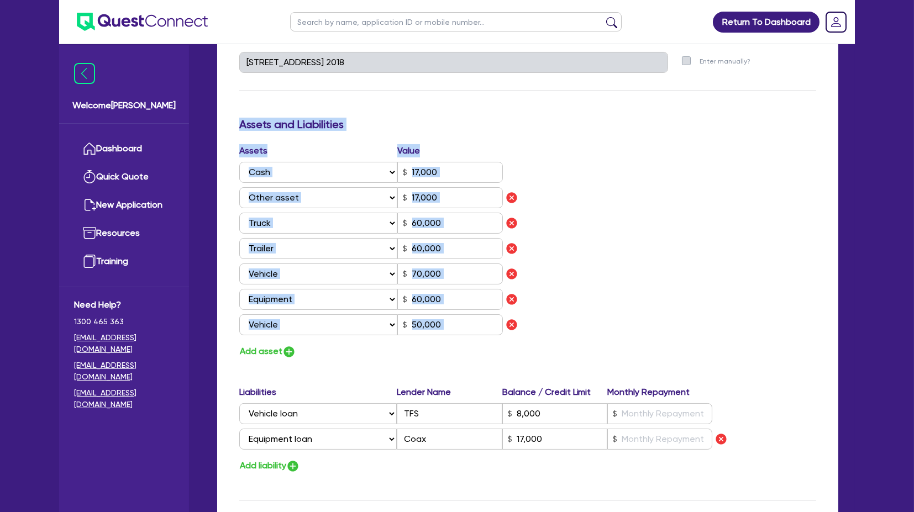
drag, startPoint x: 750, startPoint y: 443, endPoint x: 229, endPoint y: 116, distance: 615.2
click at [229, 116] on div "Update residential status for Director #1 Boarding is only acceptable when the …" at bounding box center [527, 229] width 621 height 1173
drag, startPoint x: 242, startPoint y: 120, endPoint x: 791, endPoint y: 446, distance: 638.5
click at [790, 447] on div "Update residential status for Director #1 Boarding is only acceptable when the …" at bounding box center [527, 229] width 621 height 1173
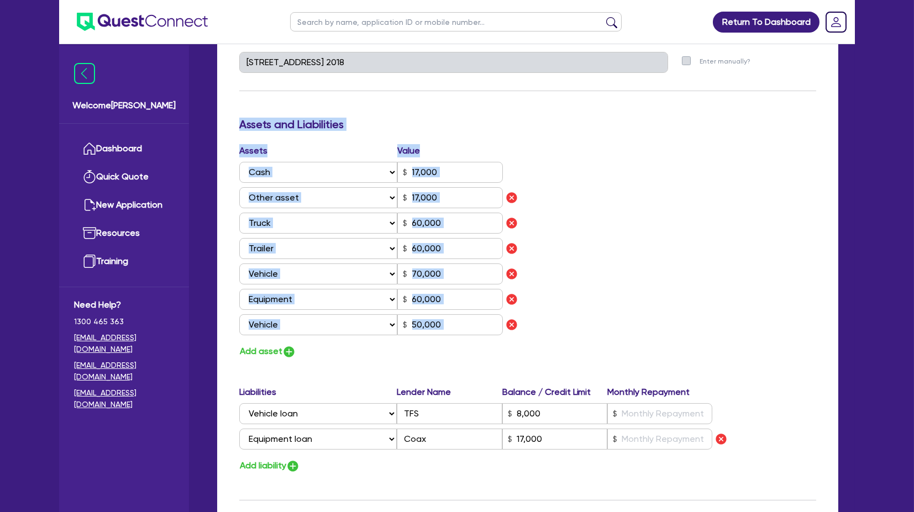
click at [791, 446] on div "Select Liability Credit card Mortgage Investment property loan Vehicle loan Tru…" at bounding box center [527, 439] width 577 height 21
drag, startPoint x: 798, startPoint y: 444, endPoint x: 232, endPoint y: 109, distance: 657.3
click at [232, 109] on div "Update residential status for Director #1 Boarding is only acceptable when the …" at bounding box center [527, 229] width 621 height 1173
drag, startPoint x: 232, startPoint y: 106, endPoint x: 820, endPoint y: 443, distance: 677.7
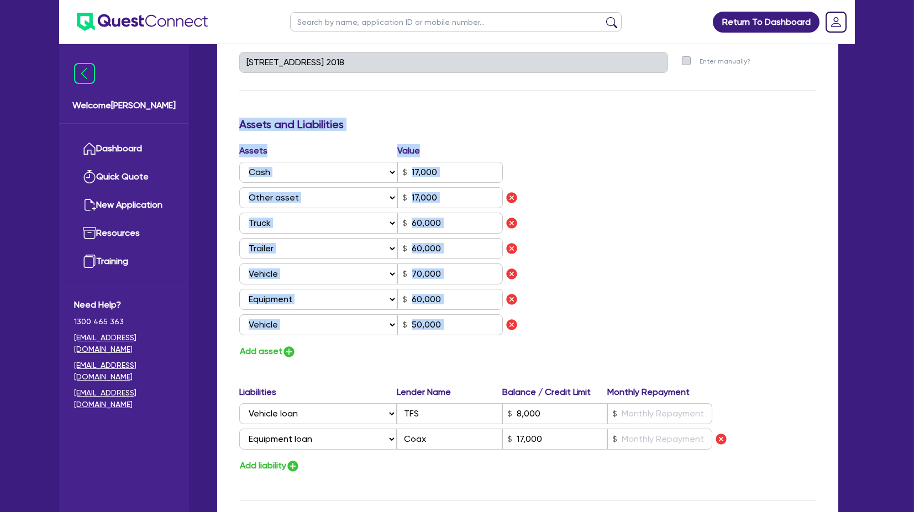
click at [820, 443] on div "Update residential status for Director #1 Boarding is only acceptable when the …" at bounding box center [527, 229] width 621 height 1173
click at [819, 443] on div "Liabilities Lender Name Balance / Credit Limit Monthly Repayment Select Liabili…" at bounding box center [528, 420] width 594 height 69
drag, startPoint x: 793, startPoint y: 426, endPoint x: 209, endPoint y: 101, distance: 668.4
click at [209, 101] on div "Quotes Applicant [GEOGRAPHIC_DATA] Security Notes Contracts Loan # QF15247 Onet…" at bounding box center [528, 176] width 638 height 1305
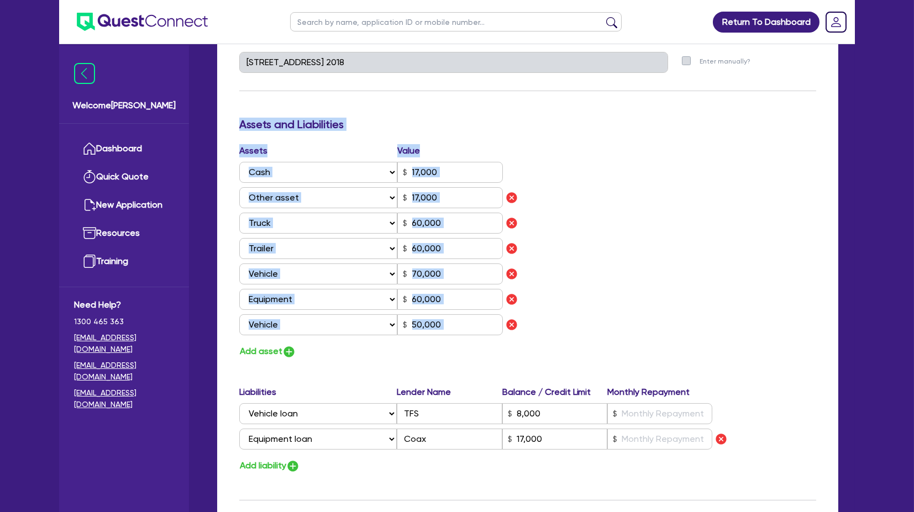
drag, startPoint x: 228, startPoint y: 107, endPoint x: 823, endPoint y: 460, distance: 691.5
click at [824, 461] on div "Update residential status for Director #1 Boarding is only acceptable when the …" at bounding box center [527, 229] width 621 height 1173
click at [808, 447] on div "Select Liability Credit card Mortgage Investment property loan Vehicle loan Tru…" at bounding box center [527, 439] width 577 height 21
click at [808, 444] on div at bounding box center [765, 439] width 104 height 14
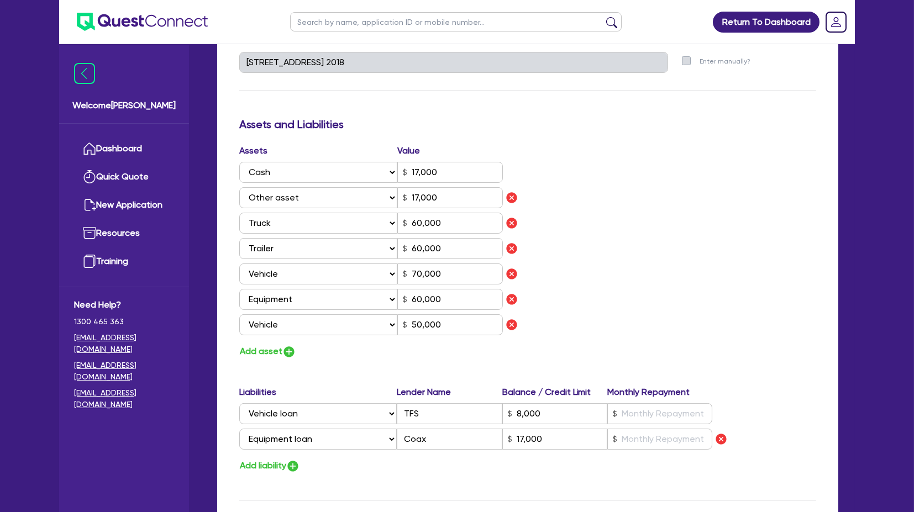
click at [810, 439] on div at bounding box center [765, 439] width 104 height 14
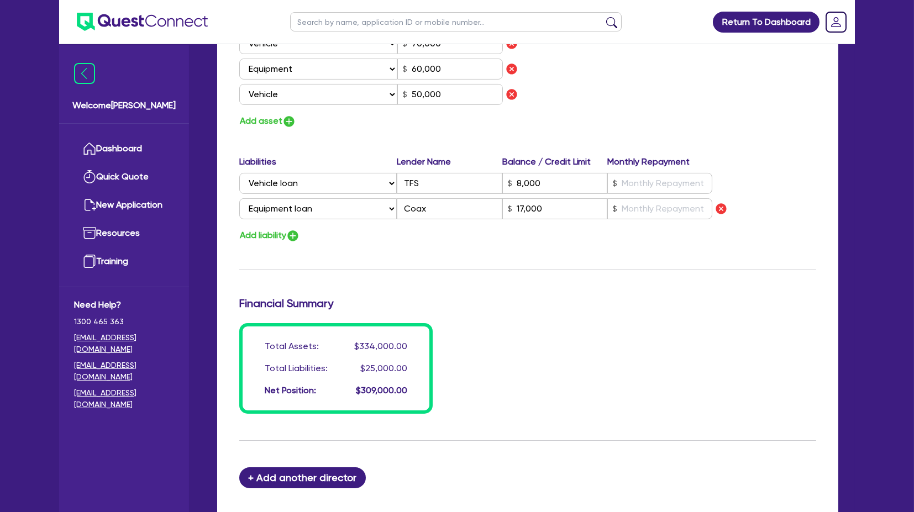
scroll to position [614, 0]
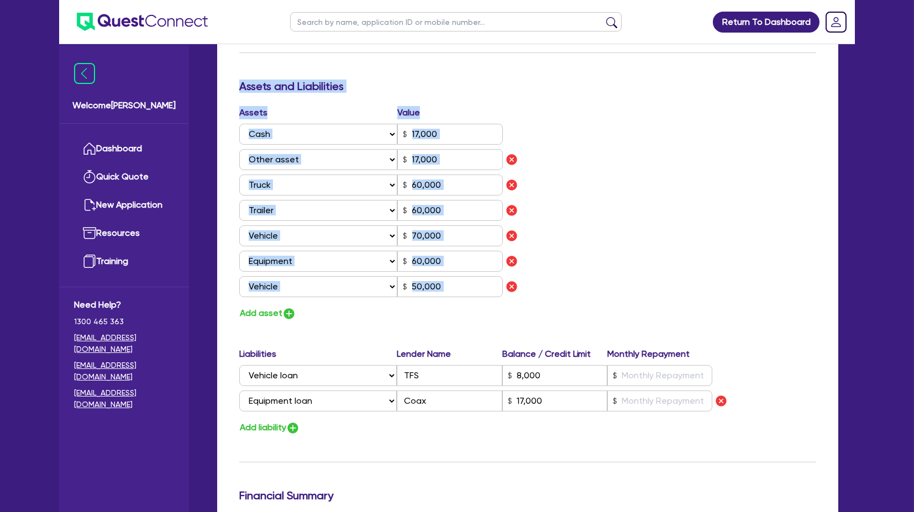
drag, startPoint x: 791, startPoint y: 394, endPoint x: 226, endPoint y: 87, distance: 642.9
click at [226, 87] on div "Update residential status for Director #1 Boarding is only acceptable when the …" at bounding box center [527, 191] width 621 height 1173
drag, startPoint x: 232, startPoint y: 86, endPoint x: 770, endPoint y: 429, distance: 637.4
click at [768, 430] on div "Update residential status for Director #1 Boarding is only acceptable when the …" at bounding box center [527, 191] width 621 height 1173
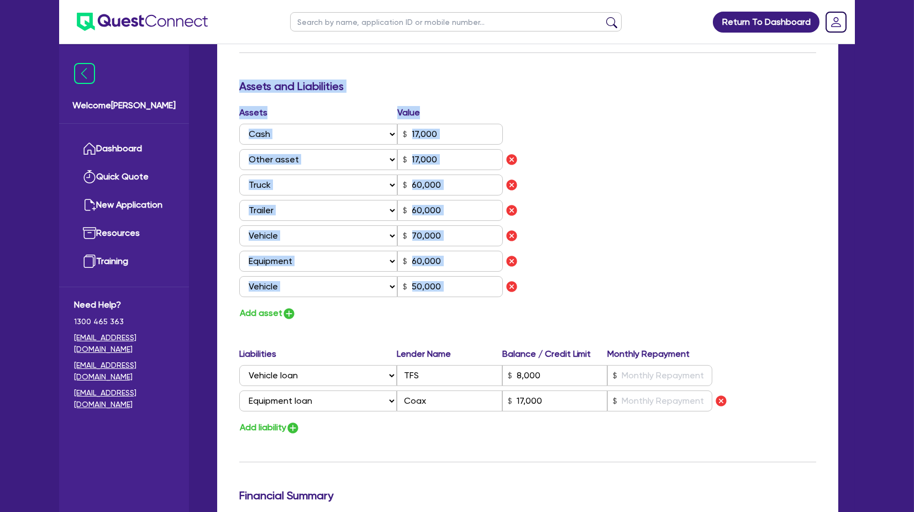
click at [712, 310] on div "Assets Value Select Asset Cash Property Investment property Vehicle Truck Trail…" at bounding box center [528, 213] width 594 height 215
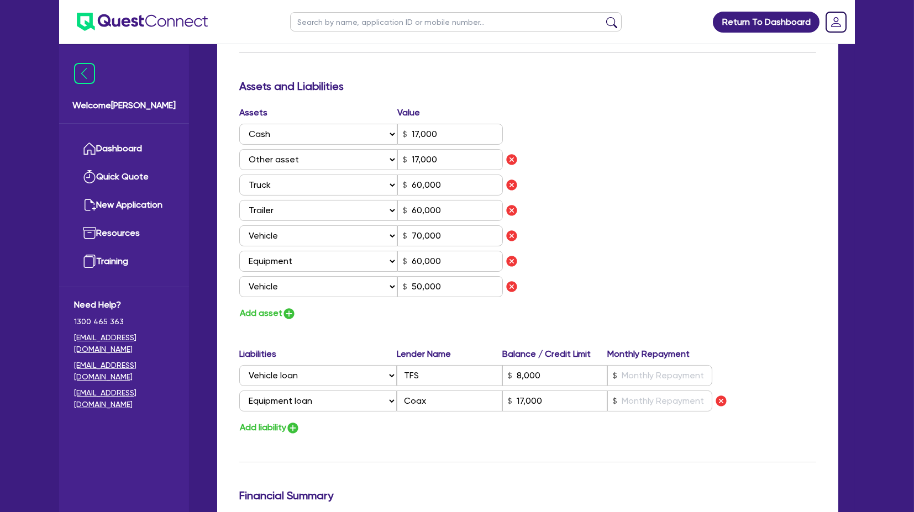
drag, startPoint x: 684, startPoint y: 275, endPoint x: 684, endPoint y: 282, distance: 7.7
click at [684, 279] on div "Assets Value Select Asset Cash Property Investment property Vehicle Truck Trail…" at bounding box center [528, 213] width 594 height 215
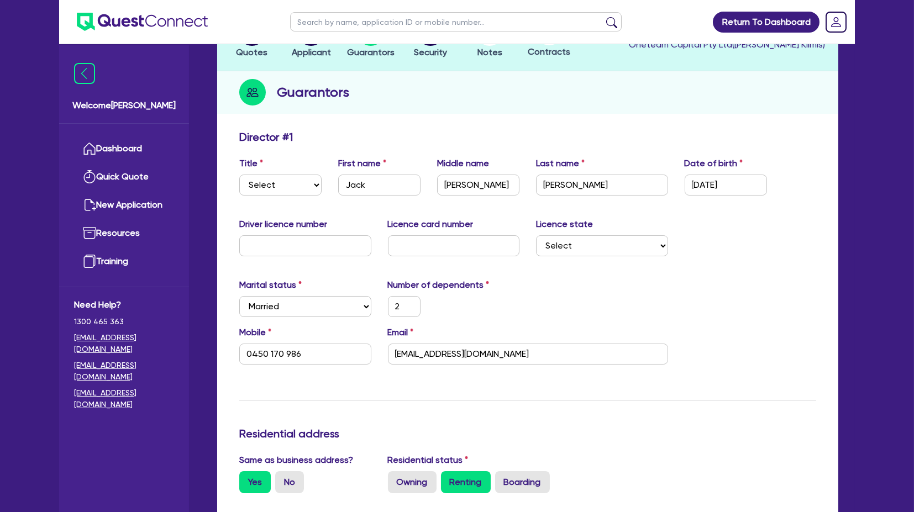
scroll to position [0, 0]
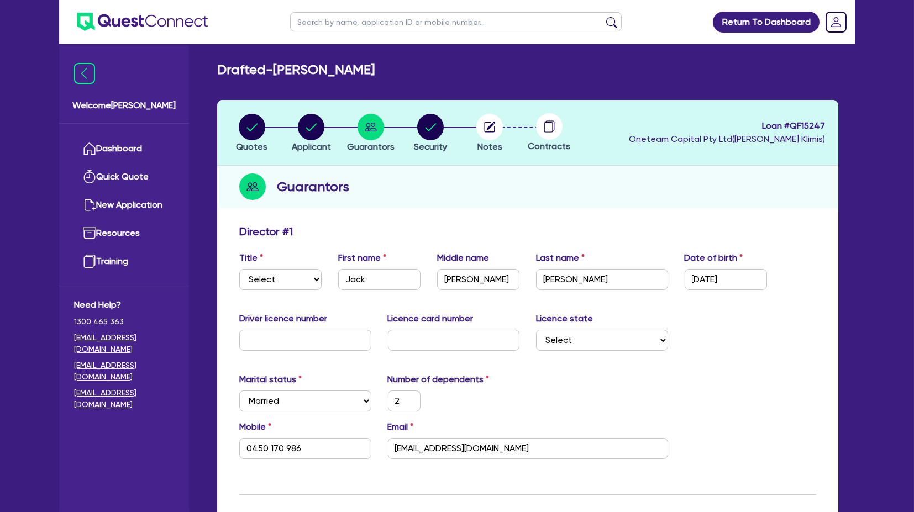
click at [431, 116] on circle "button" at bounding box center [430, 127] width 27 height 27
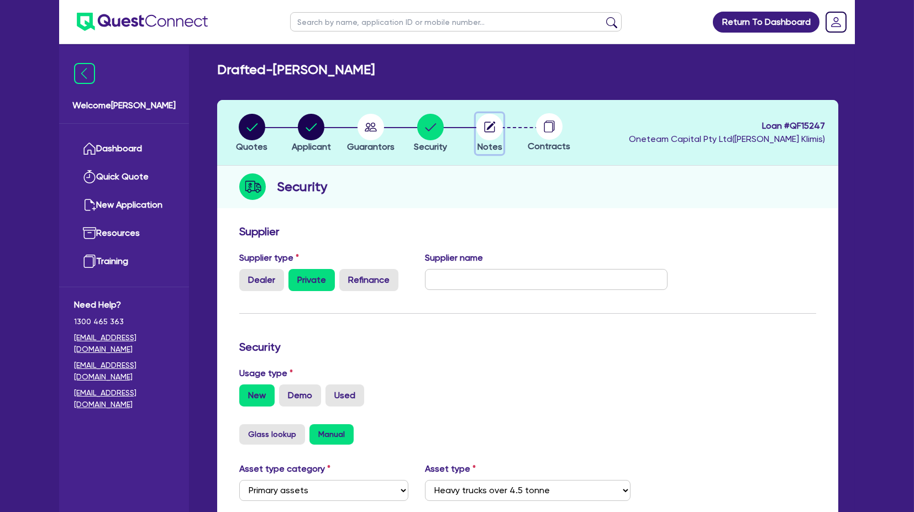
click at [491, 127] on g "button" at bounding box center [490, 127] width 11 height 11
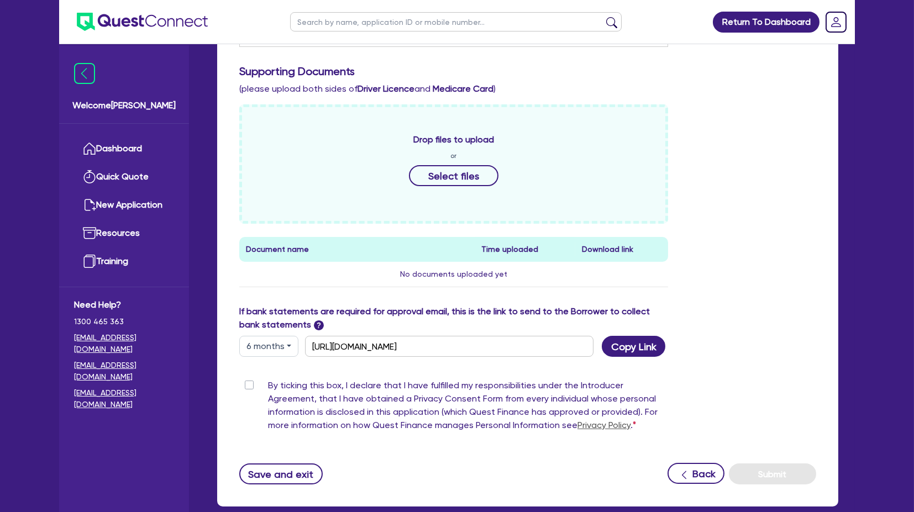
scroll to position [473, 0]
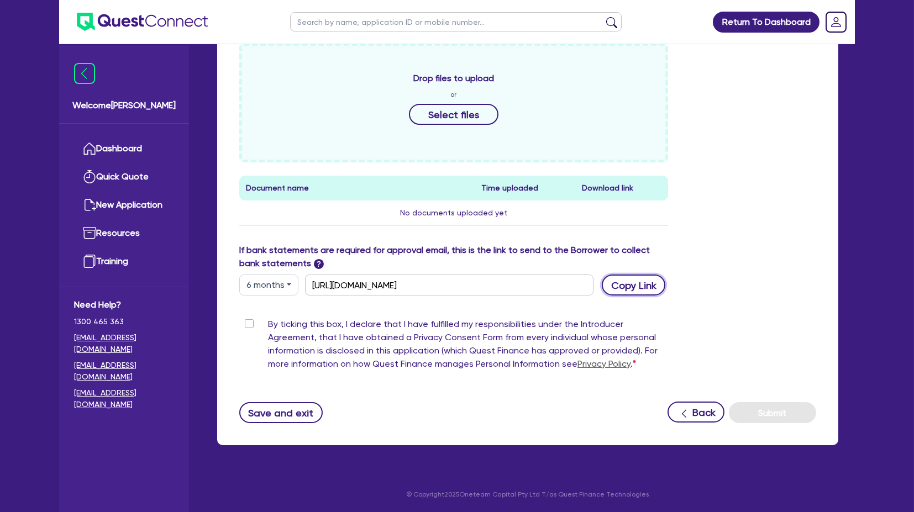
click at [636, 288] on button "Copy Link" at bounding box center [634, 285] width 64 height 21
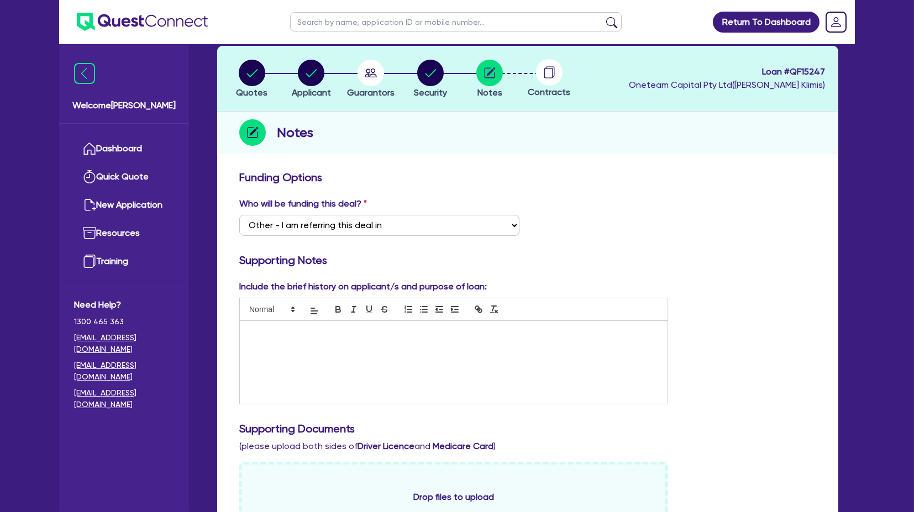
scroll to position [0, 0]
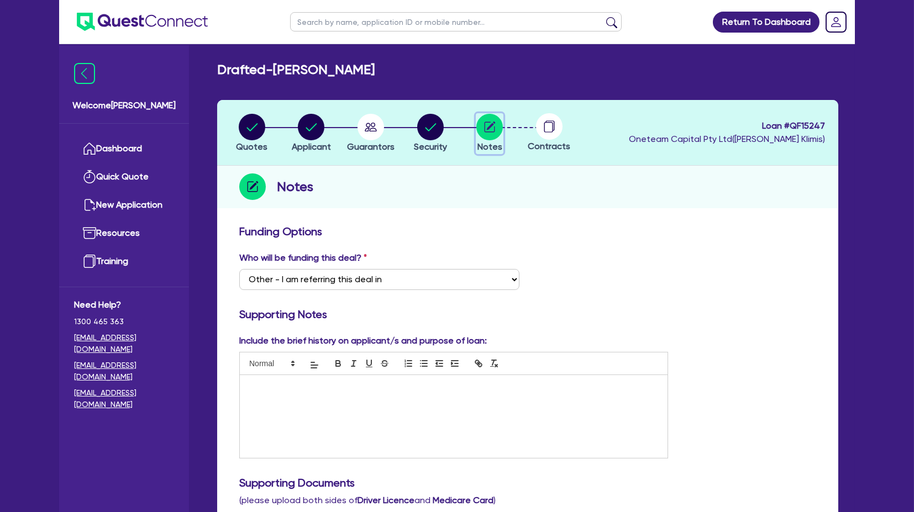
click at [488, 123] on circle "button" at bounding box center [490, 127] width 27 height 27
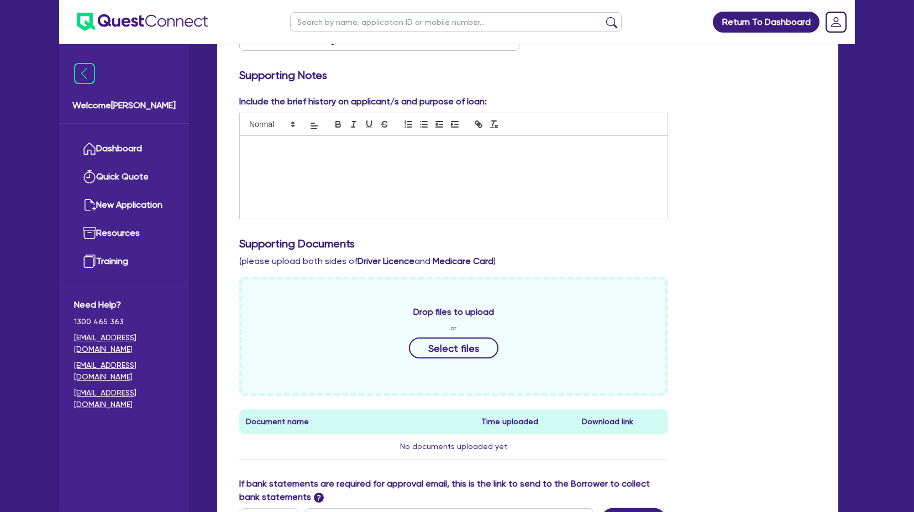
scroll to position [473, 0]
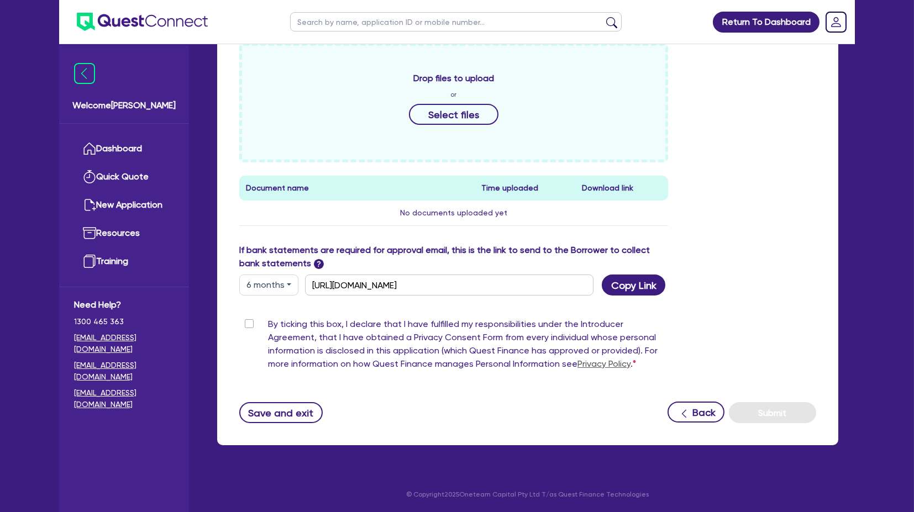
click at [268, 324] on label "By ticking this box, I declare that I have fulfilled my responsibilities under …" at bounding box center [468, 346] width 400 height 57
click at [248, 324] on input "By ticking this box, I declare that I have fulfilled my responsibilities under …" at bounding box center [243, 323] width 9 height 11
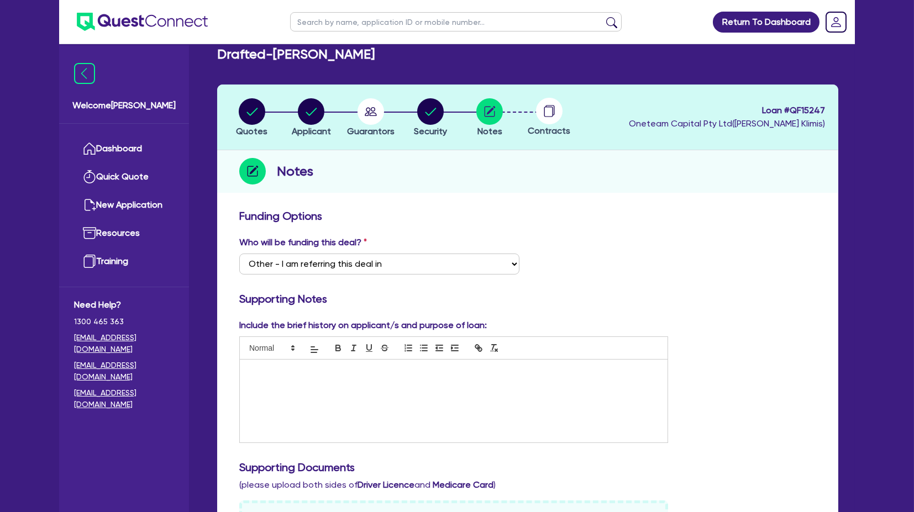
scroll to position [0, 0]
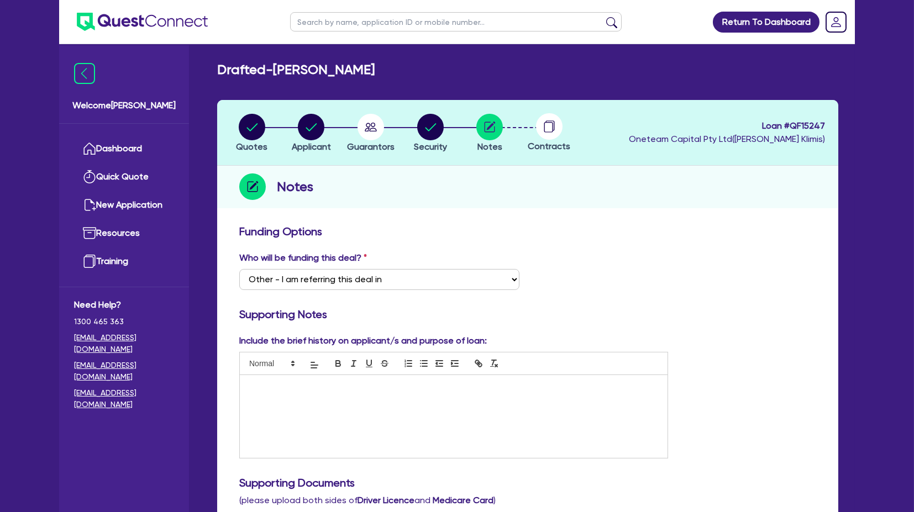
click at [518, 205] on div "Notes" at bounding box center [527, 187] width 621 height 43
click at [309, 133] on circle "button" at bounding box center [311, 127] width 27 height 27
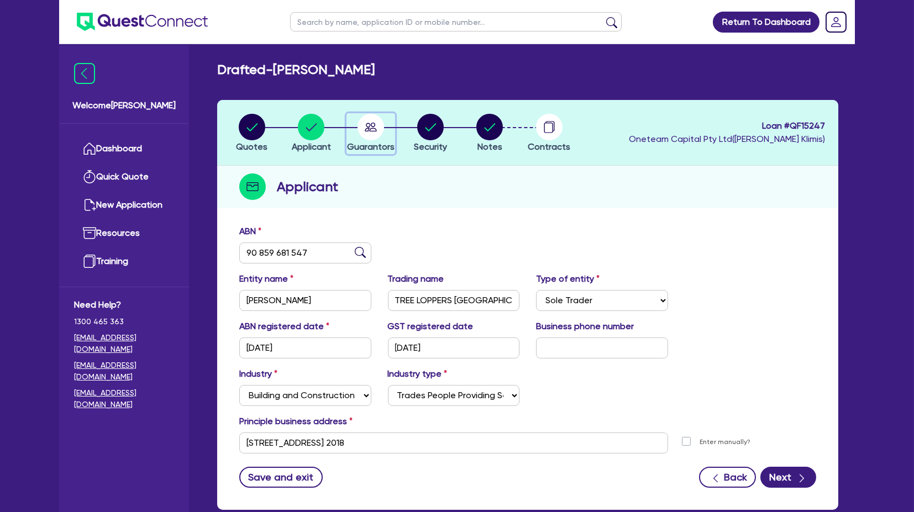
click at [369, 128] on icon "button" at bounding box center [371, 127] width 12 height 9
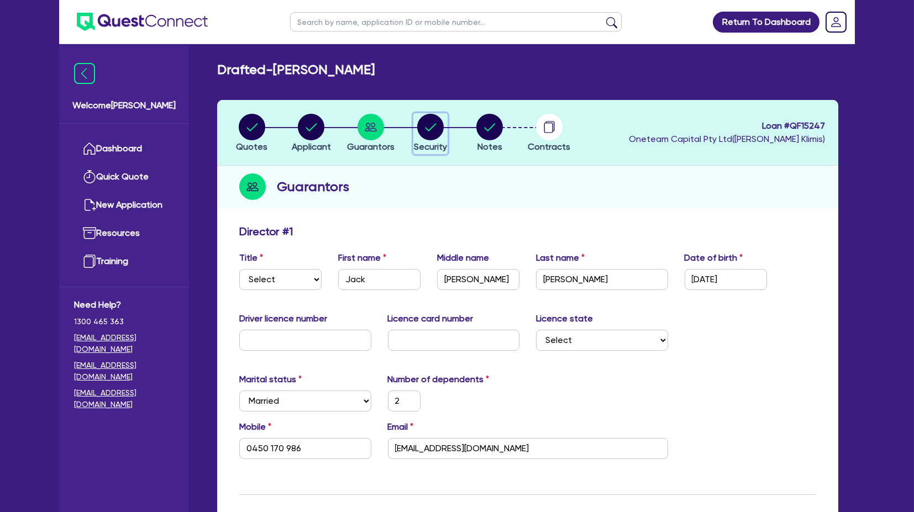
click at [428, 119] on circle "button" at bounding box center [430, 127] width 27 height 27
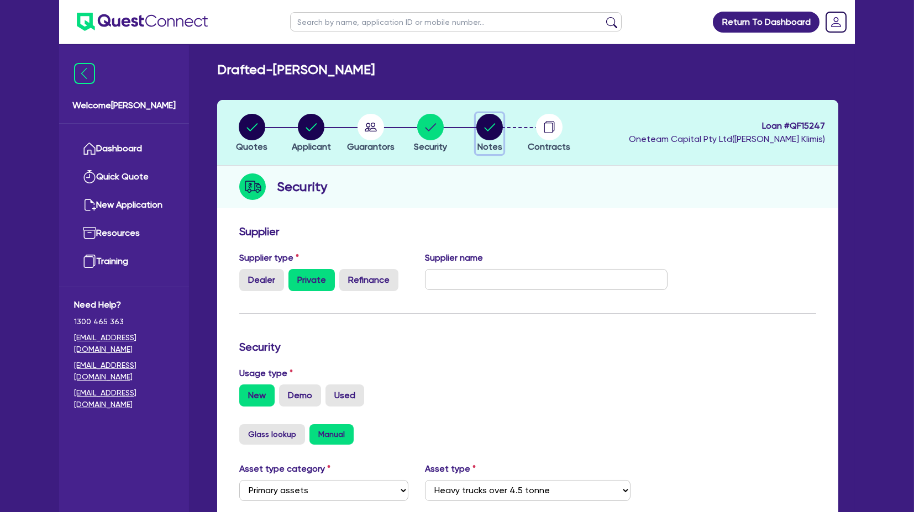
click at [477, 125] on icon "button" at bounding box center [490, 127] width 27 height 27
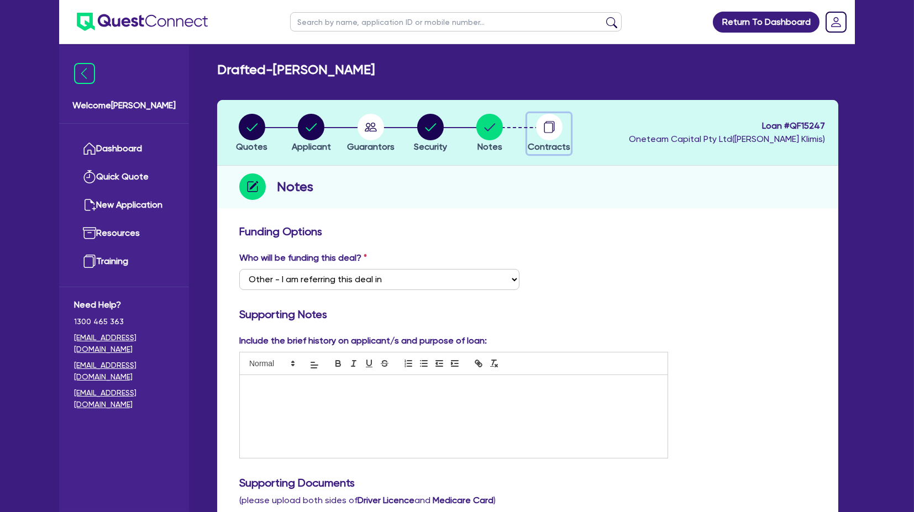
click at [543, 124] on circle "button" at bounding box center [549, 127] width 27 height 27
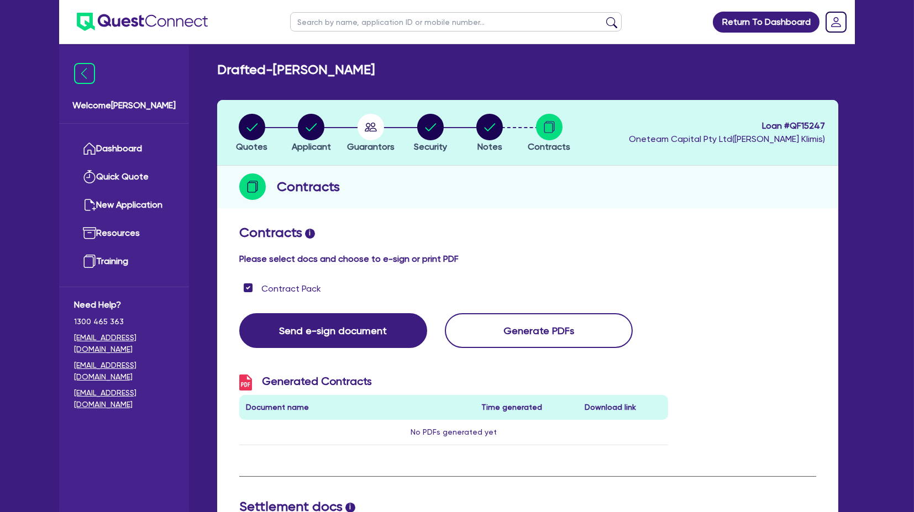
click at [470, 118] on li "Notes" at bounding box center [490, 132] width 60 height 39
click at [483, 124] on circle "button" at bounding box center [490, 127] width 27 height 27
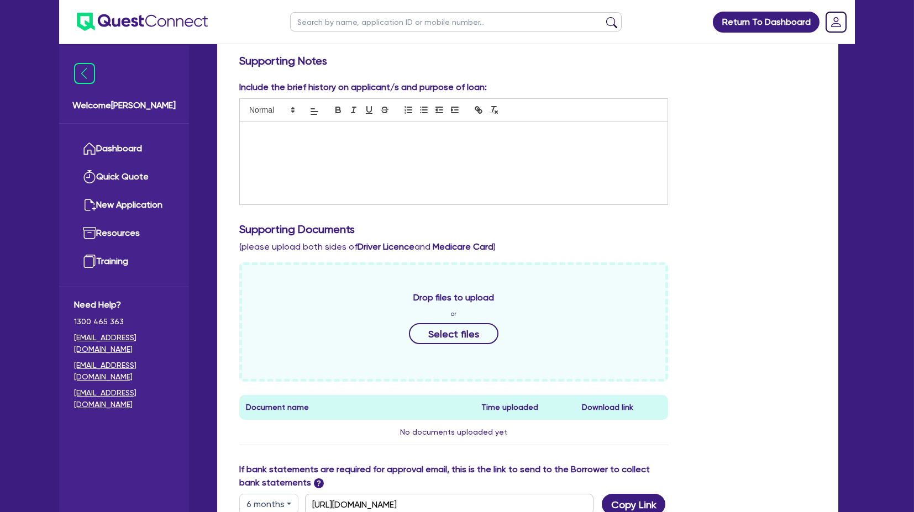
scroll to position [473, 0]
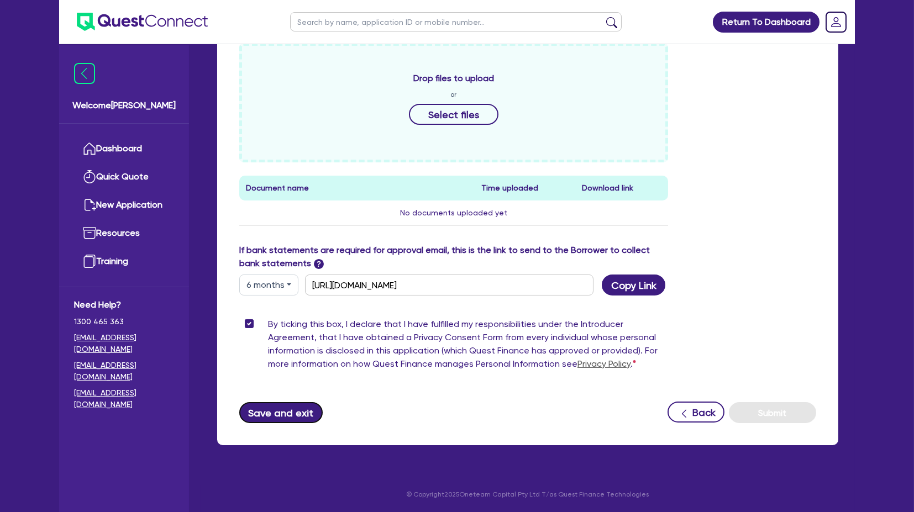
click at [279, 406] on button "Save and exit" at bounding box center [280, 412] width 83 height 21
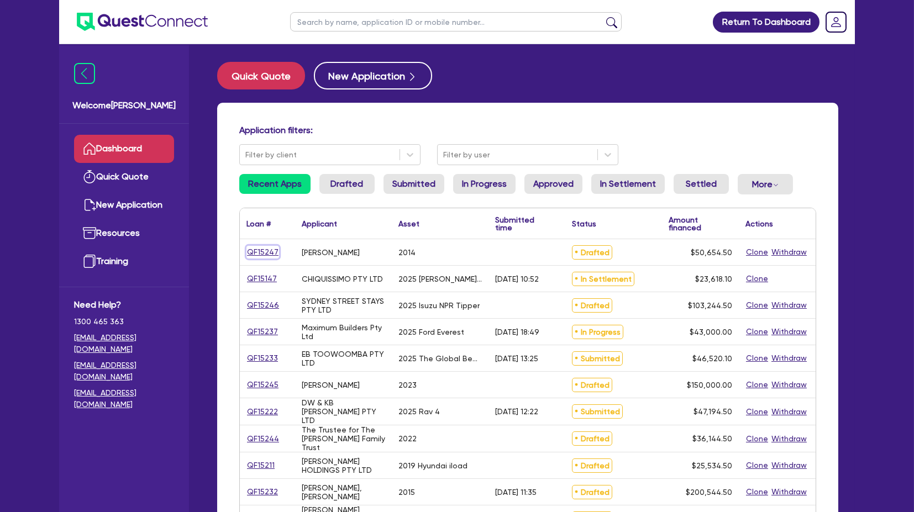
click at [259, 253] on link "QF15247" at bounding box center [263, 252] width 33 height 13
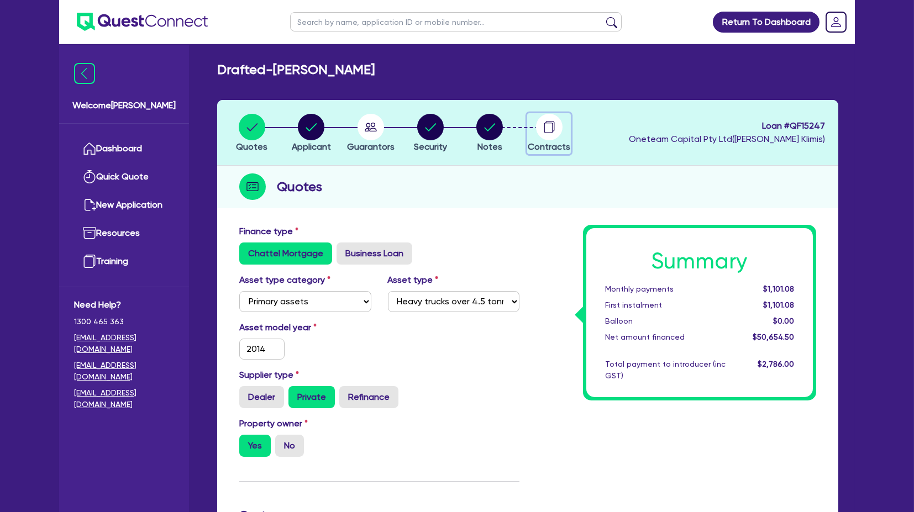
click at [548, 130] on circle "button" at bounding box center [549, 127] width 27 height 27
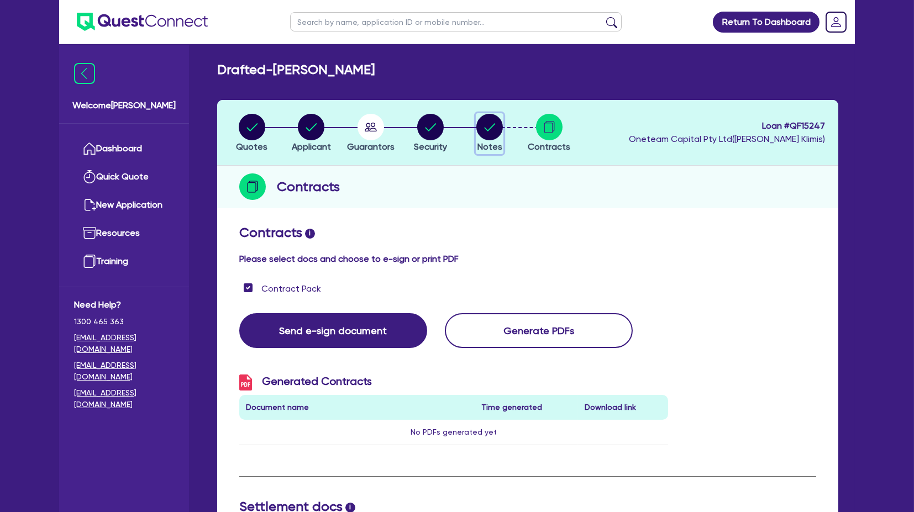
click at [490, 119] on circle "button" at bounding box center [490, 127] width 27 height 27
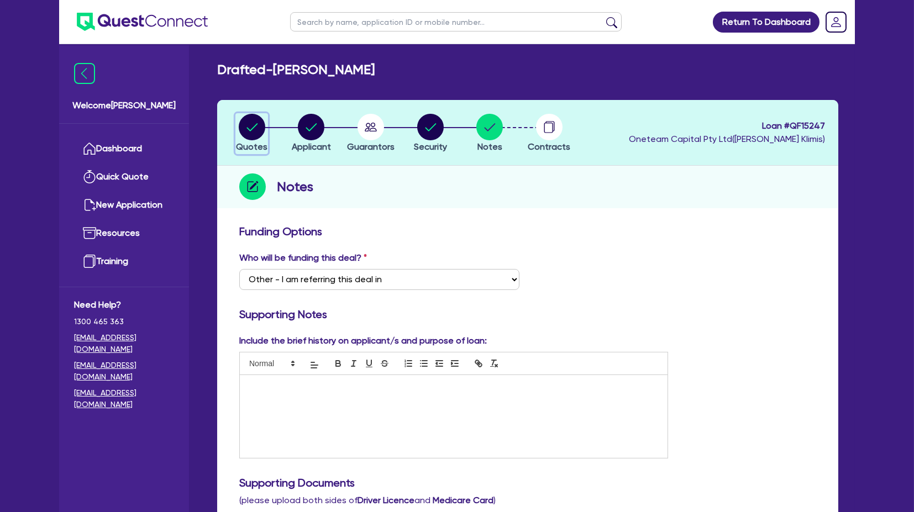
click at [252, 126] on circle "button" at bounding box center [252, 127] width 27 height 27
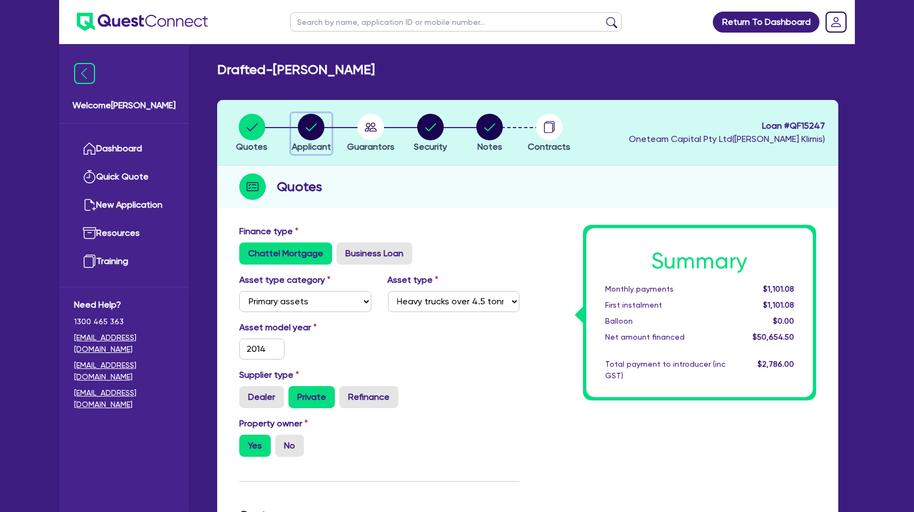
click at [327, 138] on div "button" at bounding box center [311, 127] width 39 height 27
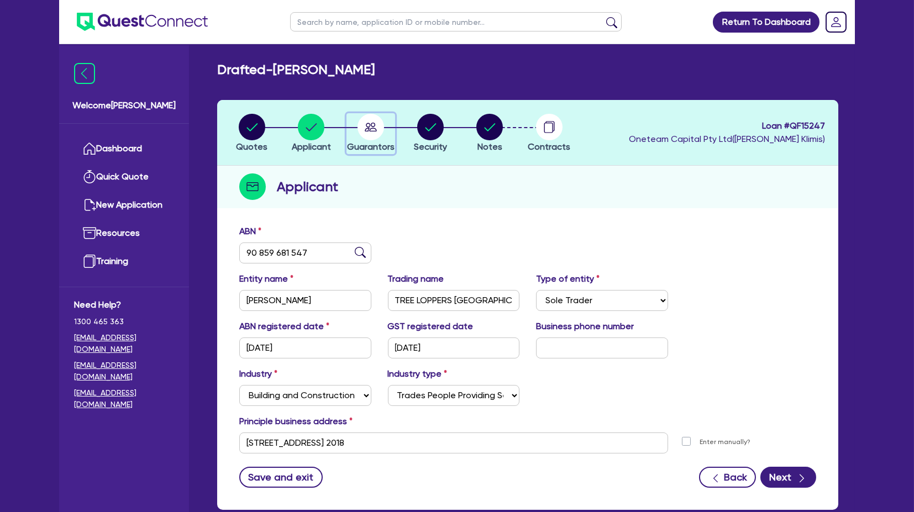
click at [379, 146] on span "Guarantors" at bounding box center [371, 147] width 48 height 11
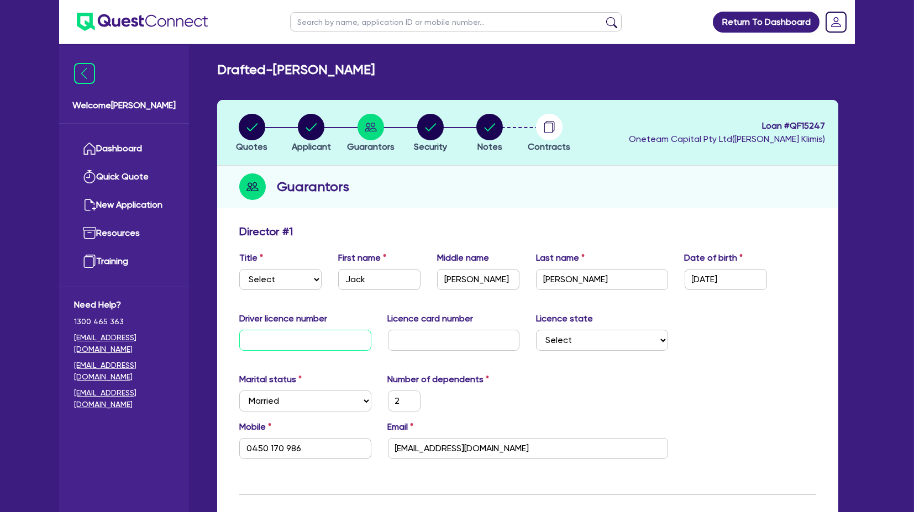
click at [301, 331] on input "text" at bounding box center [305, 340] width 132 height 21
click at [421, 338] on input "text" at bounding box center [454, 340] width 132 height 21
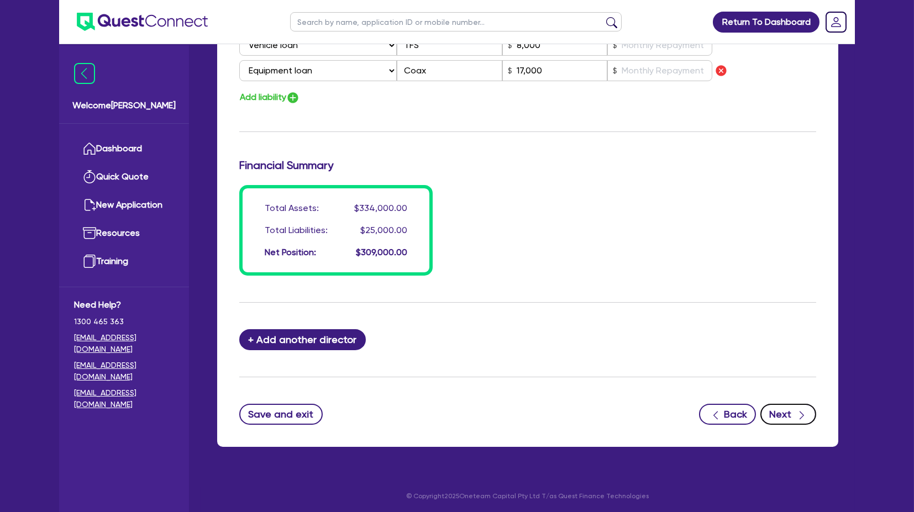
click at [786, 420] on button "Next" at bounding box center [789, 414] width 56 height 21
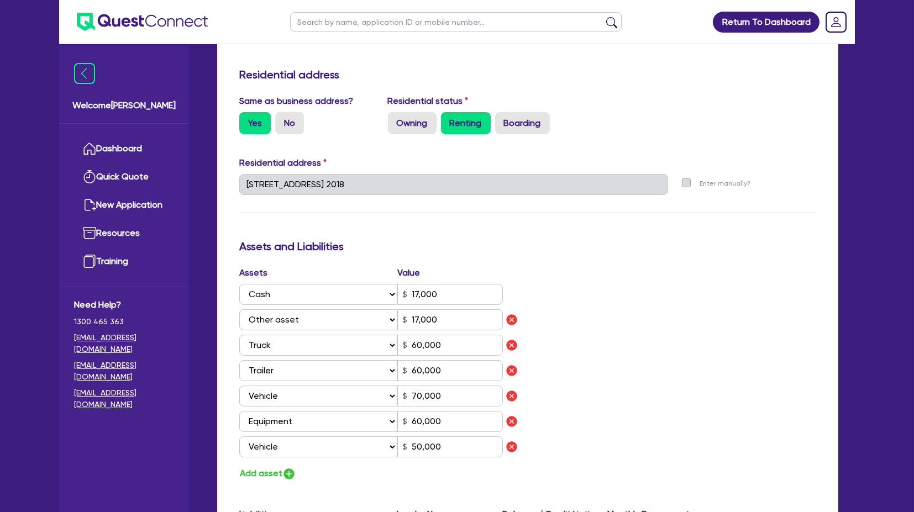
scroll to position [98, 0]
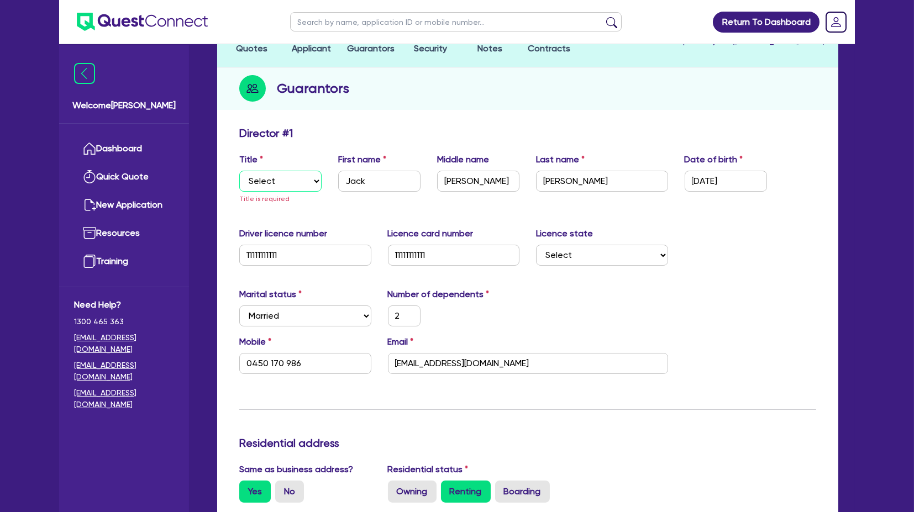
click at [257, 182] on select "Select Mr Mrs Ms Miss Dr" at bounding box center [280, 181] width 82 height 21
click at [239, 171] on select "Select Mr Mrs Ms Miss Dr" at bounding box center [280, 181] width 82 height 21
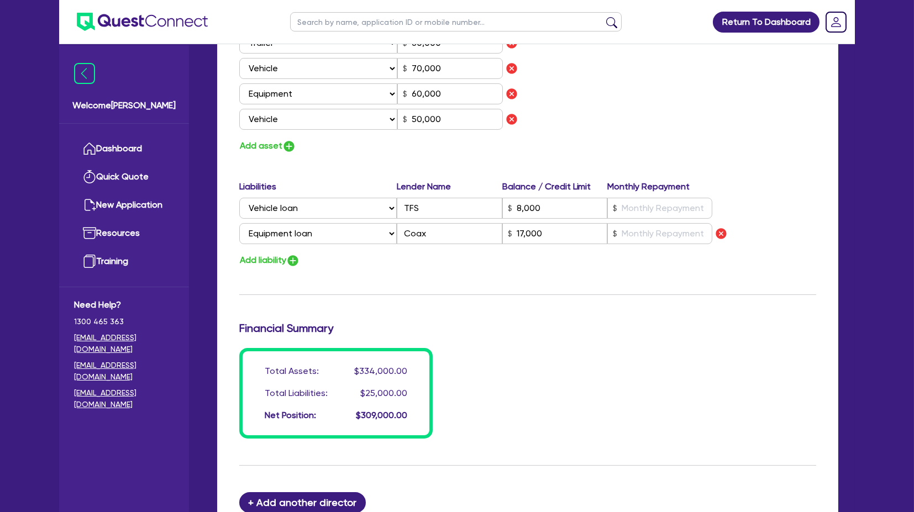
scroll to position [945, 0]
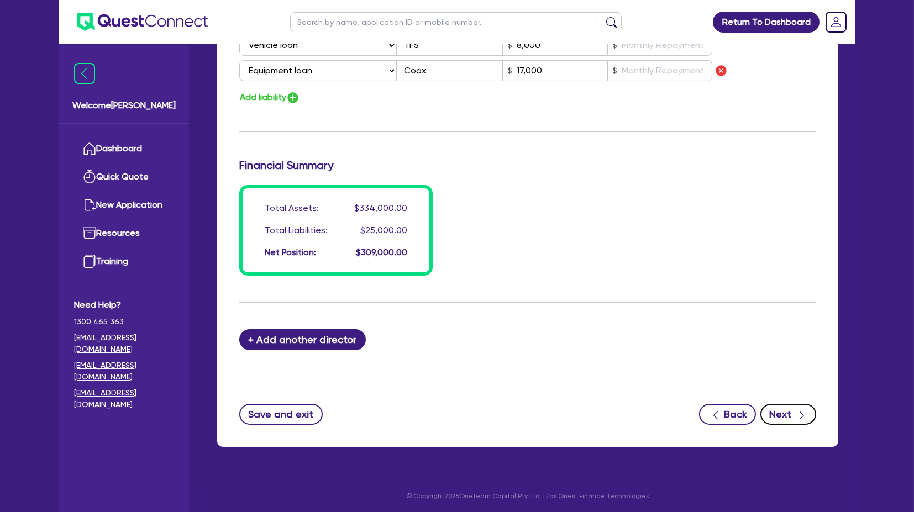
click at [794, 410] on button "Next" at bounding box center [789, 414] width 56 height 21
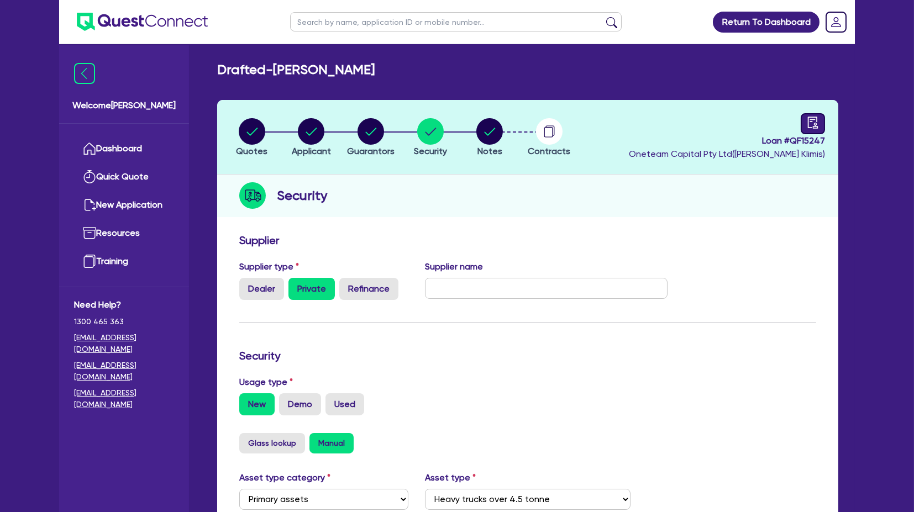
click at [816, 121] on icon "audit" at bounding box center [813, 123] width 12 height 12
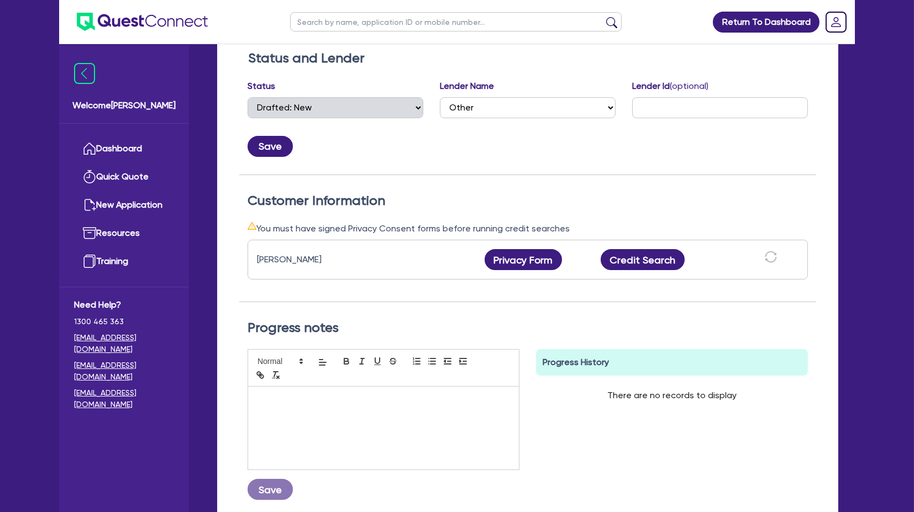
scroll to position [184, 0]
click at [526, 257] on button "Privacy Form" at bounding box center [523, 259] width 77 height 21
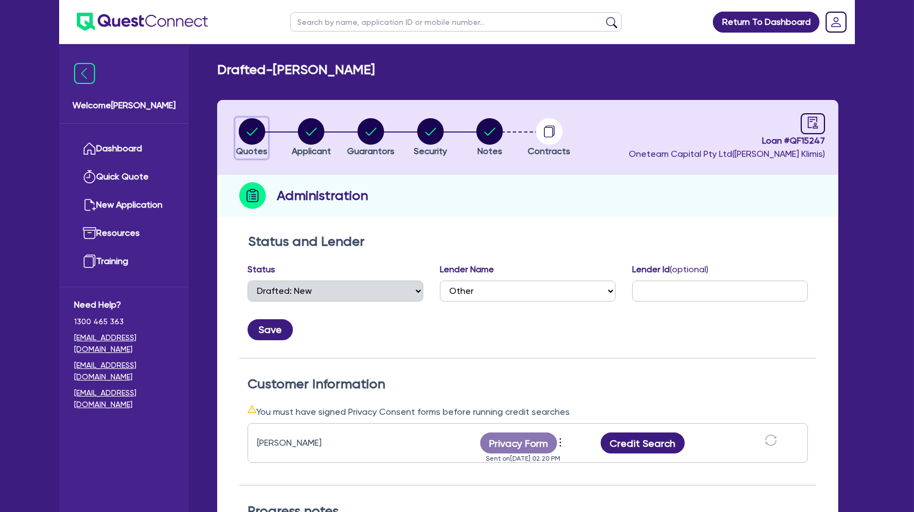
click at [242, 125] on circle "button" at bounding box center [252, 131] width 27 height 27
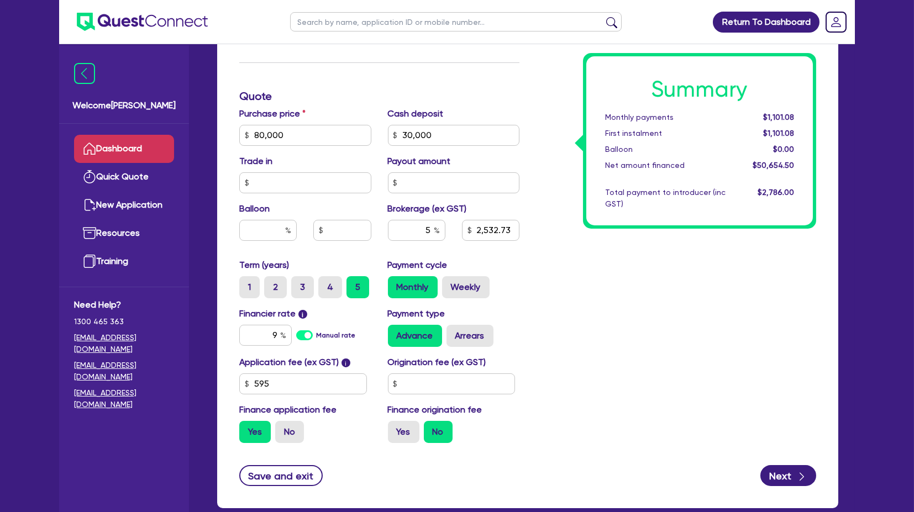
scroll to position [430, 0]
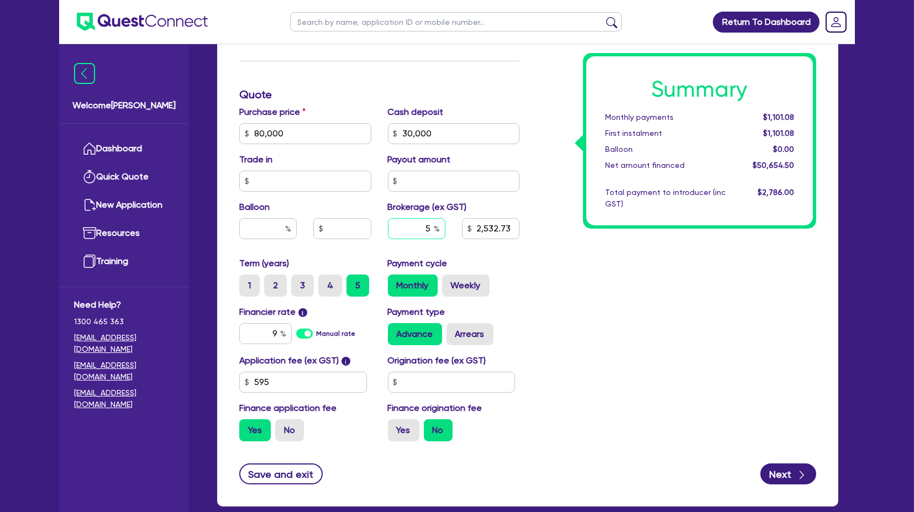
drag, startPoint x: 404, startPoint y: 228, endPoint x: 493, endPoint y: 223, distance: 88.6
click at [490, 223] on div "5 2,532.73" at bounding box center [454, 233] width 149 height 30
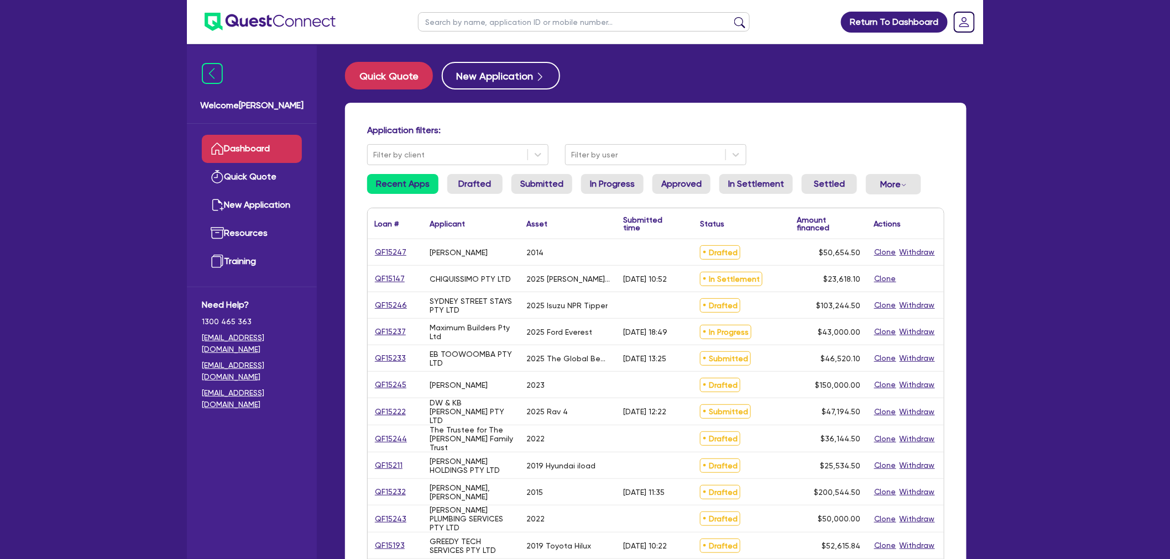
click at [122, 89] on div "Return To Dashboard Edit Profile Logout Welcome Harry Dashboard Quick Quote New…" at bounding box center [585, 446] width 1170 height 893
